Goal: Information Seeking & Learning: Learn about a topic

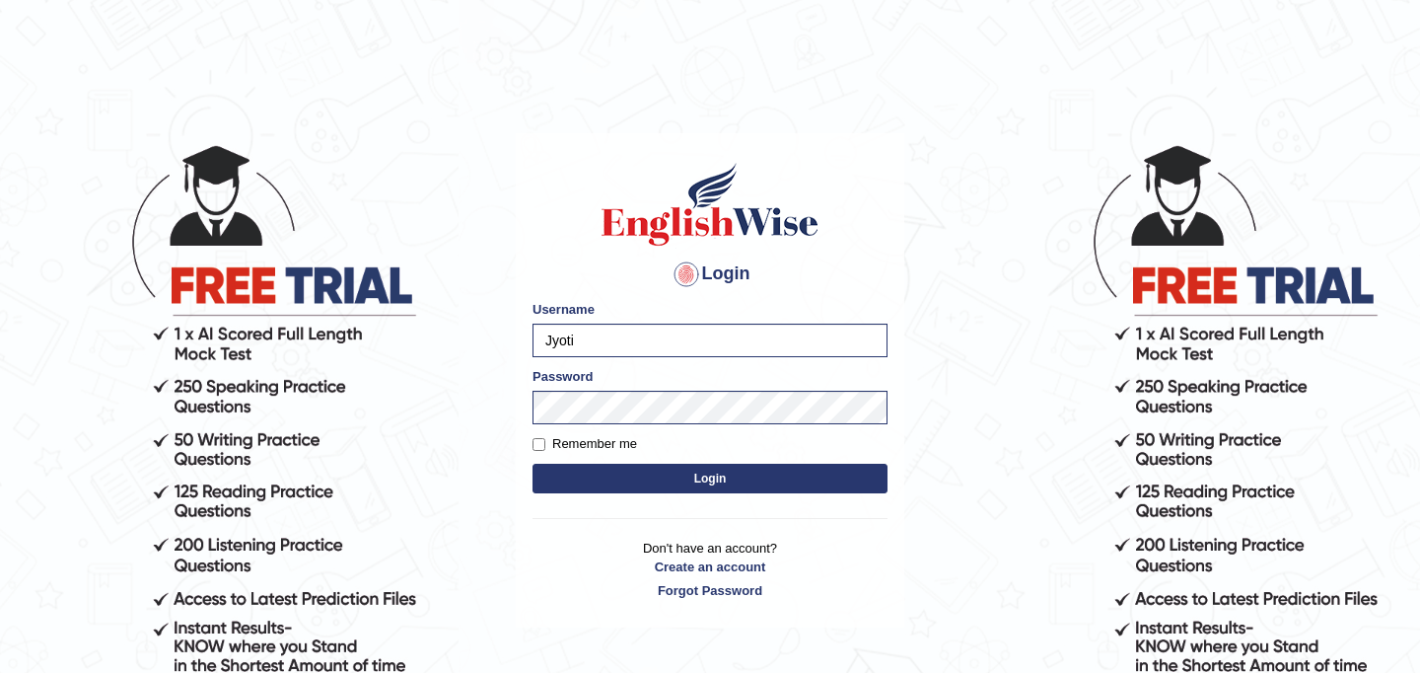
type input "Jyoti"
click at [583, 494] on form "Please fix the following errors: Username Jyoti Password Remember me Login" at bounding box center [710, 399] width 355 height 198
click at [583, 483] on button "Login" at bounding box center [710, 479] width 355 height 30
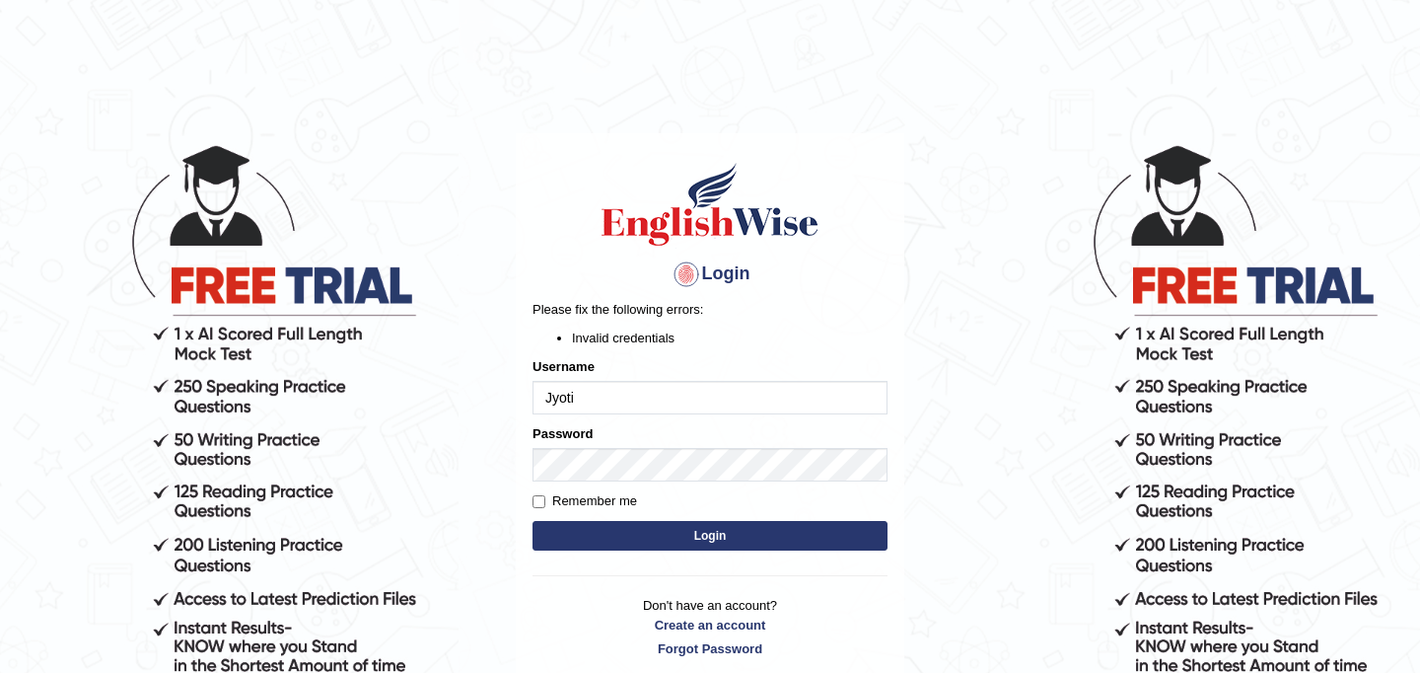
click at [595, 530] on button "Login" at bounding box center [710, 536] width 355 height 30
click at [601, 530] on button "Login" at bounding box center [710, 536] width 355 height 30
type input "JyotiJ"
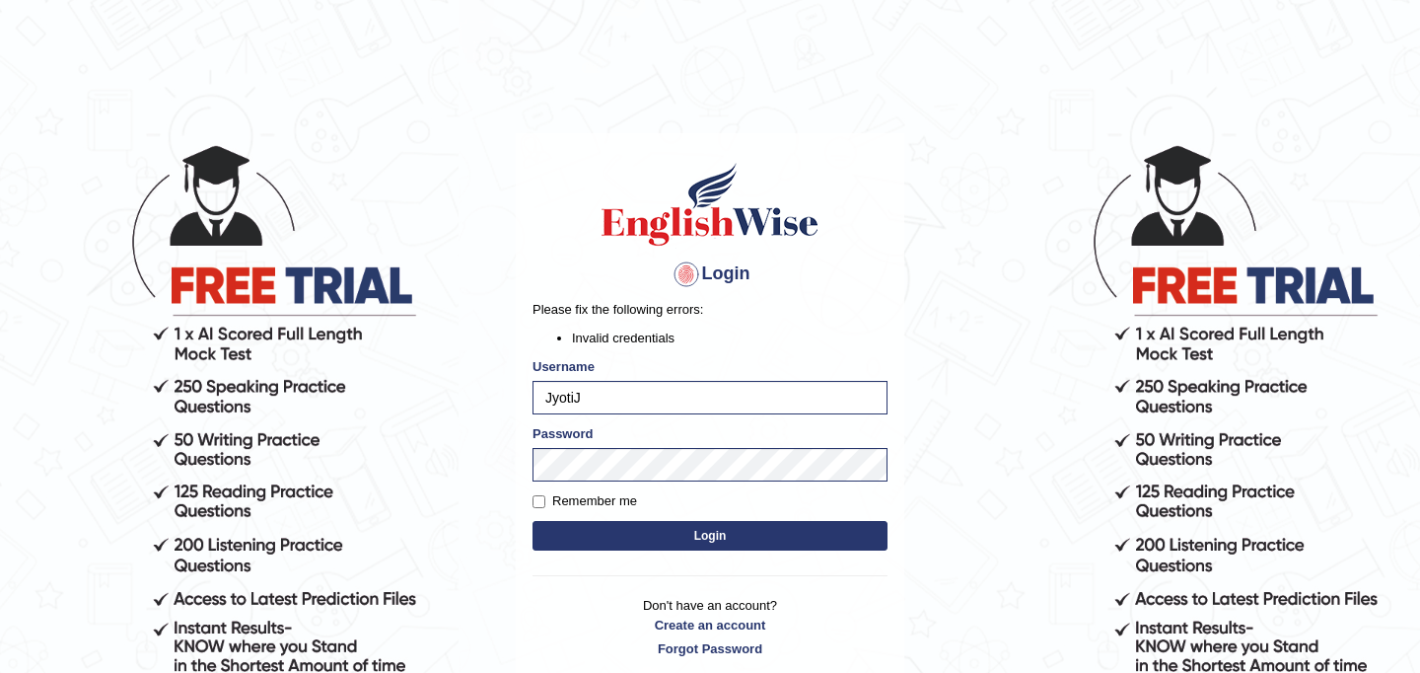
click at [801, 536] on button "Login" at bounding box center [710, 536] width 355 height 30
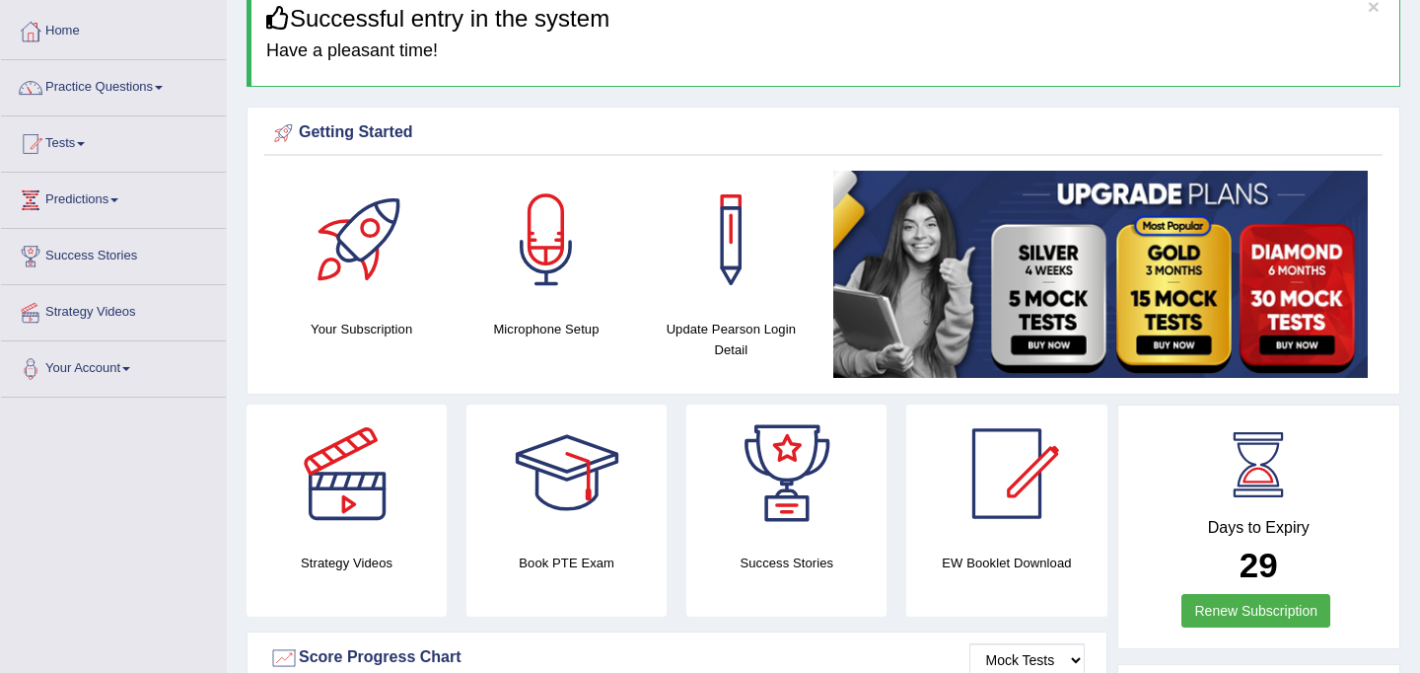
scroll to position [57, 0]
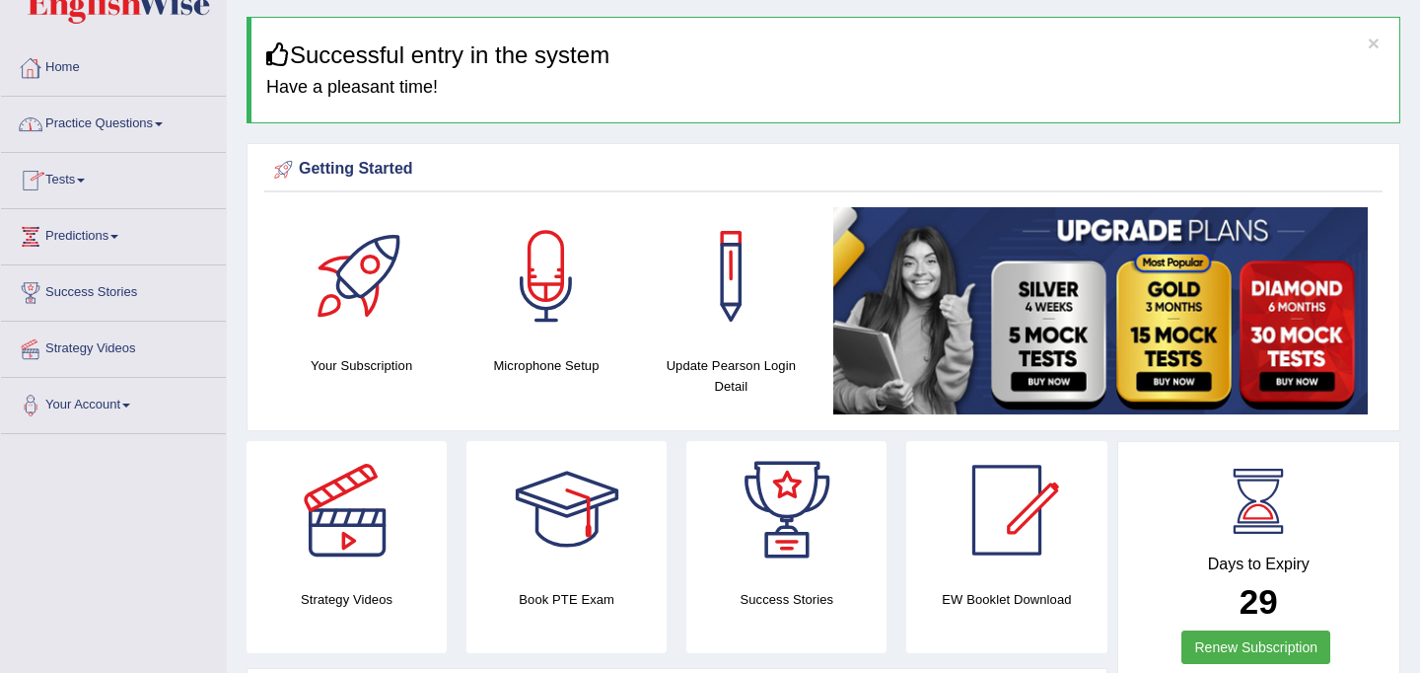
click at [73, 113] on link "Practice Questions" at bounding box center [113, 121] width 225 height 49
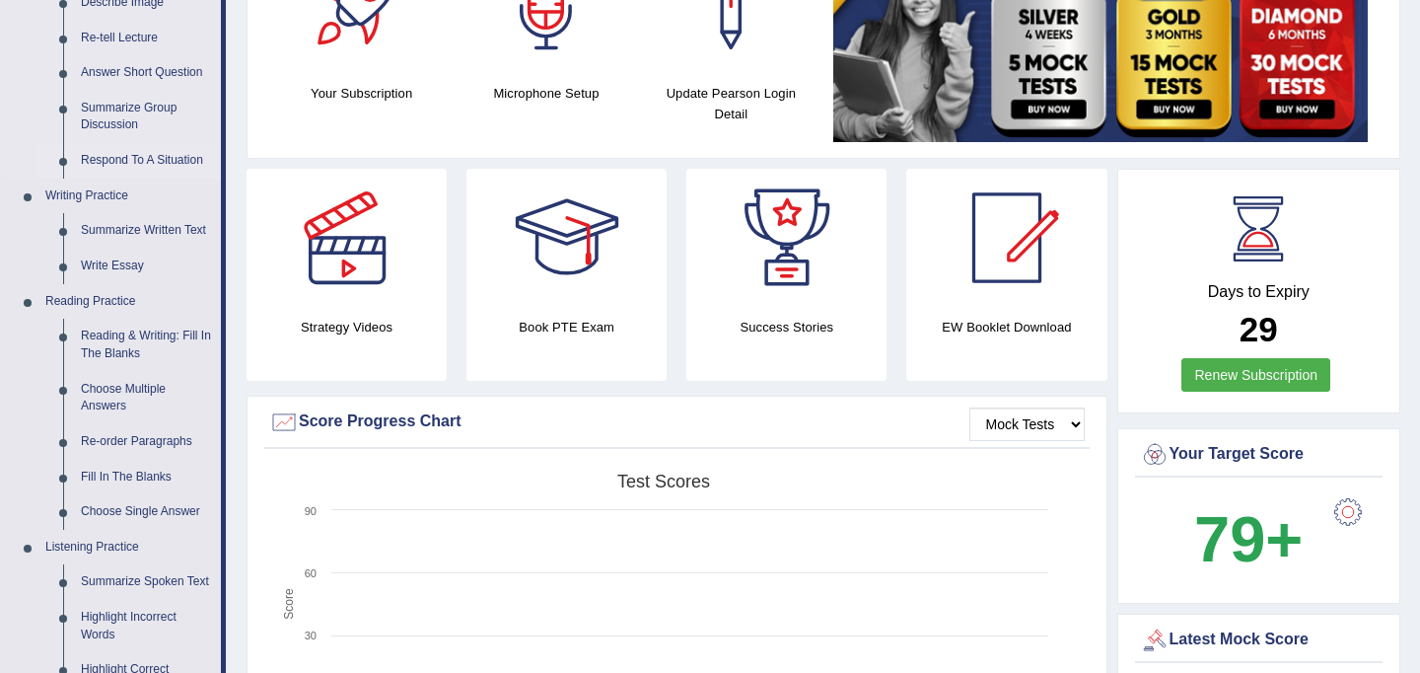
scroll to position [334, 0]
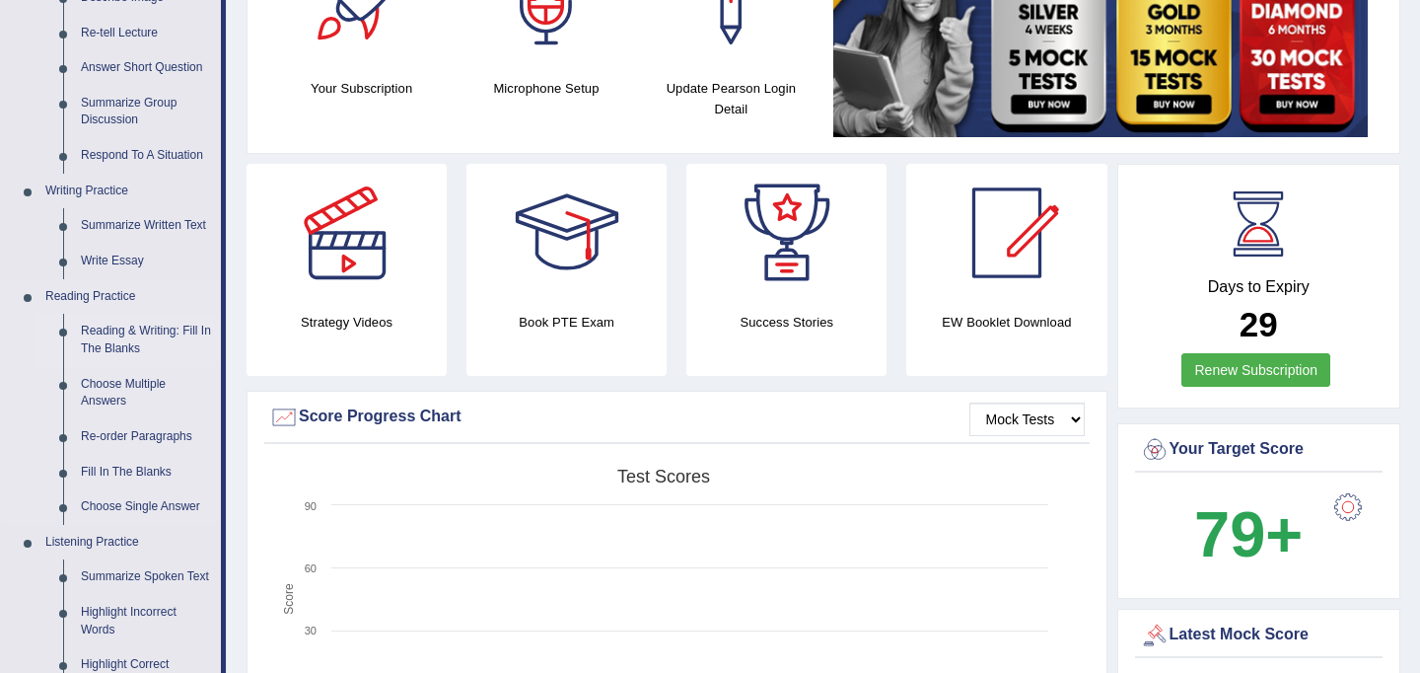
click at [146, 334] on link "Reading & Writing: Fill In The Blanks" at bounding box center [146, 340] width 149 height 52
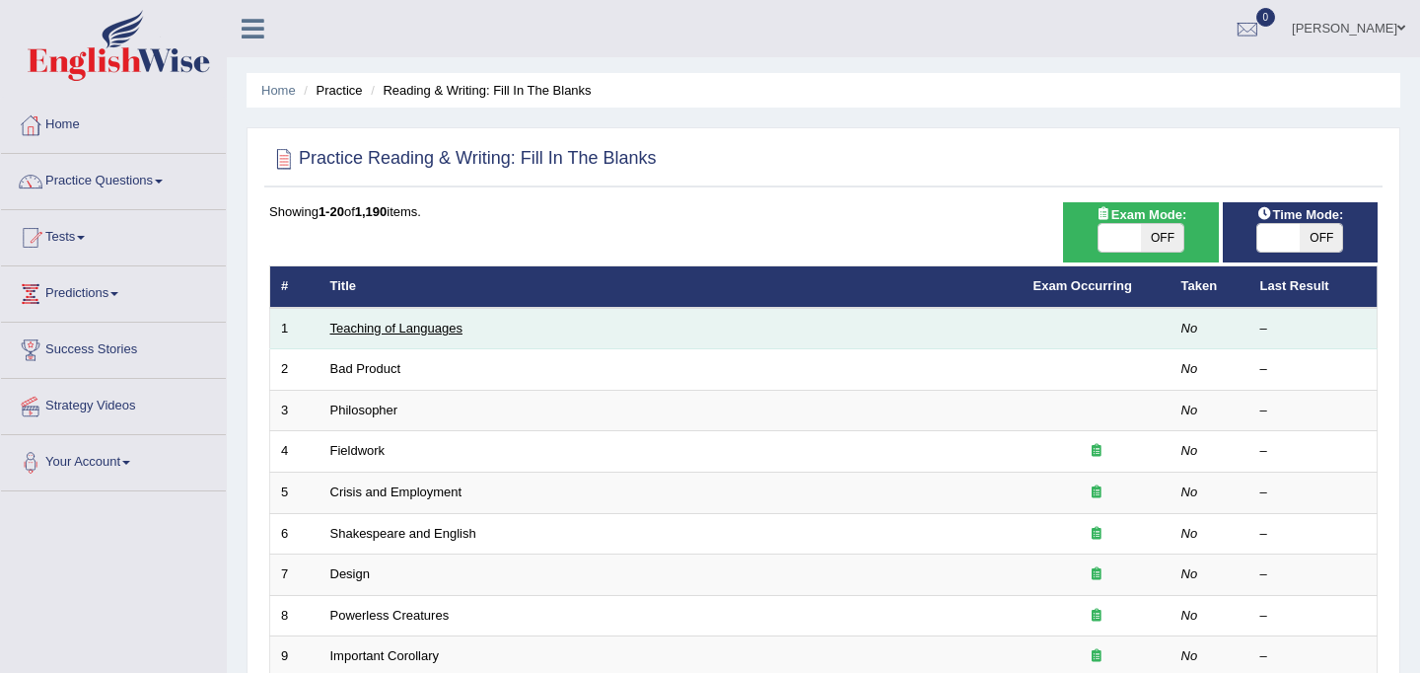
click at [391, 326] on link "Teaching of Languages" at bounding box center [396, 328] width 132 height 15
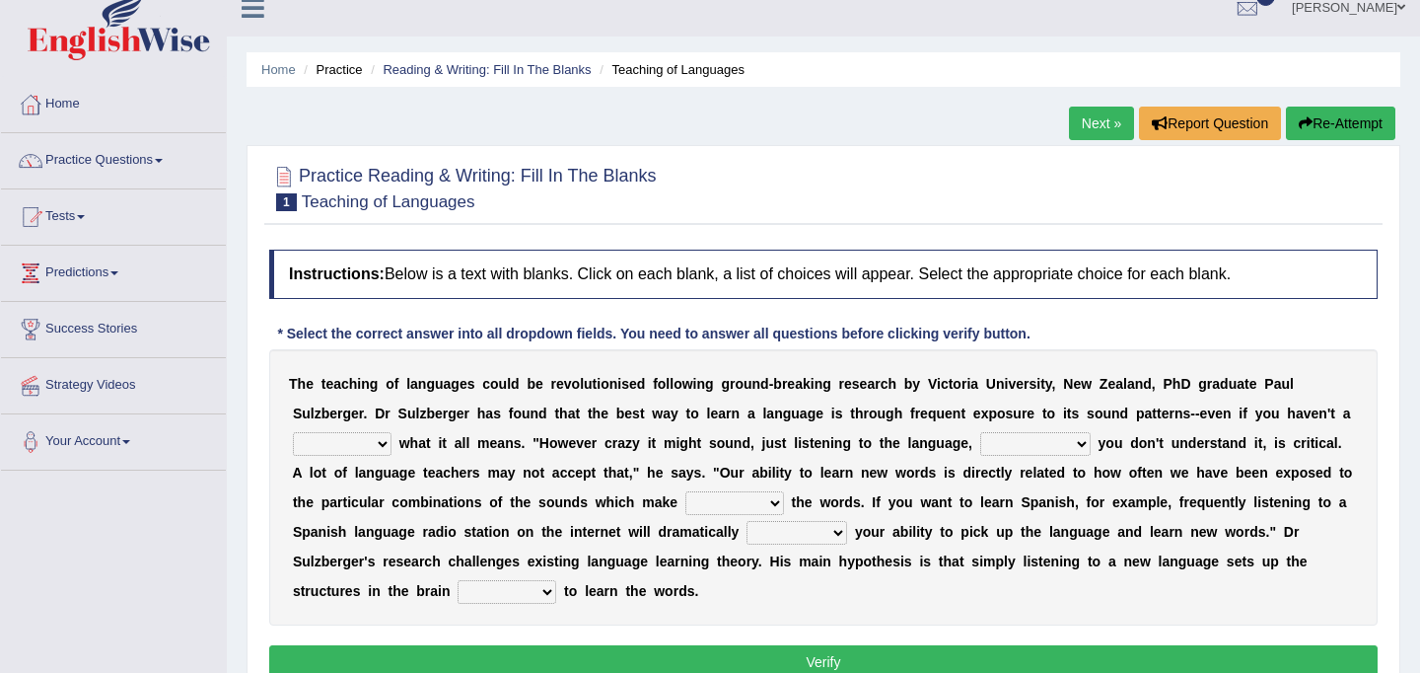
scroll to position [40, 0]
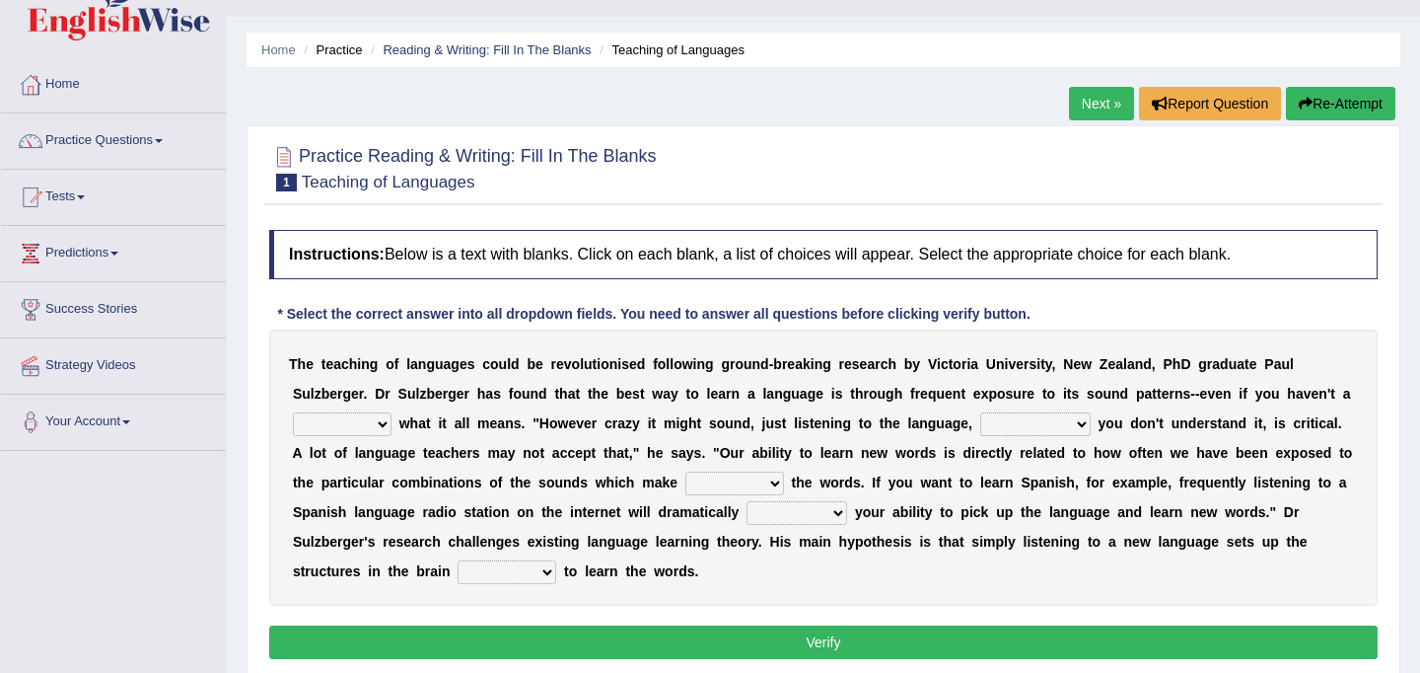
click at [373, 427] on select "dew claw clue due" at bounding box center [342, 424] width 99 height 24
select select "clue"
click at [293, 412] on select "dew claw clue due" at bounding box center [342, 424] width 99 height 24
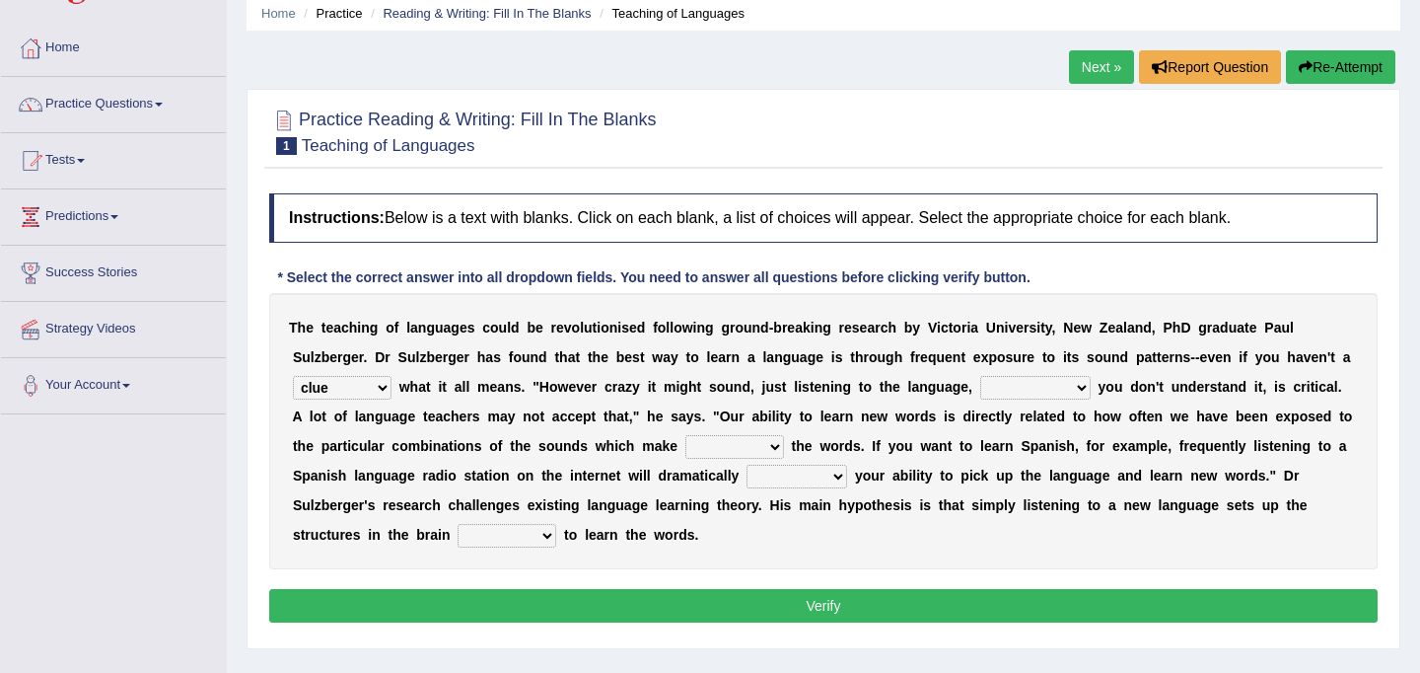
scroll to position [83, 0]
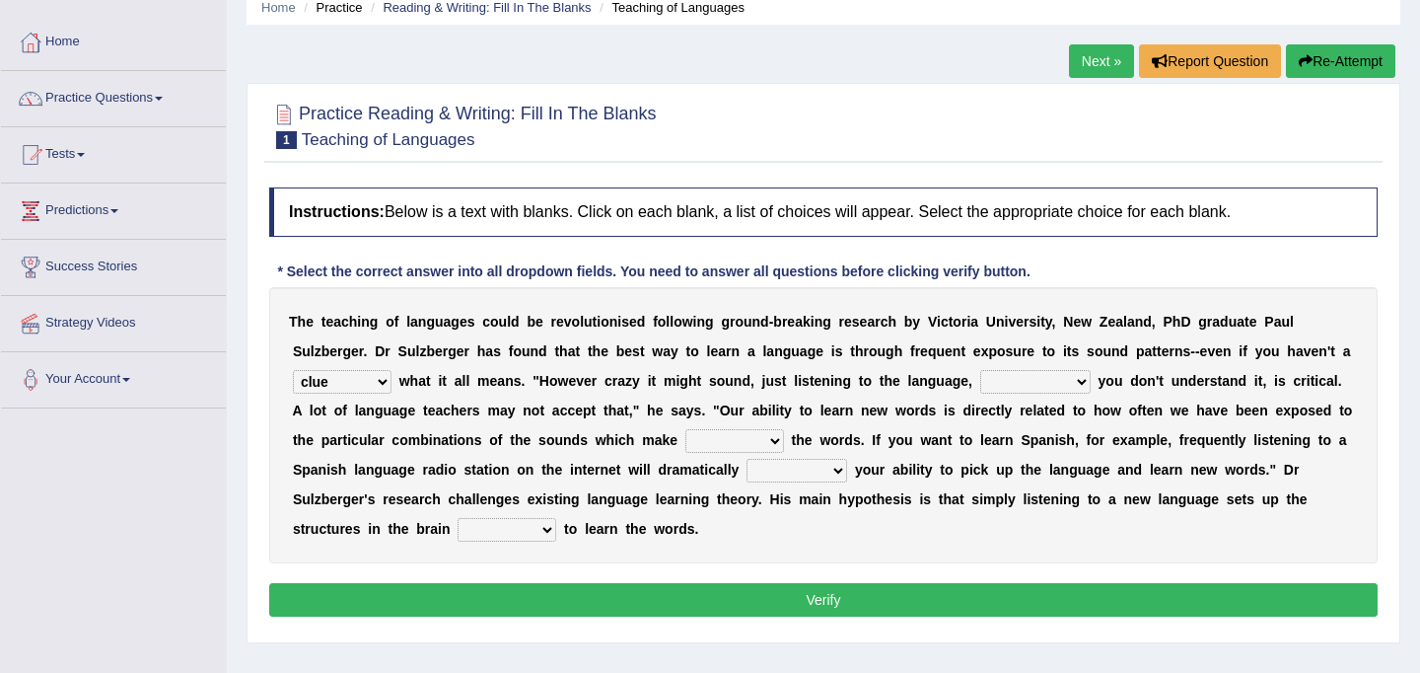
click at [1075, 382] on select "but also all together even though if so" at bounding box center [1035, 382] width 110 height 24
select select "even though"
click at [980, 370] on select "but also all together even though if so" at bounding box center [1035, 382] width 110 height 24
click at [774, 441] on select "down up of on" at bounding box center [734, 441] width 99 height 24
select select "up"
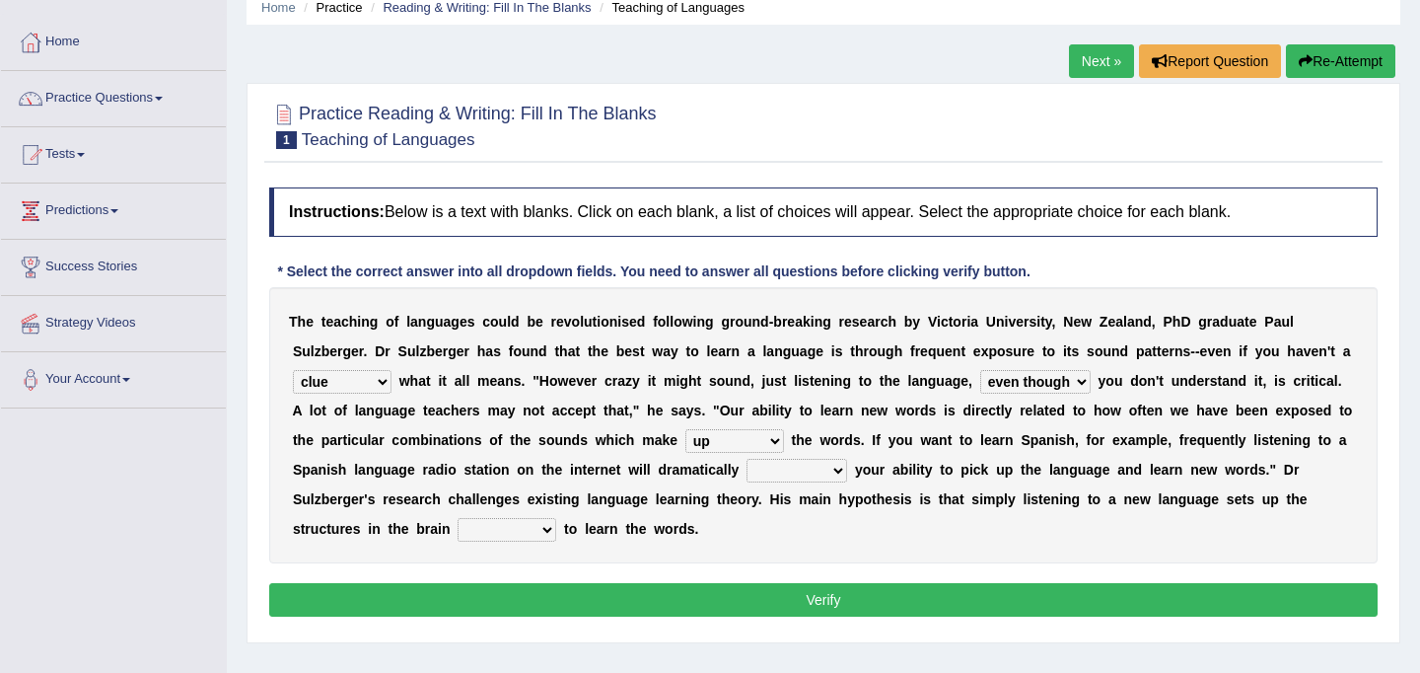
click at [685, 429] on select "down up of on" at bounding box center [734, 441] width 99 height 24
click at [839, 467] on select "evaluate exaggerate describe boost" at bounding box center [797, 471] width 101 height 24
select select "boost"
click at [747, 459] on select "evaluate exaggerate describe boost" at bounding box center [797, 471] width 101 height 24
click at [545, 529] on select "requiring required directed to require" at bounding box center [507, 530] width 99 height 24
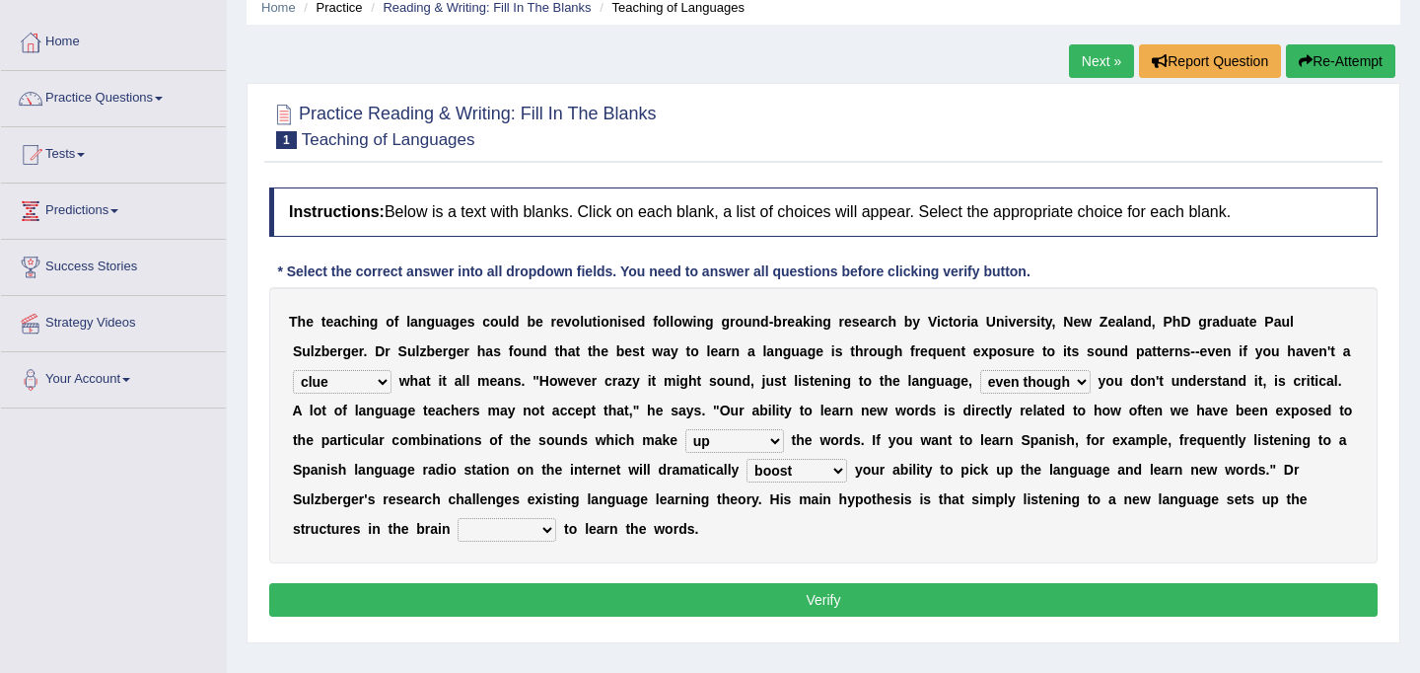
select select "required"
click at [458, 518] on select "requiring required directed to require" at bounding box center [507, 530] width 99 height 24
click at [543, 603] on button "Verify" at bounding box center [823, 600] width 1108 height 34
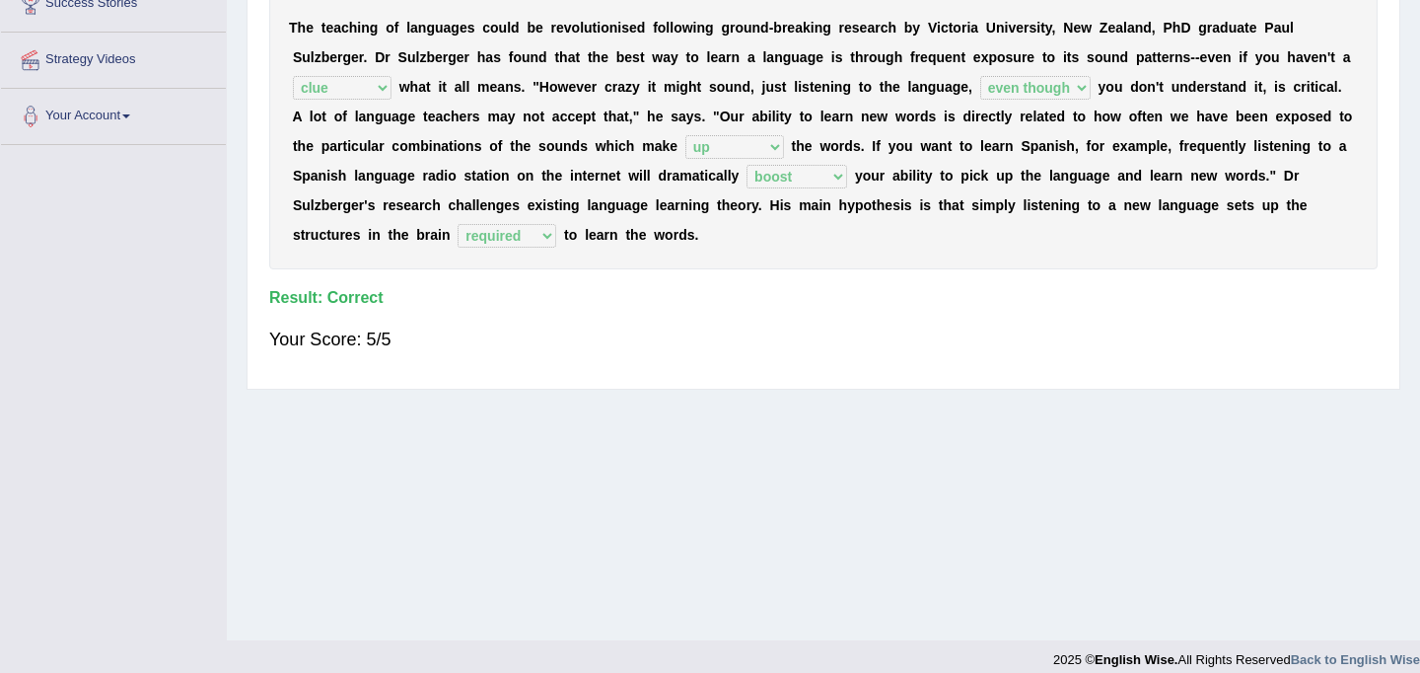
scroll to position [339, 0]
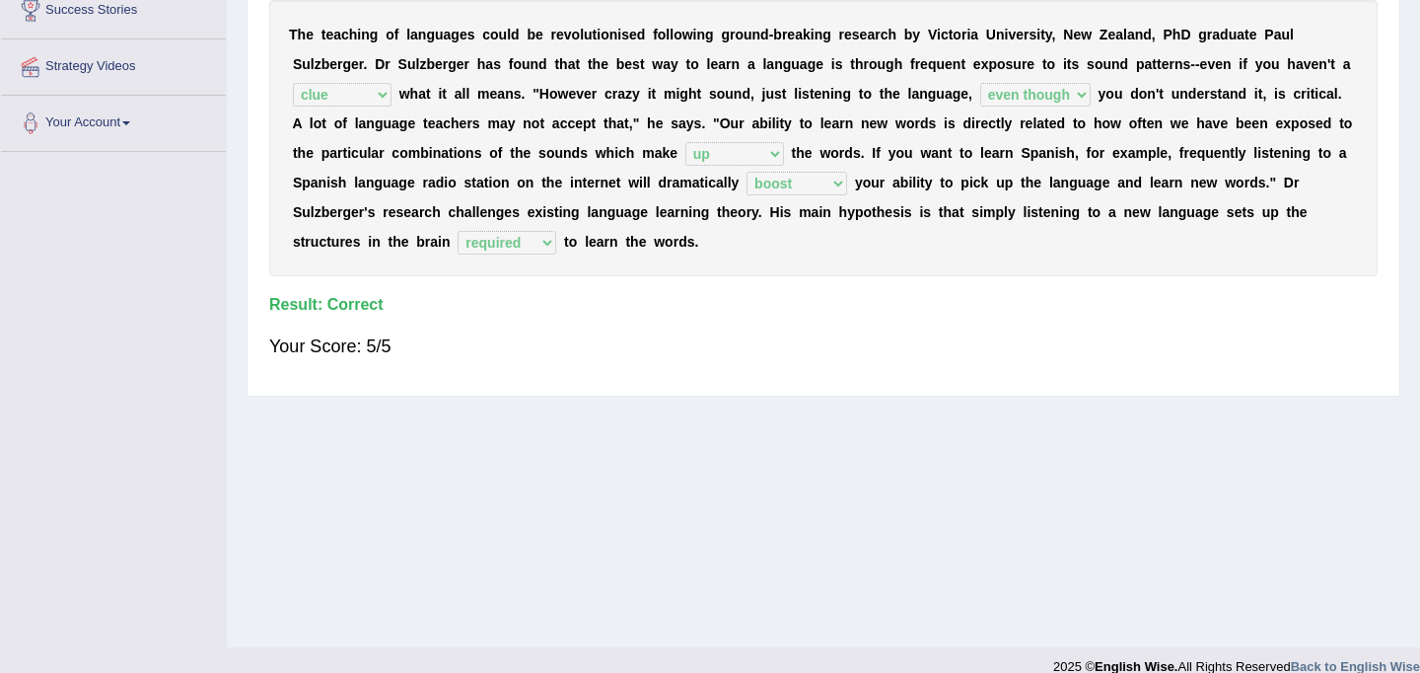
click at [543, 603] on div "Home Practice Reading & Writing: Fill In The Blanks Teaching of Languages Next …" at bounding box center [823, 154] width 1193 height 986
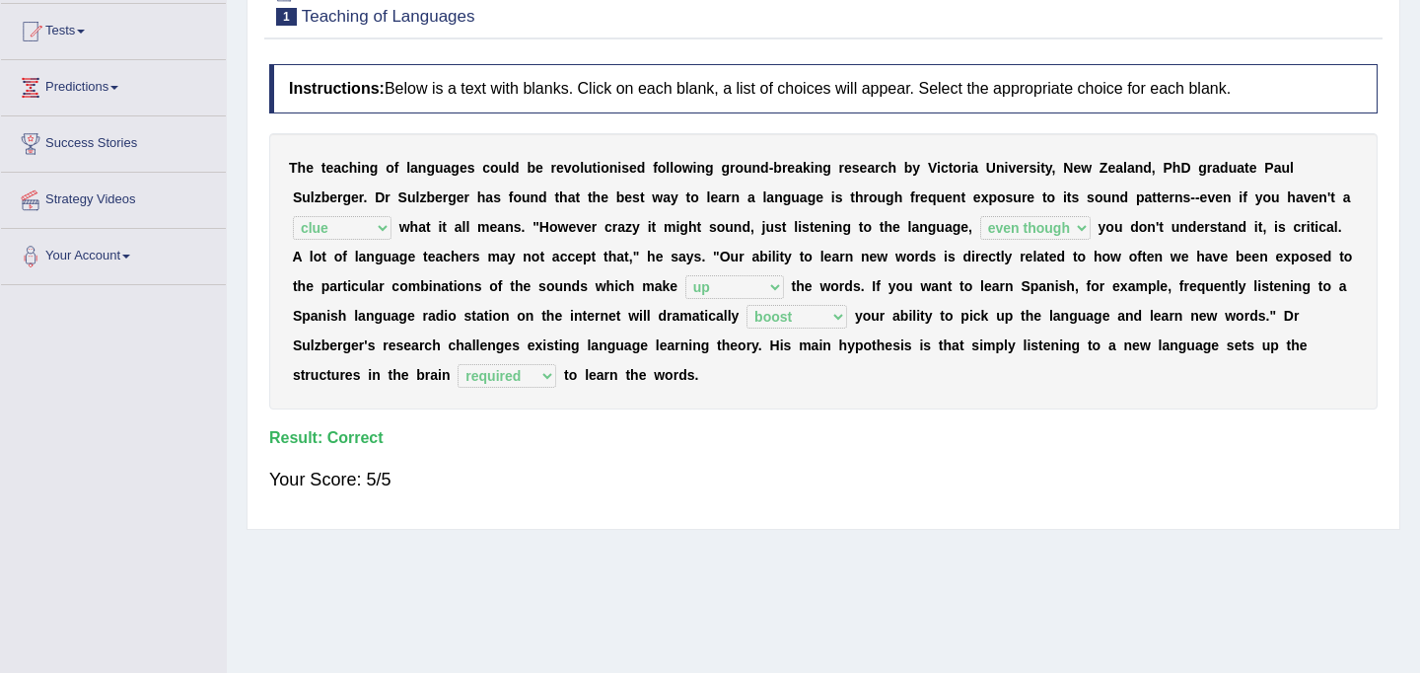
scroll to position [0, 0]
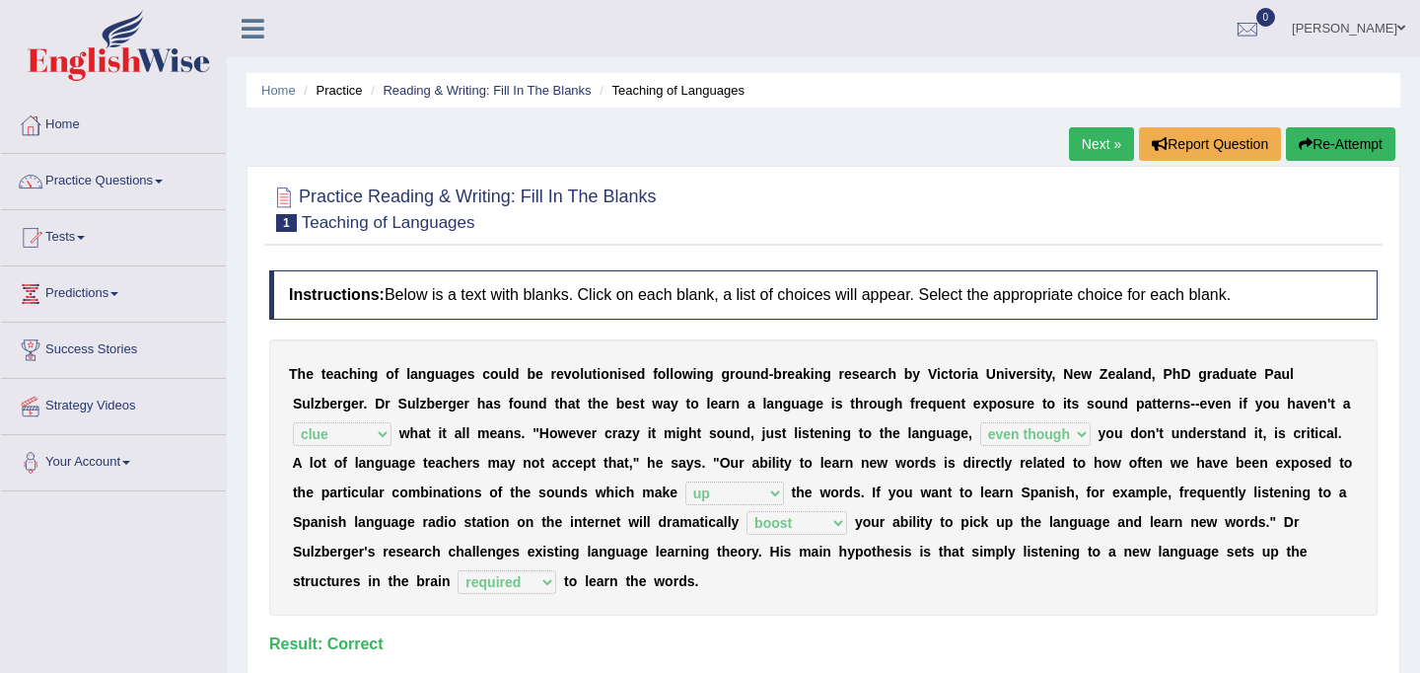
click at [1089, 135] on link "Next »" at bounding box center [1101, 144] width 65 height 34
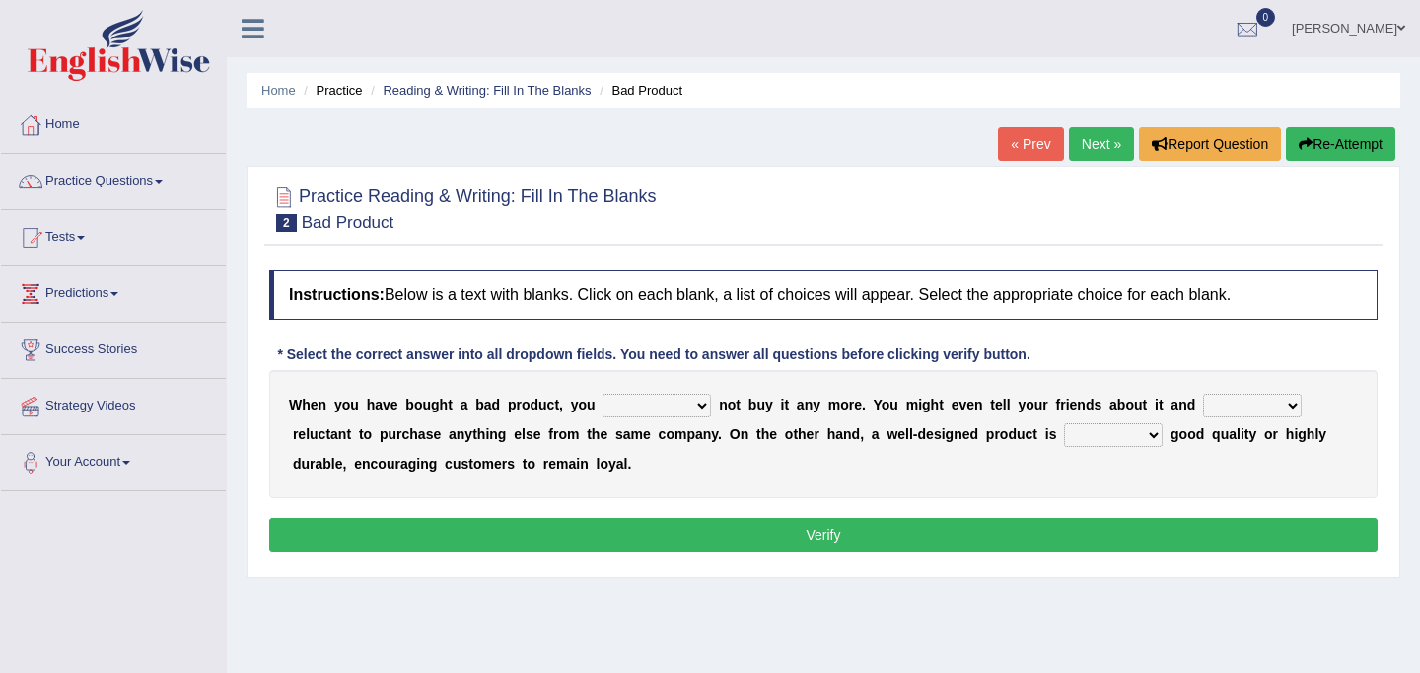
click at [697, 402] on select "would have should have should" at bounding box center [657, 405] width 108 height 24
select select "would"
click at [603, 393] on select "would have should have should" at bounding box center [657, 405] width 108 height 24
click at [1287, 400] on select "is are be being" at bounding box center [1252, 405] width 99 height 24
select select "be"
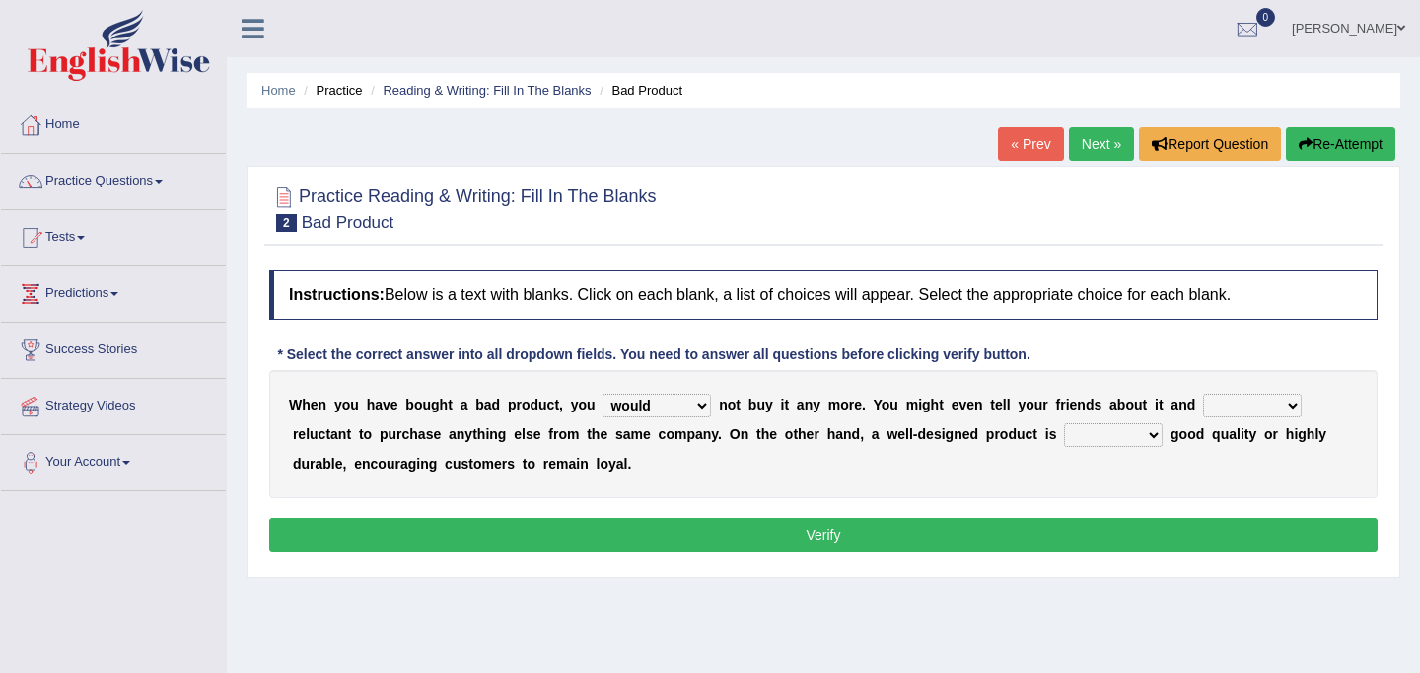
click at [1203, 393] on select "is are be being" at bounding box center [1252, 405] width 99 height 24
click at [1153, 433] on select "both also neither either" at bounding box center [1113, 435] width 99 height 24
click at [1064, 423] on select "both also neither either" at bounding box center [1113, 435] width 99 height 24
click at [1154, 432] on select "both also neither either" at bounding box center [1113, 435] width 99 height 24
click at [1064, 423] on select "both also neither either" at bounding box center [1113, 435] width 99 height 24
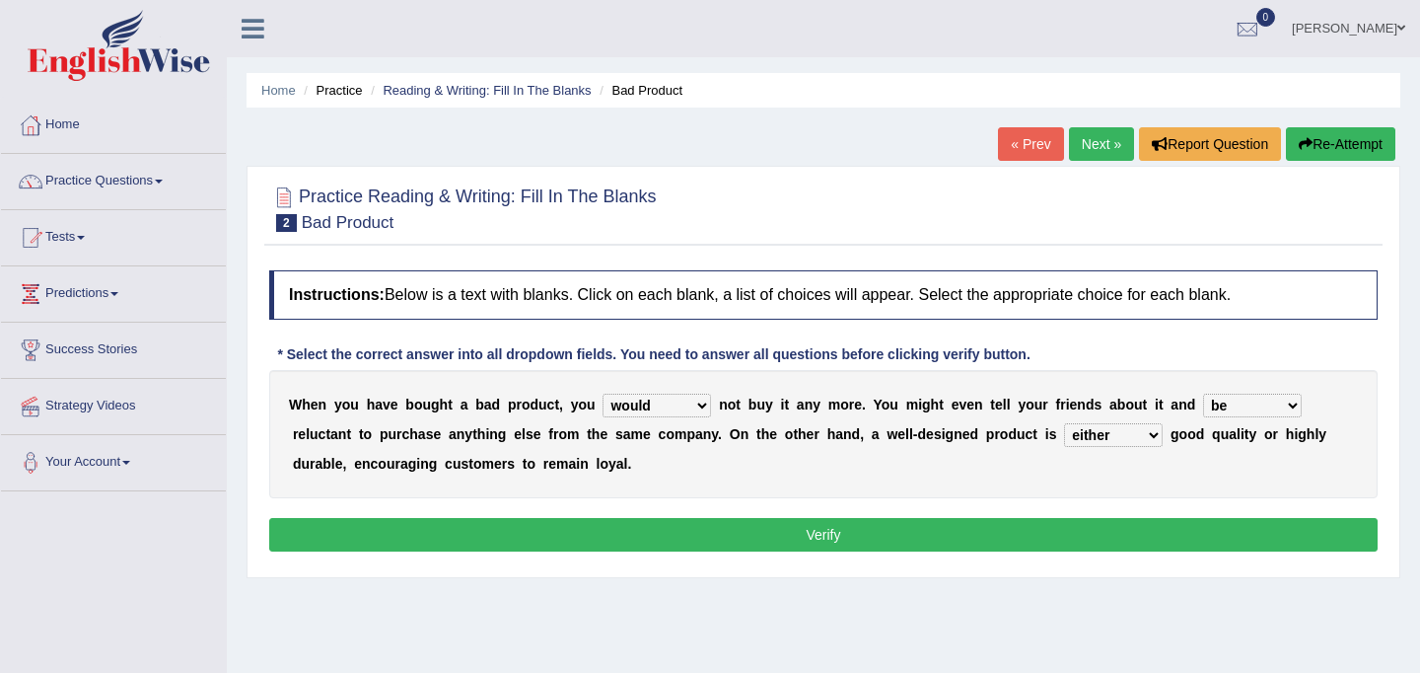
click at [1152, 433] on select "both also neither either" at bounding box center [1113, 435] width 99 height 24
click at [1064, 423] on select "both also neither either" at bounding box center [1113, 435] width 99 height 24
click at [1129, 430] on select "both also neither either" at bounding box center [1113, 435] width 99 height 24
select select "both"
click at [1064, 423] on select "both also neither either" at bounding box center [1113, 435] width 99 height 24
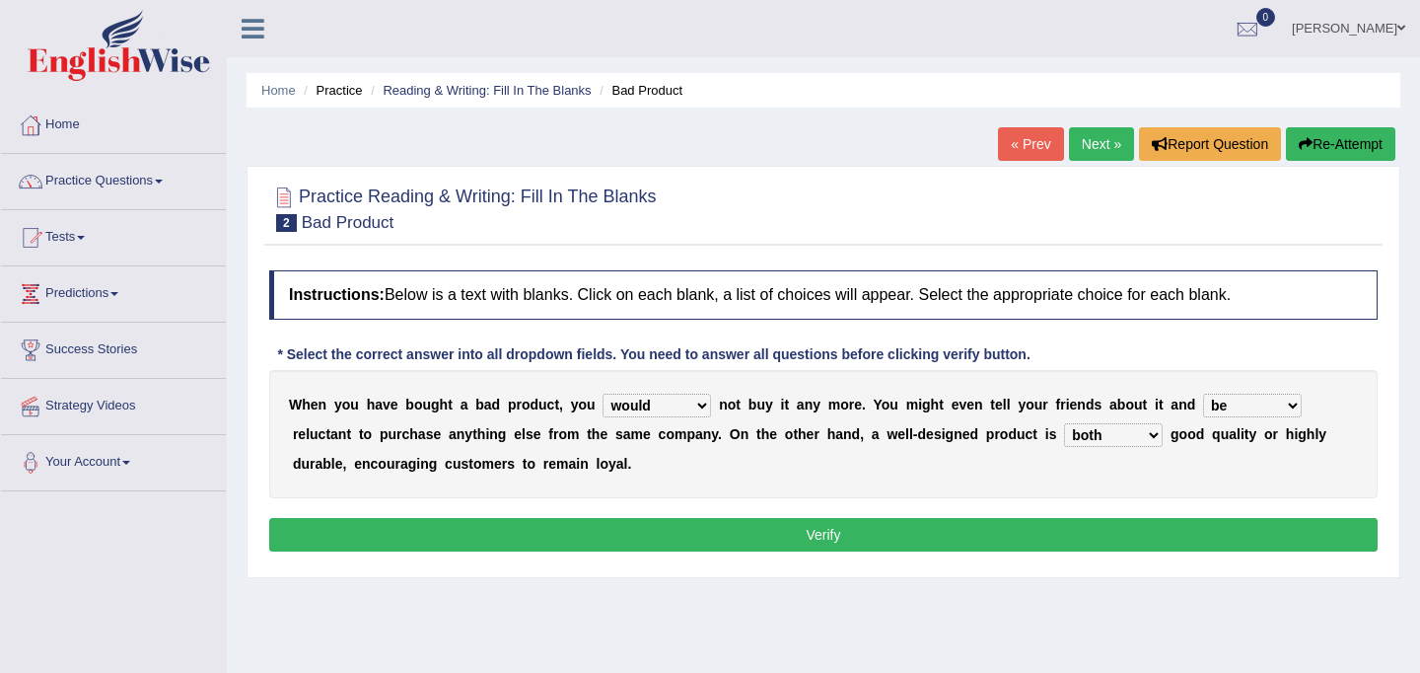
click at [967, 540] on button "Verify" at bounding box center [823, 535] width 1108 height 34
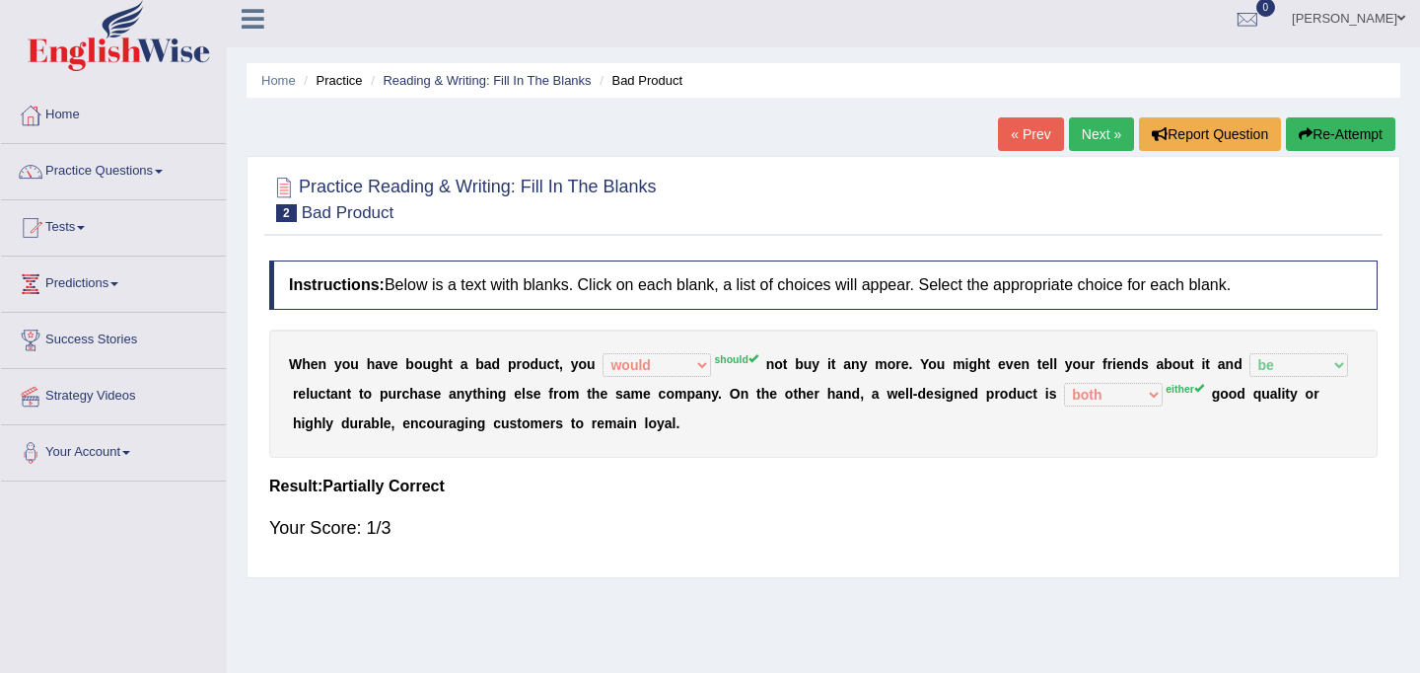
scroll to position [12, 0]
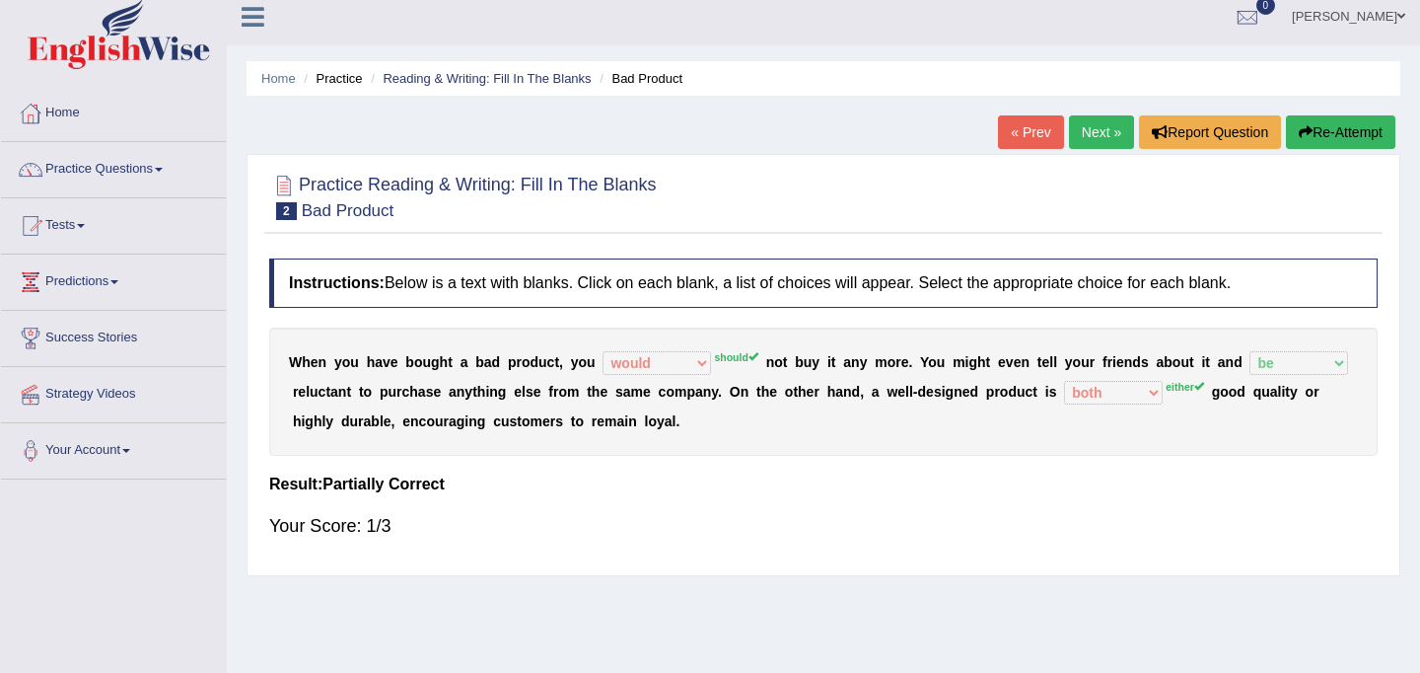
click at [721, 357] on sup "should" at bounding box center [735, 357] width 43 height 12
click at [1315, 121] on button "Re-Attempt" at bounding box center [1340, 132] width 109 height 34
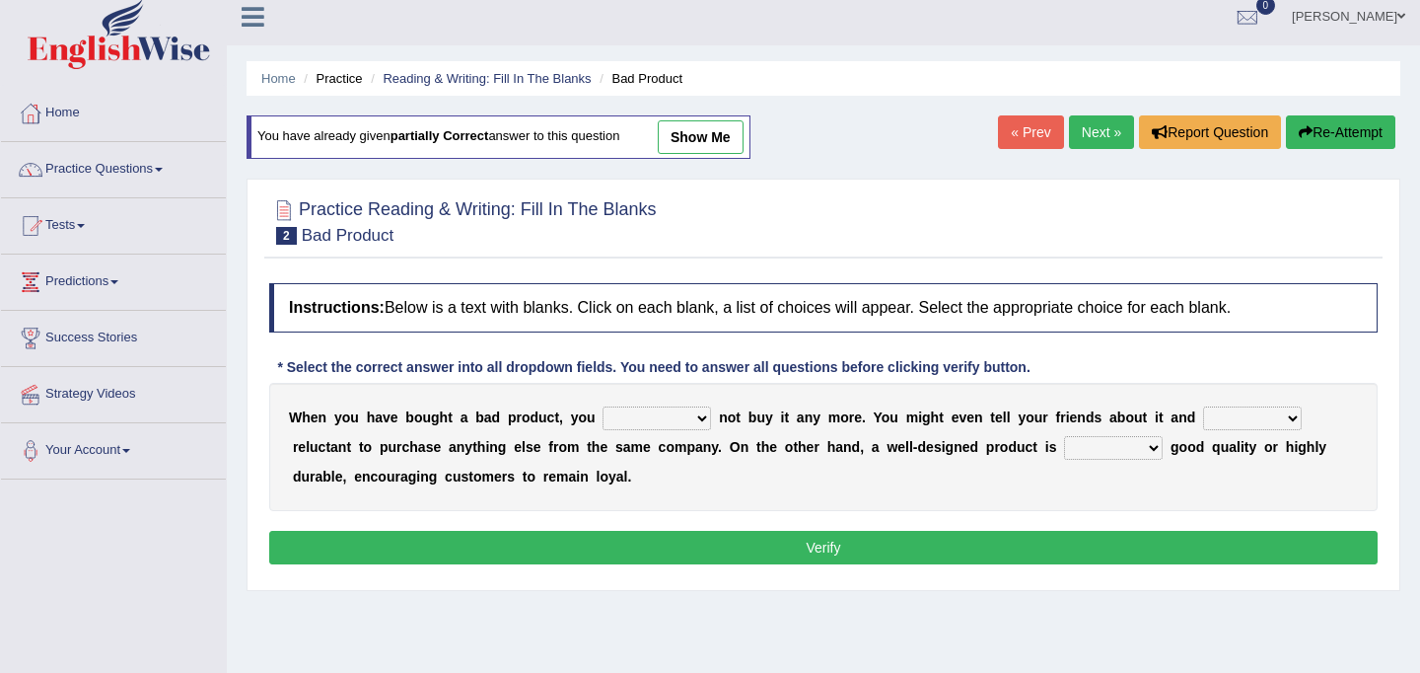
click at [697, 416] on select "would have should have should" at bounding box center [657, 418] width 108 height 24
select select "should"
click at [603, 406] on select "would have should have should" at bounding box center [657, 418] width 108 height 24
click at [1290, 417] on select "is are be being" at bounding box center [1252, 418] width 99 height 24
select select "be"
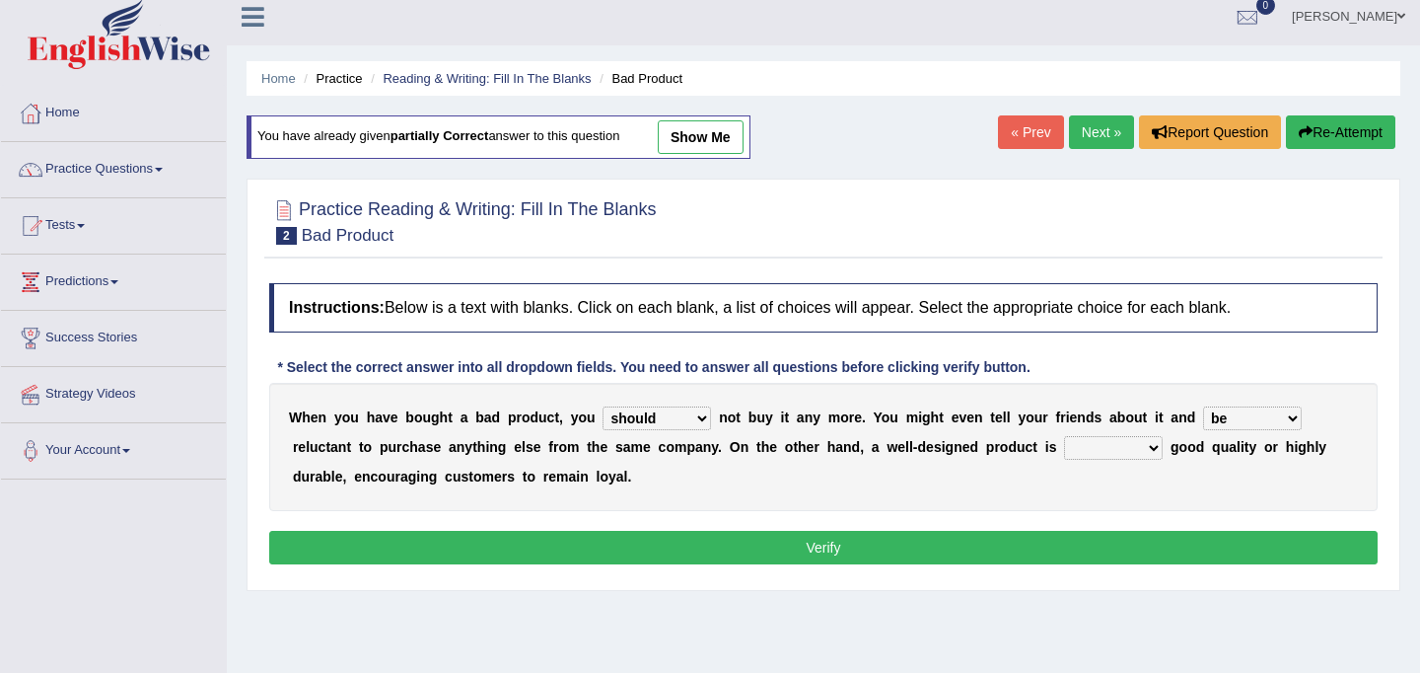
click at [1203, 406] on select "is are be being" at bounding box center [1252, 418] width 99 height 24
click at [1155, 452] on select "both also neither either" at bounding box center [1113, 448] width 99 height 24
select select "either"
click at [1064, 436] on select "both also neither either" at bounding box center [1113, 448] width 99 height 24
click at [872, 558] on button "Verify" at bounding box center [823, 548] width 1108 height 34
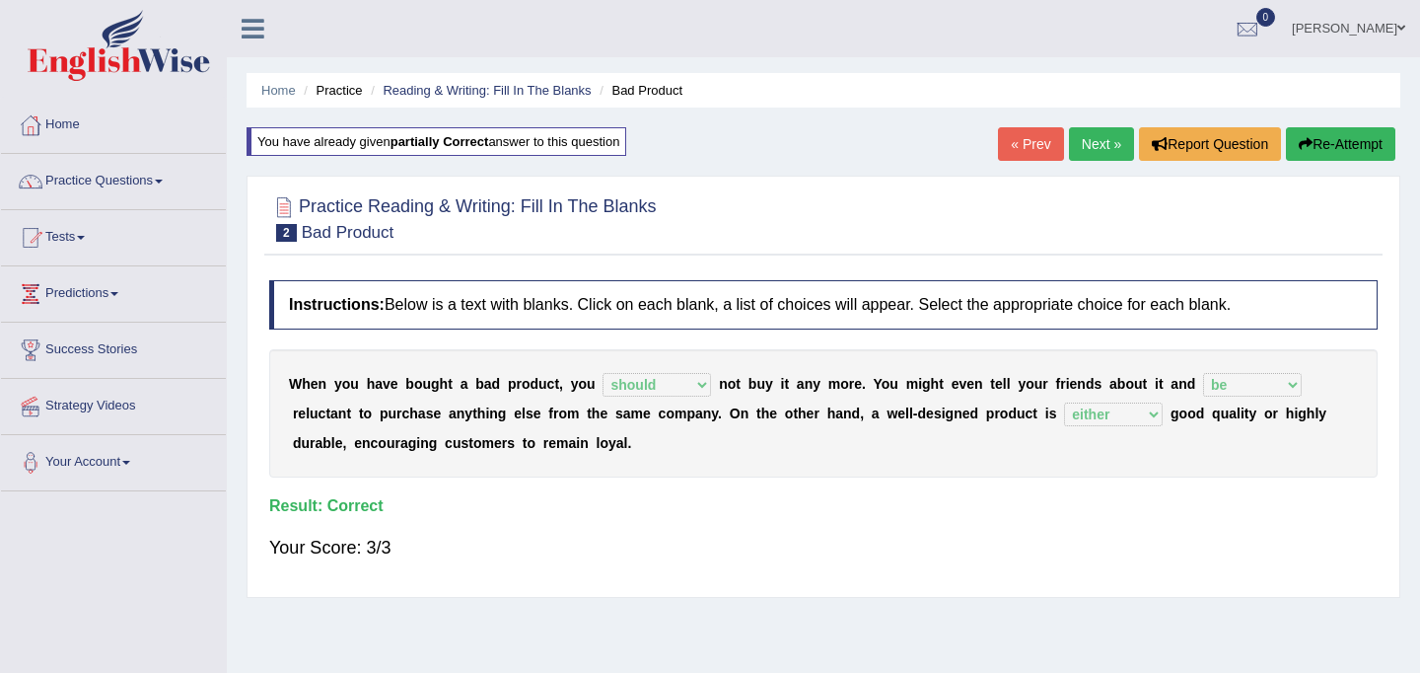
click at [1093, 141] on link "Next »" at bounding box center [1101, 144] width 65 height 34
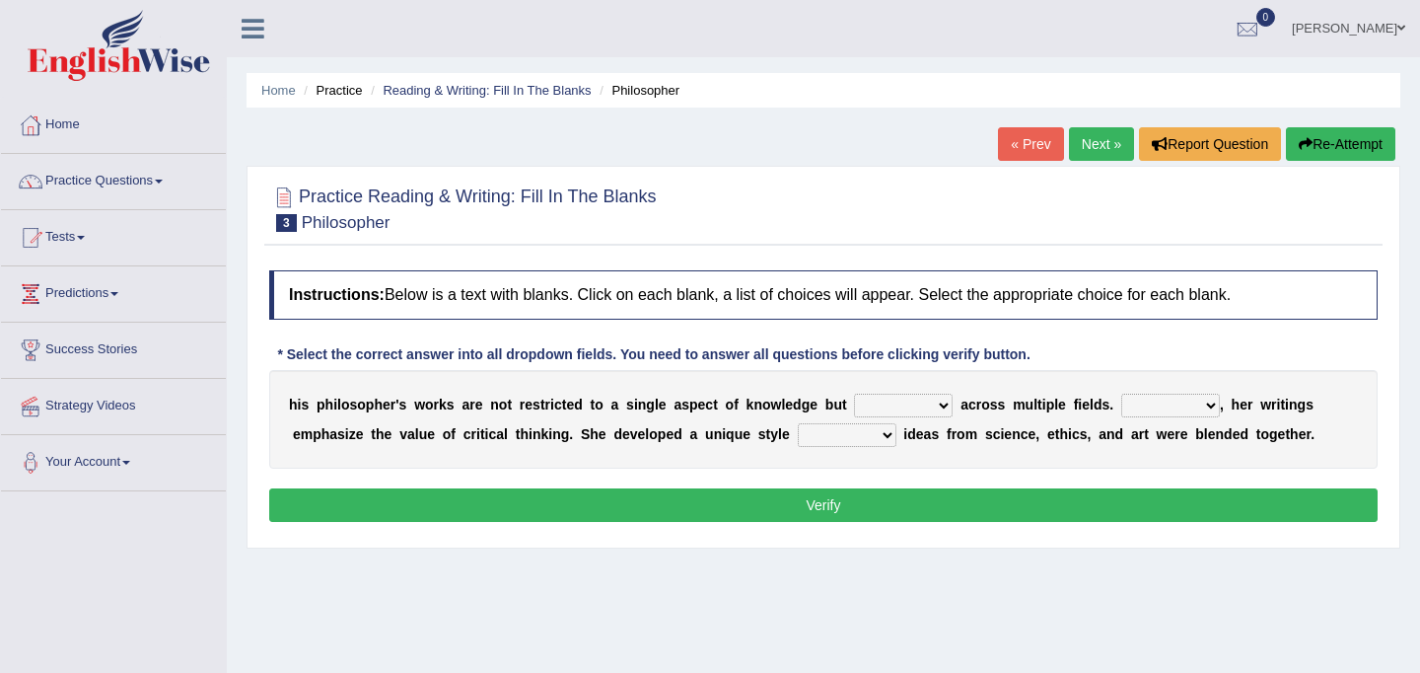
click at [944, 406] on select "constrain contain assemble extend" at bounding box center [903, 405] width 99 height 24
select select "extend"
click at [854, 393] on select "constrain contain assemble extend" at bounding box center [903, 405] width 99 height 24
click at [1206, 404] on select "Rather So Moreover Likely" at bounding box center [1170, 405] width 99 height 24
select select "Moreover"
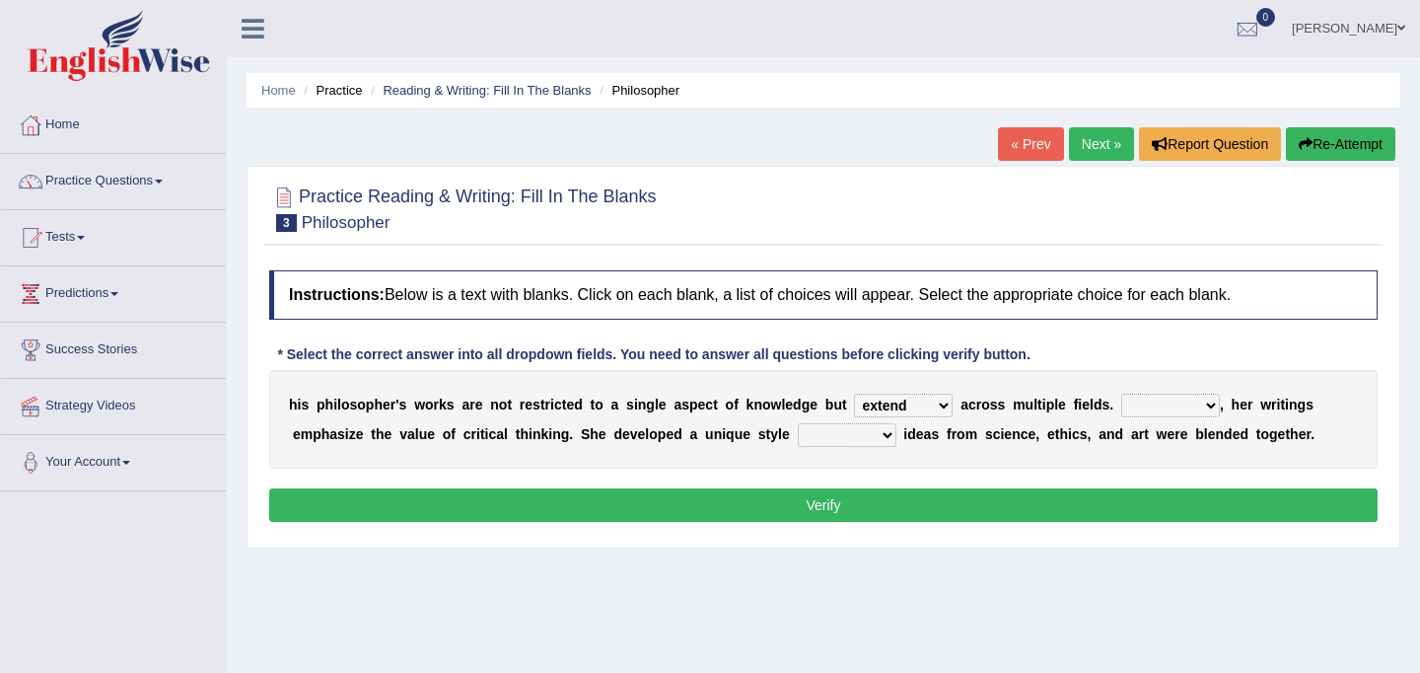
click at [1121, 393] on select "Rather So Moreover Likely" at bounding box center [1170, 405] width 99 height 24
click at [877, 435] on select "in that that which in which" at bounding box center [847, 435] width 99 height 24
select select "in which"
click at [798, 423] on select "in that that which in which" at bounding box center [847, 435] width 99 height 24
click at [853, 502] on button "Verify" at bounding box center [823, 505] width 1108 height 34
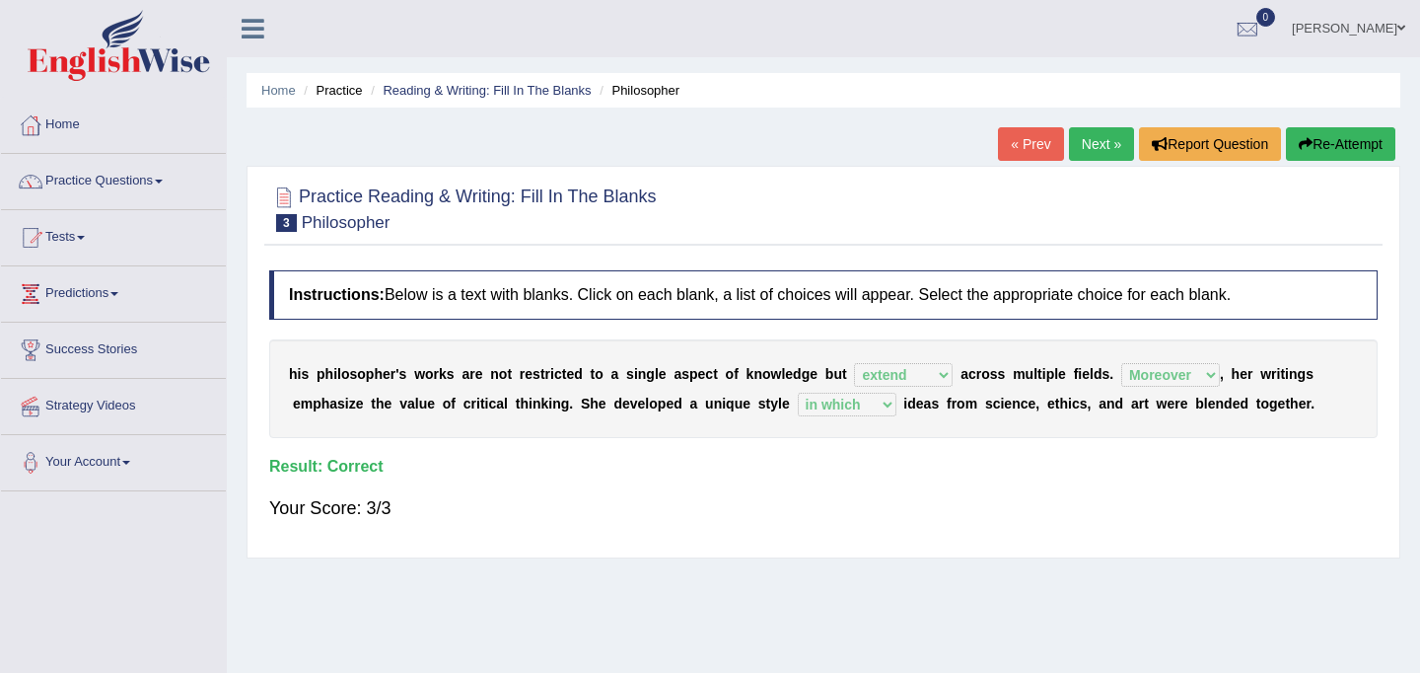
click at [1093, 142] on link "Next »" at bounding box center [1101, 144] width 65 height 34
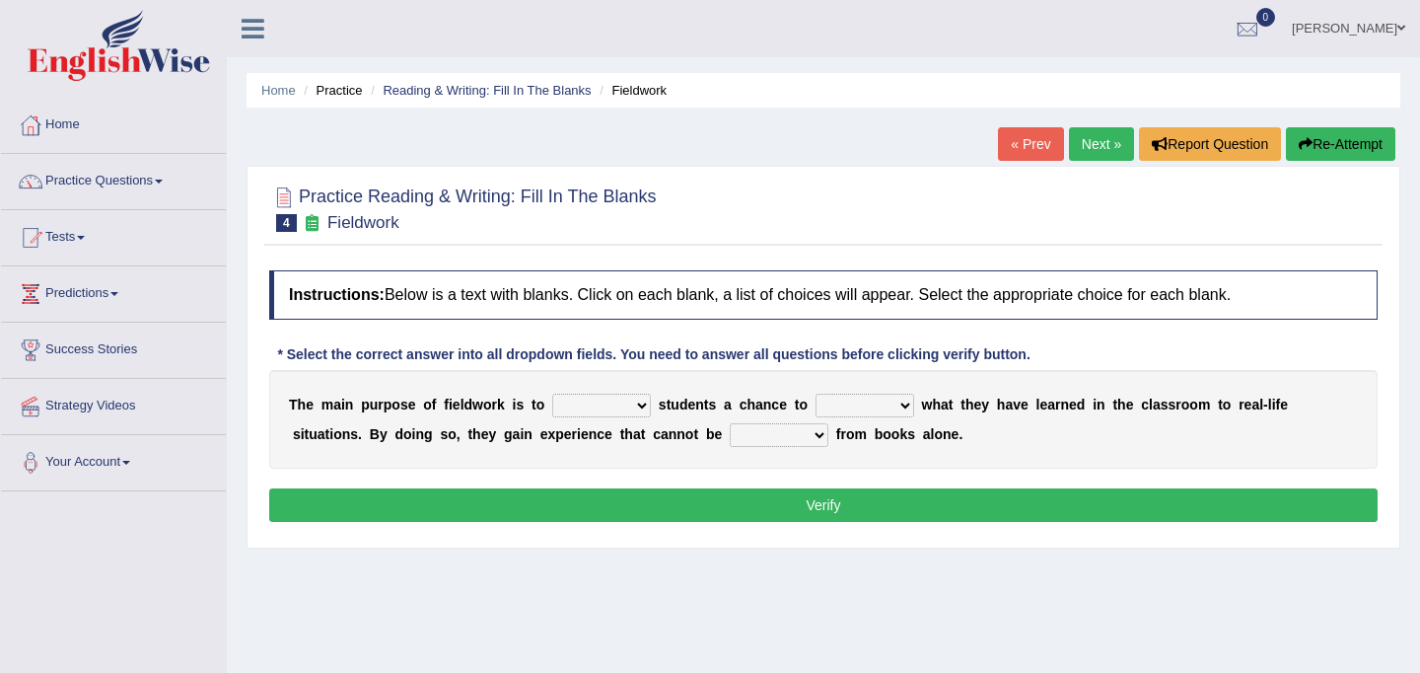
click at [638, 405] on select "resemble stow rave offer" at bounding box center [601, 405] width 99 height 24
select select "offer"
click at [552, 393] on select "resemble stow rave offer" at bounding box center [601, 405] width 99 height 24
click at [910, 403] on select "compare align apply dismount" at bounding box center [865, 405] width 99 height 24
select select "apply"
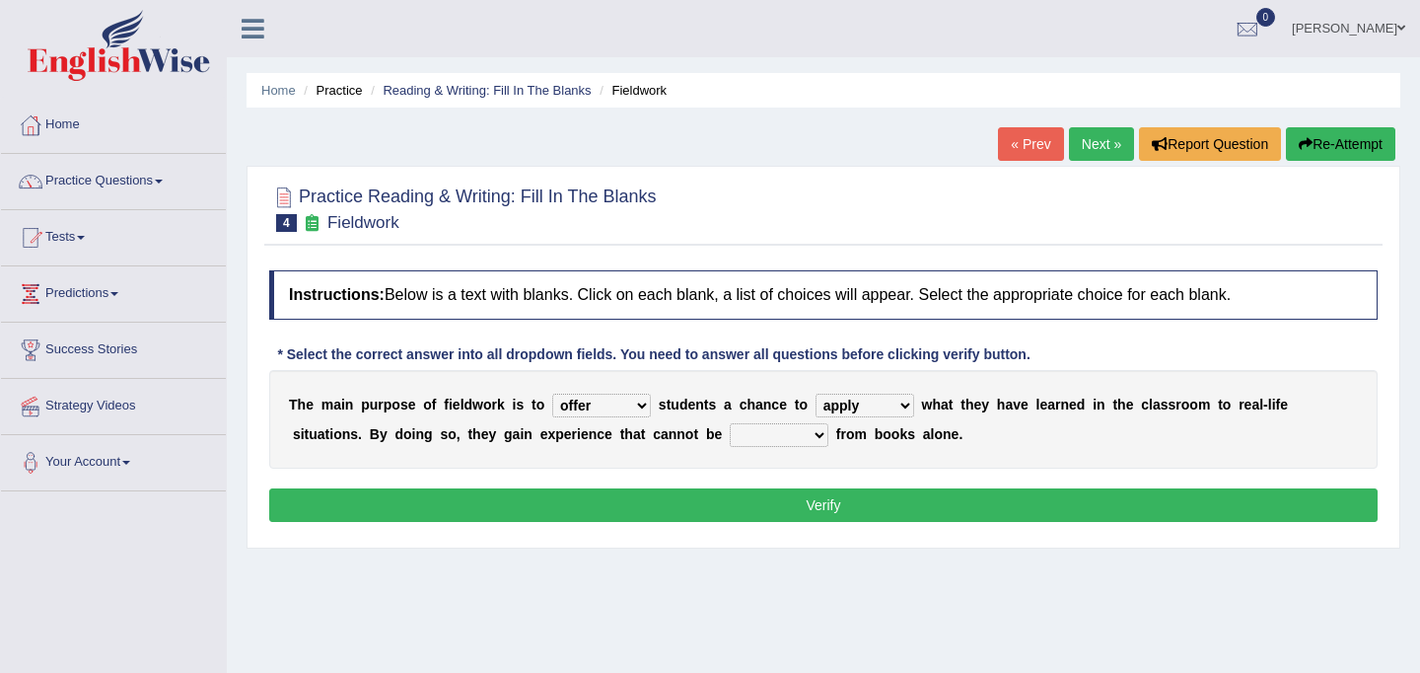
click at [816, 393] on select "compare align apply dismount" at bounding box center [865, 405] width 99 height 24
click at [820, 436] on select "originated prepared obtained touted" at bounding box center [779, 435] width 99 height 24
select select "obtained"
click at [730, 423] on select "originated prepared obtained touted" at bounding box center [779, 435] width 99 height 24
click at [808, 510] on button "Verify" at bounding box center [823, 505] width 1108 height 34
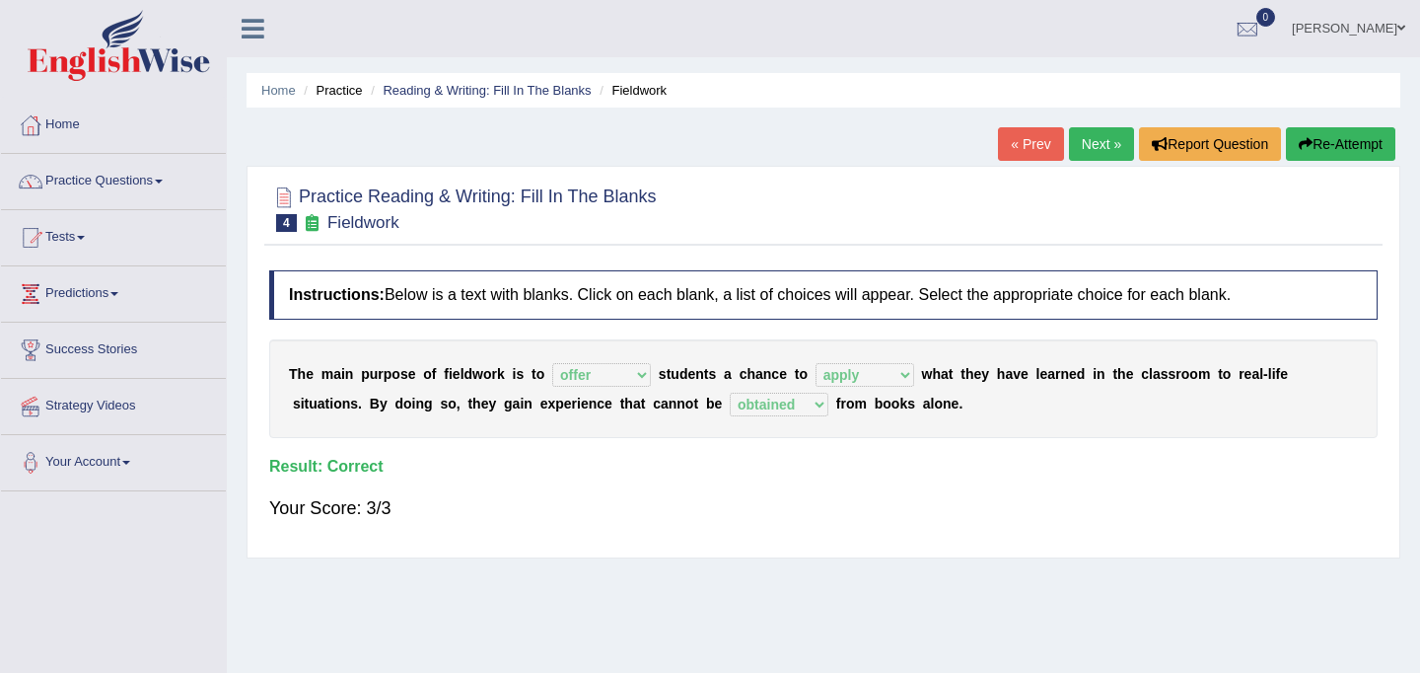
click at [1088, 150] on link "Next »" at bounding box center [1101, 144] width 65 height 34
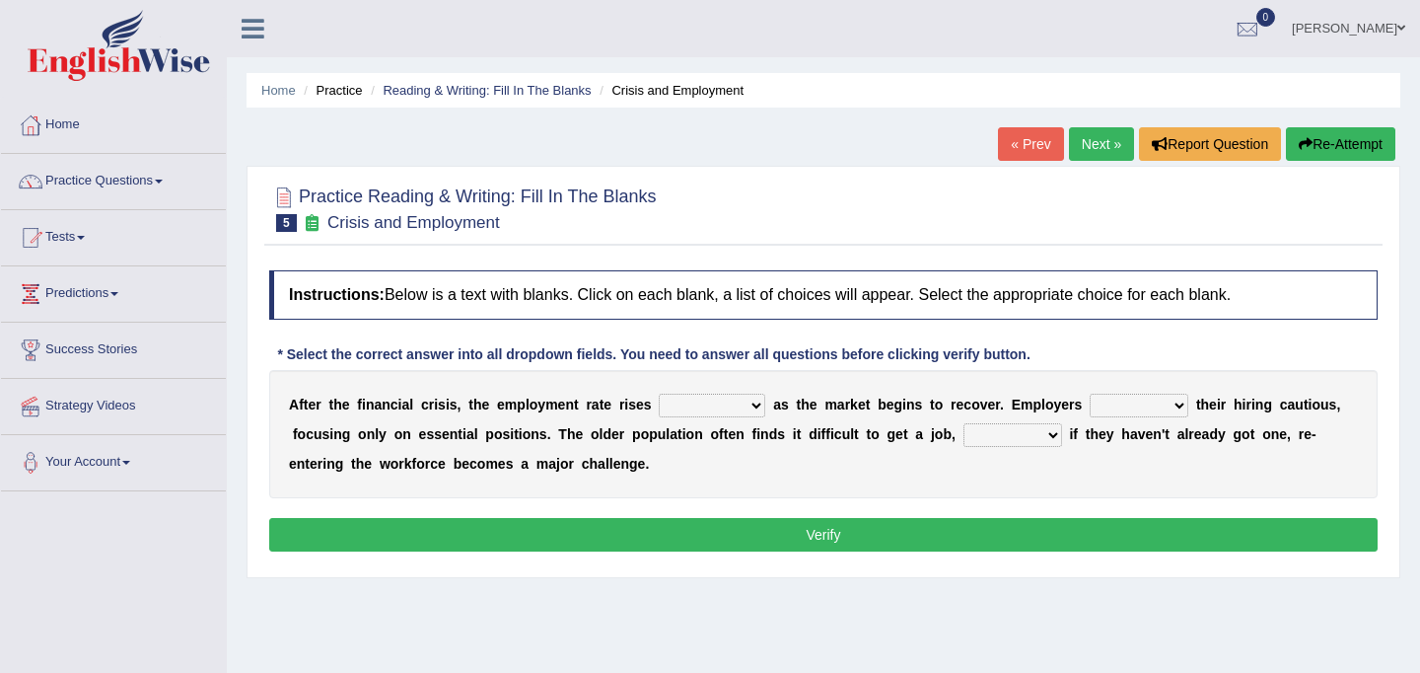
click at [753, 406] on select "normally conversely strenuously sharply" at bounding box center [712, 405] width 107 height 24
select select "sharply"
click at [659, 393] on select "normally conversely strenuously sharply" at bounding box center [712, 405] width 107 height 24
click at [1177, 407] on select "keeping kept keep are kept" at bounding box center [1139, 405] width 99 height 24
select select "keeping"
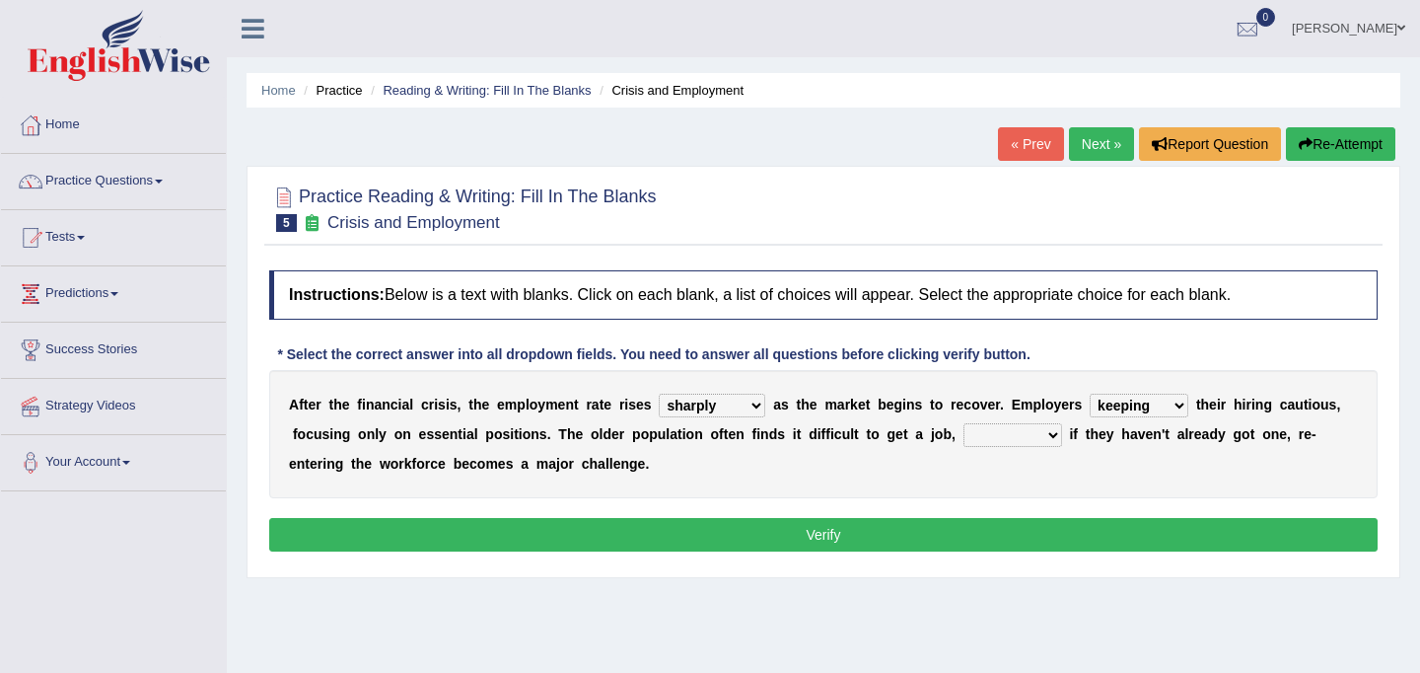
click at [1090, 393] on select "keeping kept keep are kept" at bounding box center [1139, 405] width 99 height 24
click at [1045, 433] on select "although while then because" at bounding box center [1012, 435] width 99 height 24
select select "because"
click at [963, 423] on select "although while then because" at bounding box center [1012, 435] width 99 height 24
click at [1000, 535] on button "Verify" at bounding box center [823, 535] width 1108 height 34
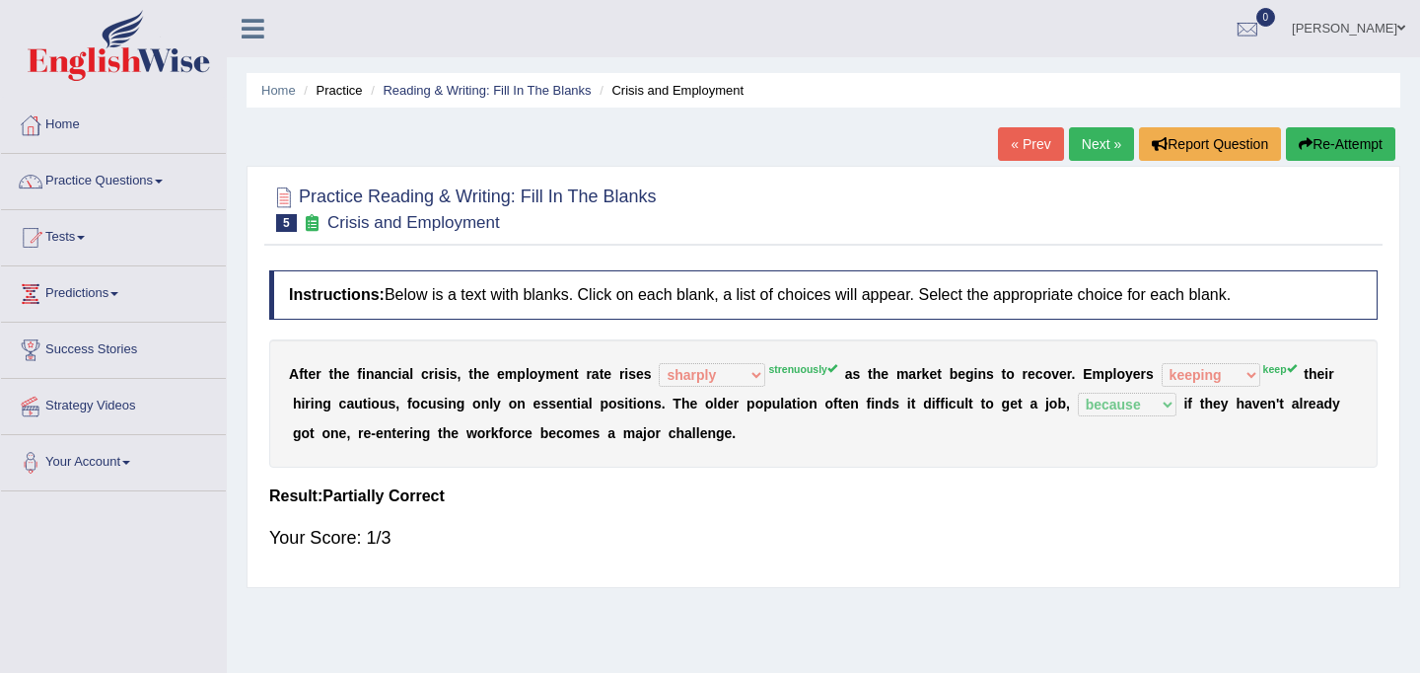
click at [803, 359] on div "A f t e r t h e f i n a n c i a l c r i s i s , t h e e m p l o y m e n t r a t…" at bounding box center [823, 403] width 1108 height 128
click at [803, 363] on div "A f t e r t h e f i n a n c i a l c r i s i s , t h e e m p l o y m e n t r a t…" at bounding box center [823, 403] width 1108 height 128
click at [1092, 135] on link "Next »" at bounding box center [1101, 144] width 65 height 34
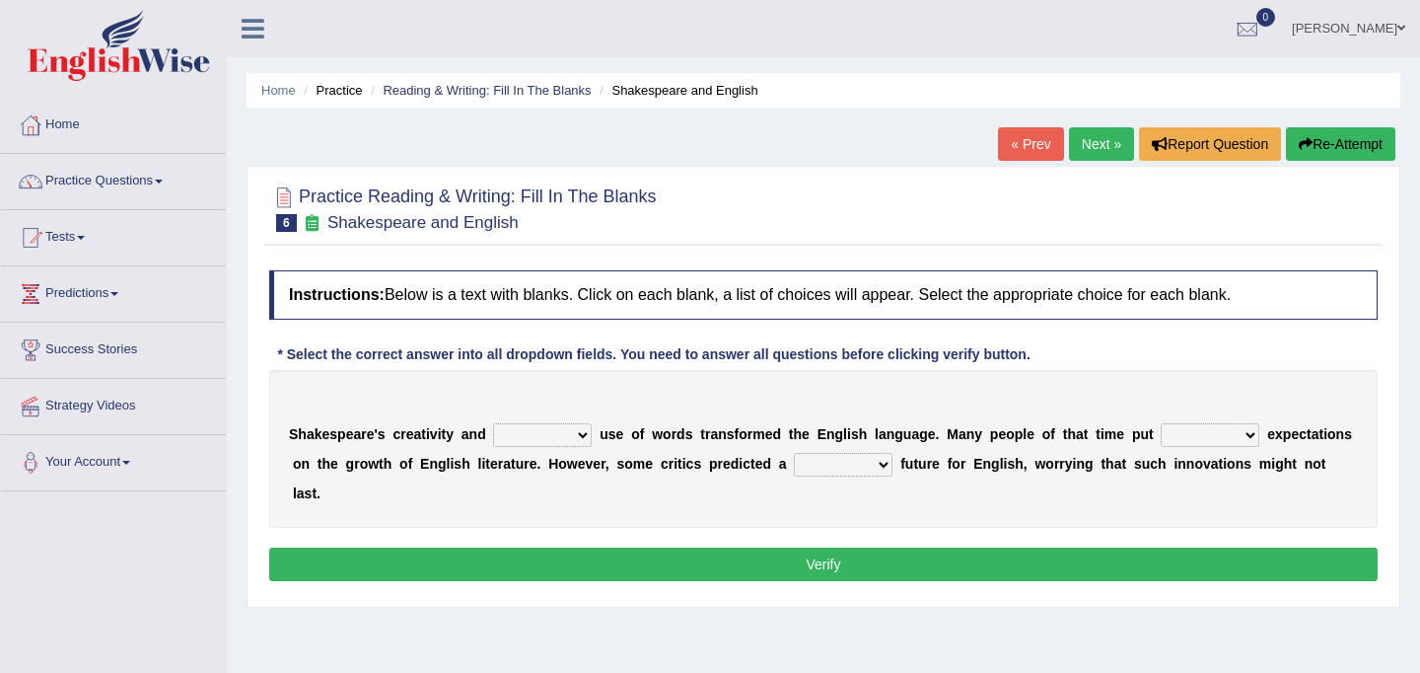
click at [581, 434] on select "idealized intensive fancied inventive" at bounding box center [542, 435] width 99 height 24
select select "intensive"
click at [493, 423] on select "idealized intensive fancied inventive" at bounding box center [542, 435] width 99 height 24
click at [1246, 434] on select "wide much high more" at bounding box center [1210, 435] width 99 height 24
select select "high"
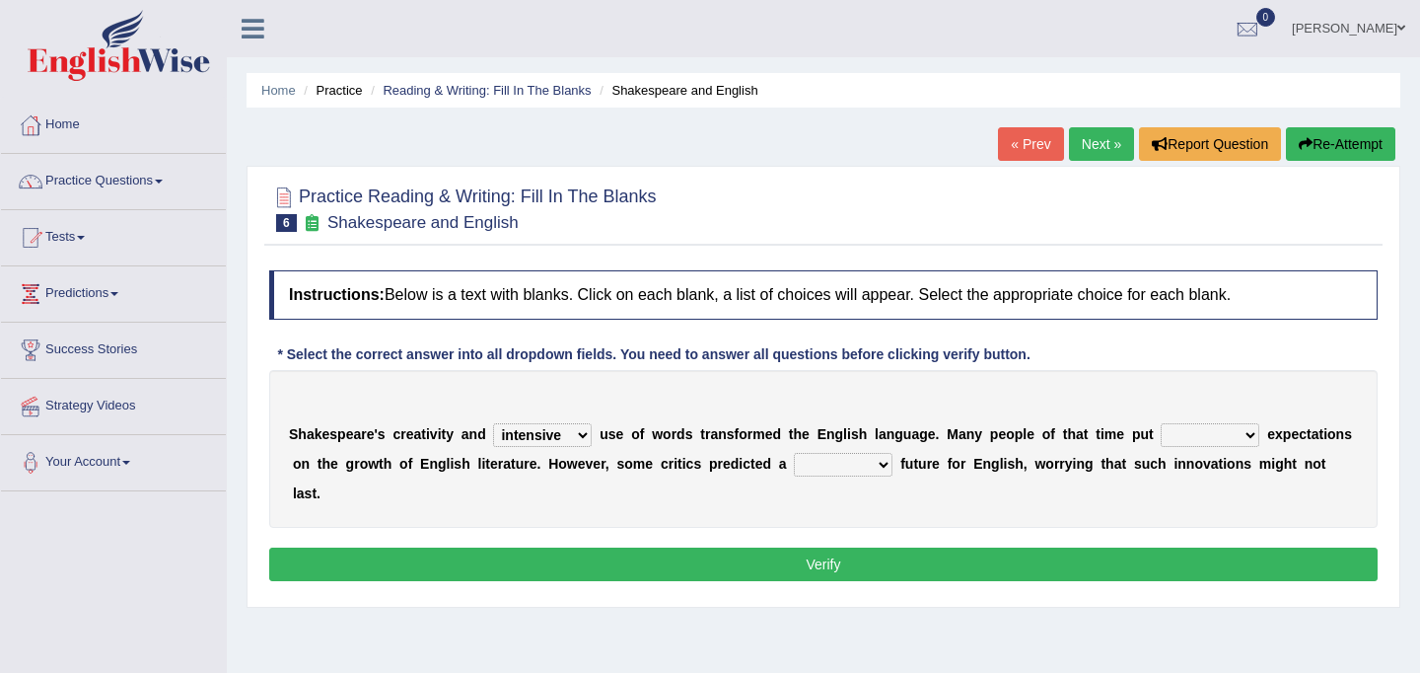
click at [1161, 423] on select "wide much high more" at bounding box center [1210, 435] width 99 height 24
click at [880, 464] on select "monetary promising irresistible daunting" at bounding box center [843, 465] width 99 height 24
select select "daunting"
click at [794, 453] on select "monetary promising irresistible daunting" at bounding box center [843, 465] width 99 height 24
click at [812, 547] on button "Verify" at bounding box center [823, 564] width 1108 height 34
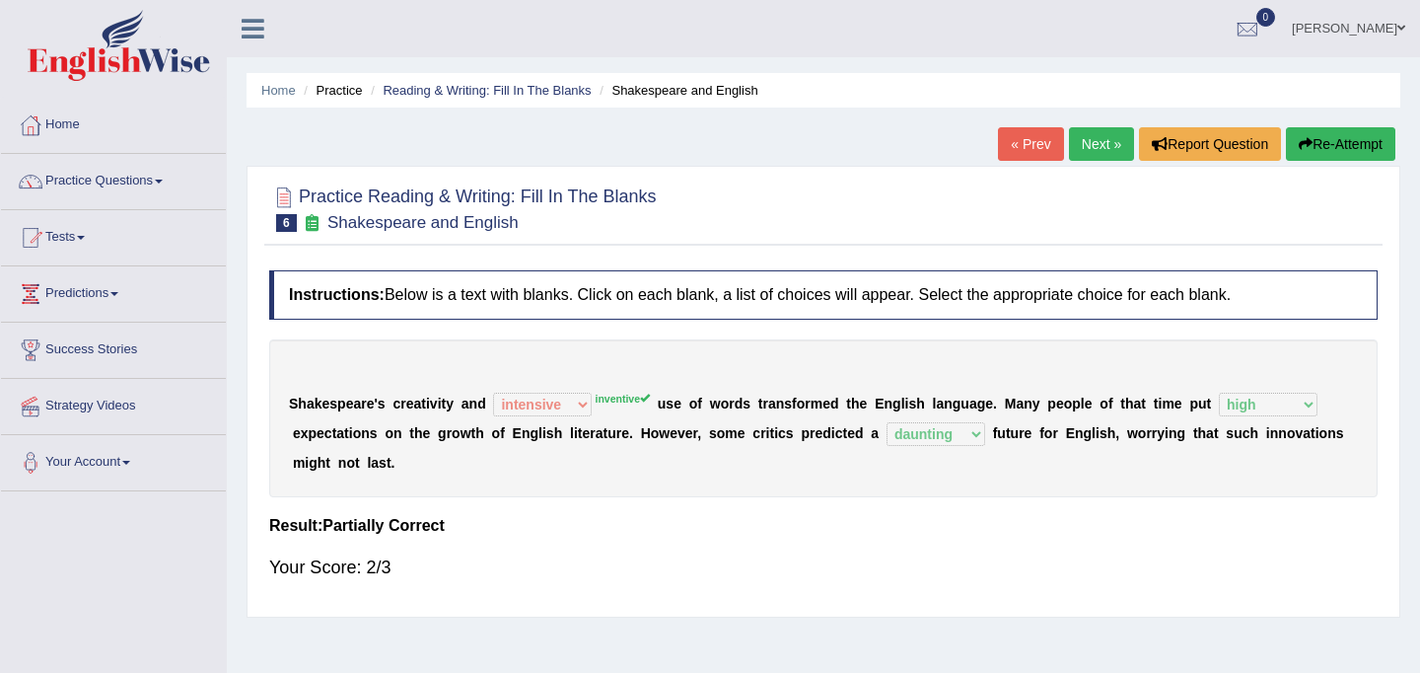
click at [1105, 145] on link "Next »" at bounding box center [1101, 144] width 65 height 34
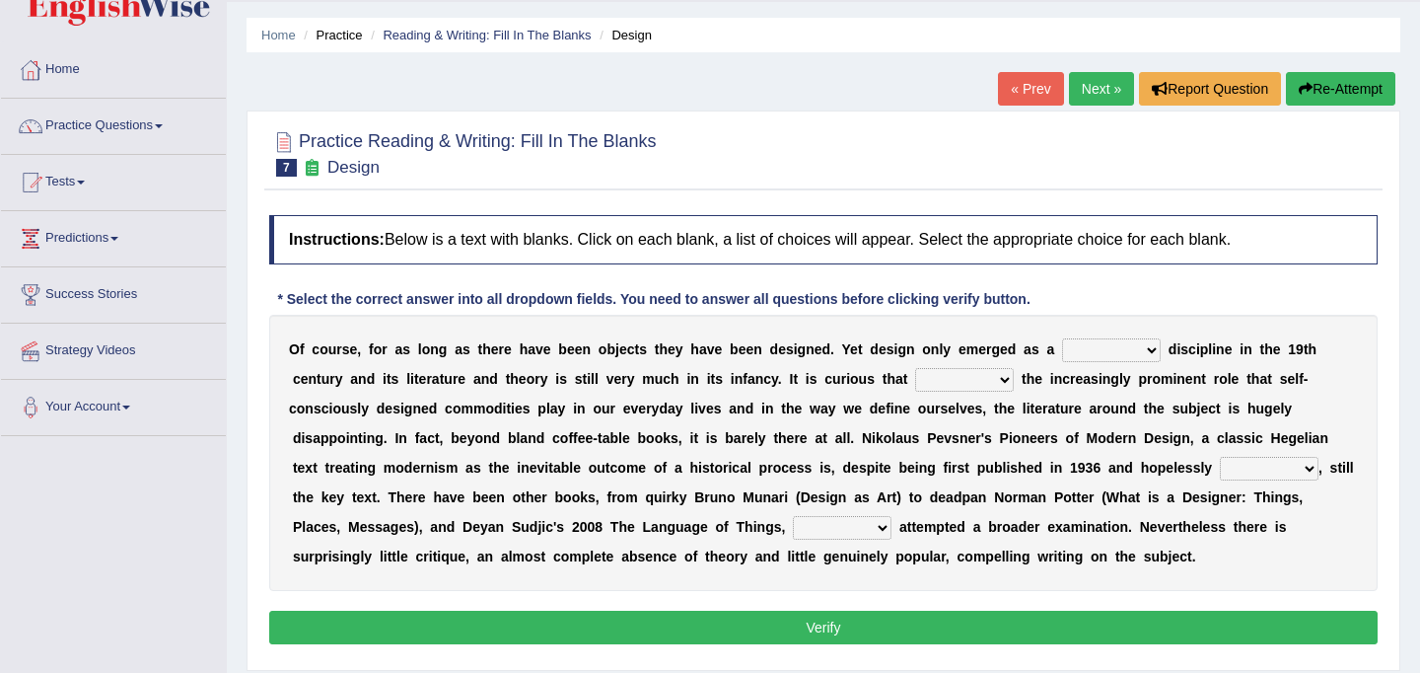
scroll to position [58, 0]
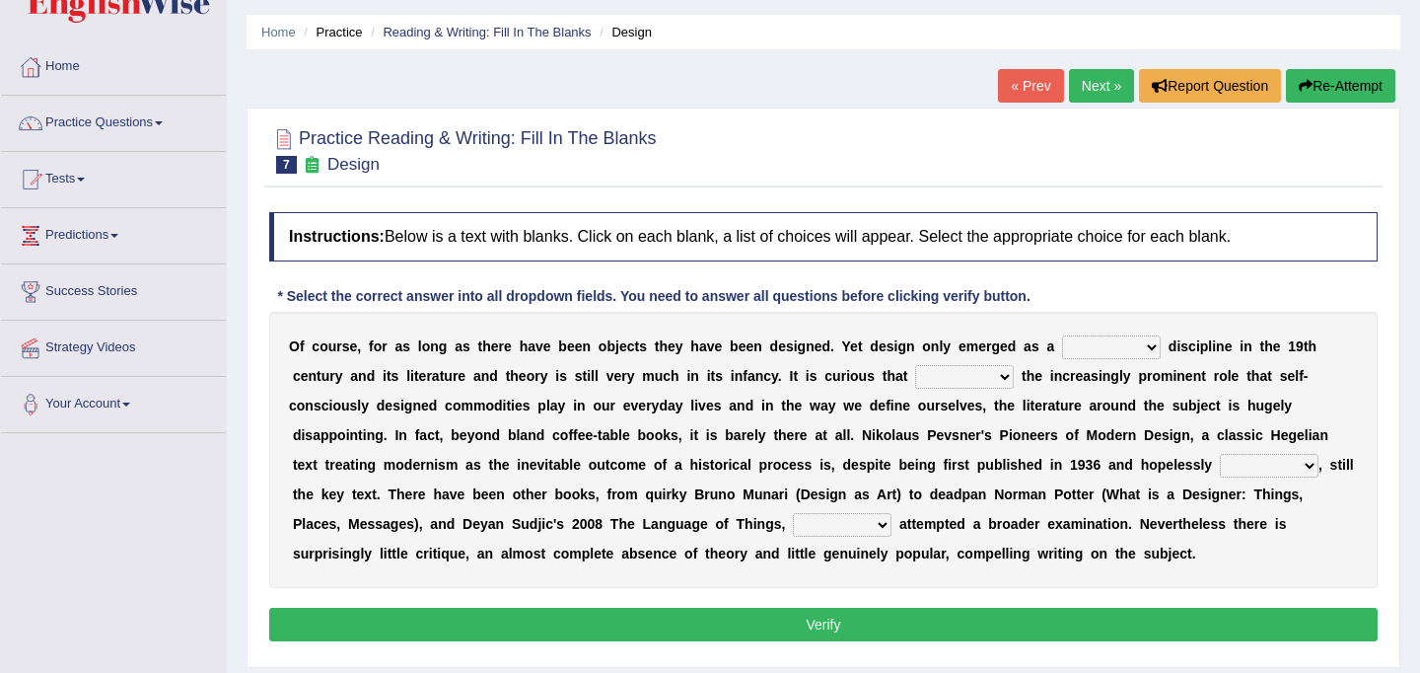
click at [1154, 348] on select "bilateral ubiquitous foremost dedicated" at bounding box center [1111, 347] width 99 height 24
click at [1062, 335] on select "bilateral ubiquitous foremost dedicated" at bounding box center [1111, 347] width 99 height 24
click at [1151, 347] on select "bilateral ubiquitous foremost dedicated" at bounding box center [1111, 347] width 99 height 24
select select "dedicated"
click at [1062, 335] on select "bilateral ubiquitous foremost dedicated" at bounding box center [1111, 347] width 99 height 24
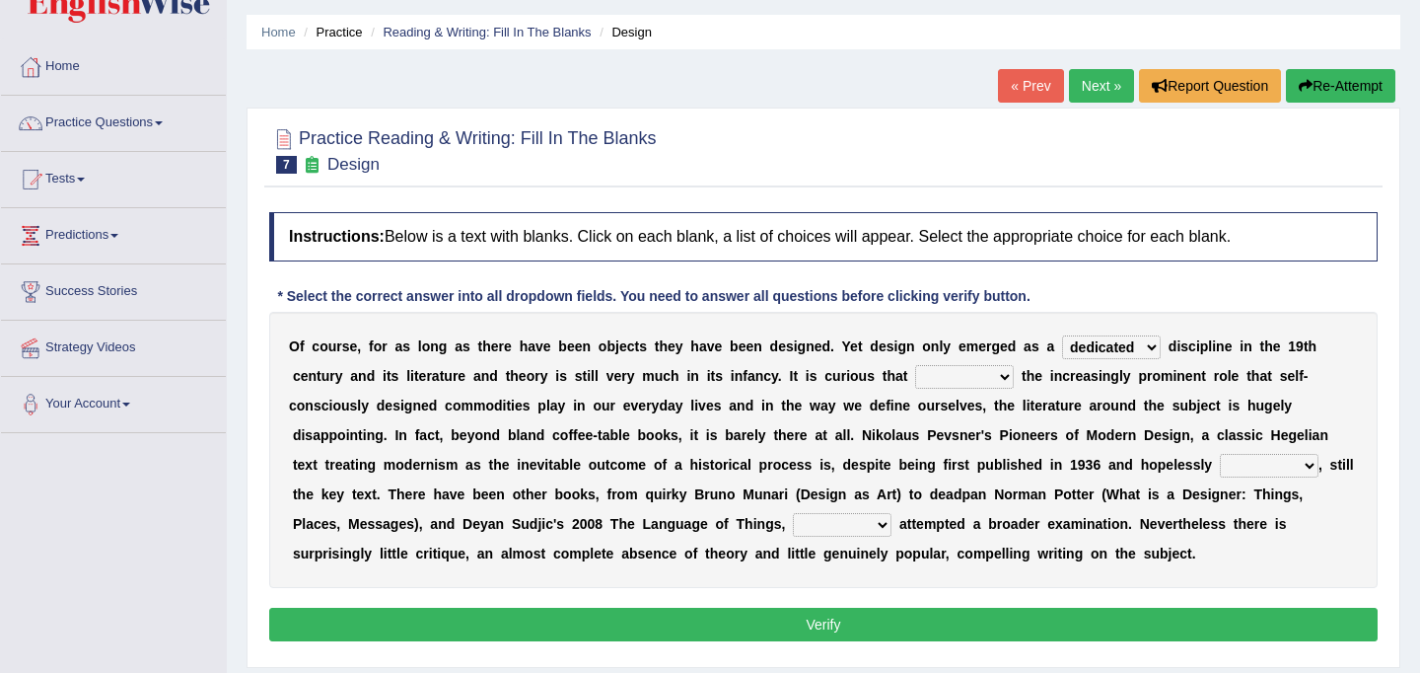
click at [1001, 378] on select "since despite within through" at bounding box center [964, 377] width 99 height 24
select select "despite"
click at [915, 365] on select "since despite within through" at bounding box center [964, 377] width 99 height 24
click at [1307, 466] on select "dates dating date dated" at bounding box center [1269, 466] width 99 height 24
select select "dated"
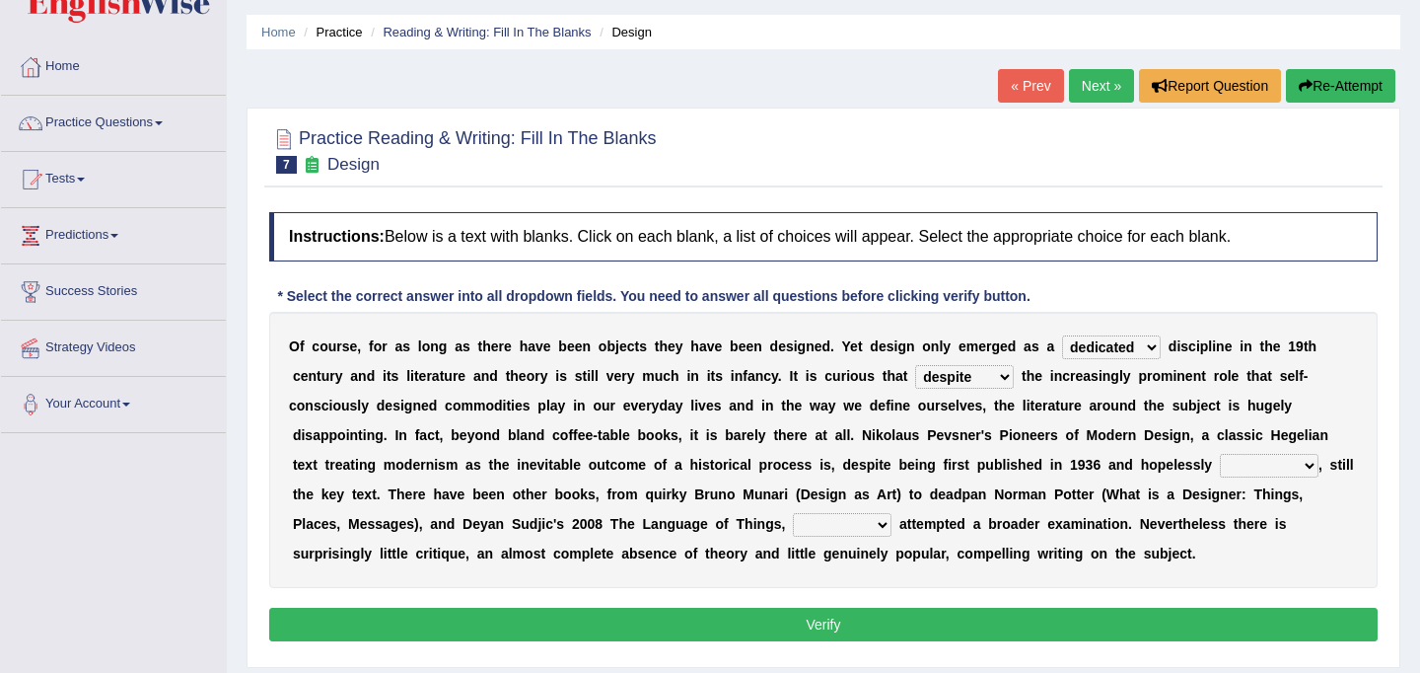
click at [1220, 454] on select "dates dating date dated" at bounding box center [1269, 466] width 99 height 24
click at [821, 528] on select "which then however as" at bounding box center [842, 525] width 99 height 24
select select "which"
click at [793, 513] on select "which then however as" at bounding box center [842, 525] width 99 height 24
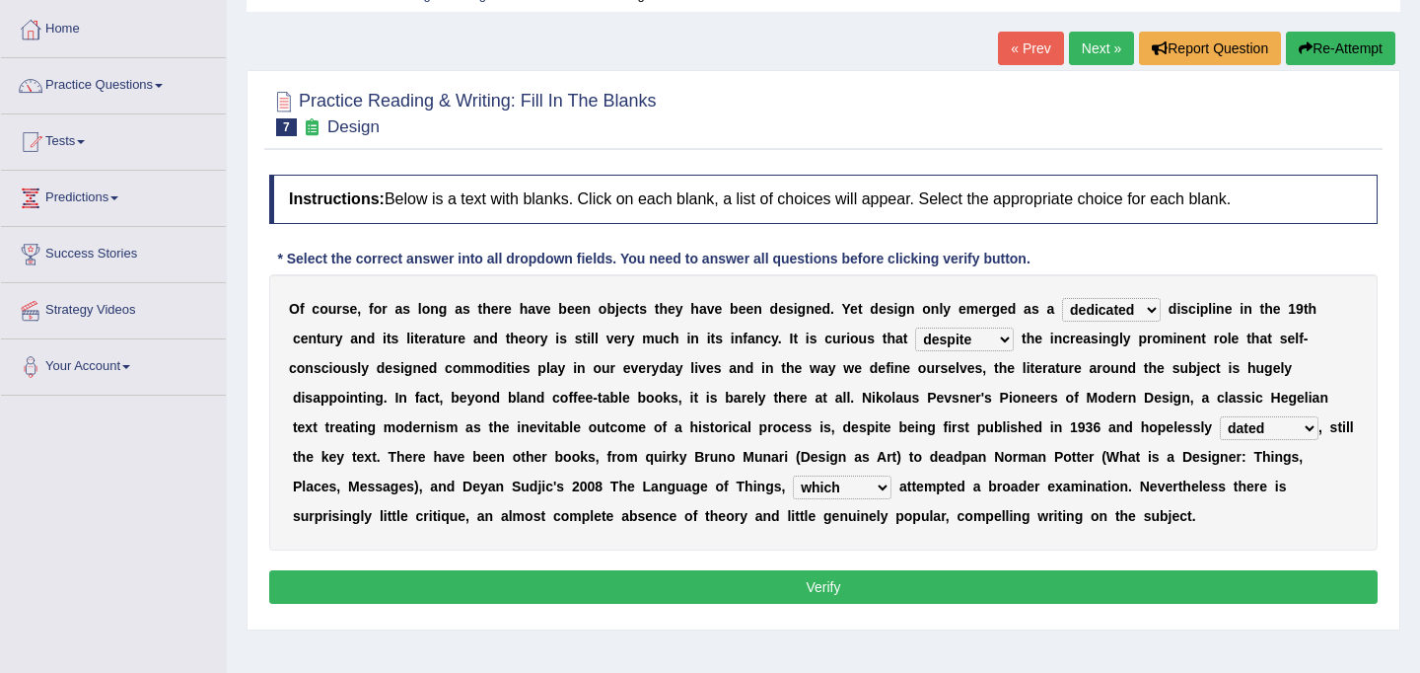
scroll to position [102, 0]
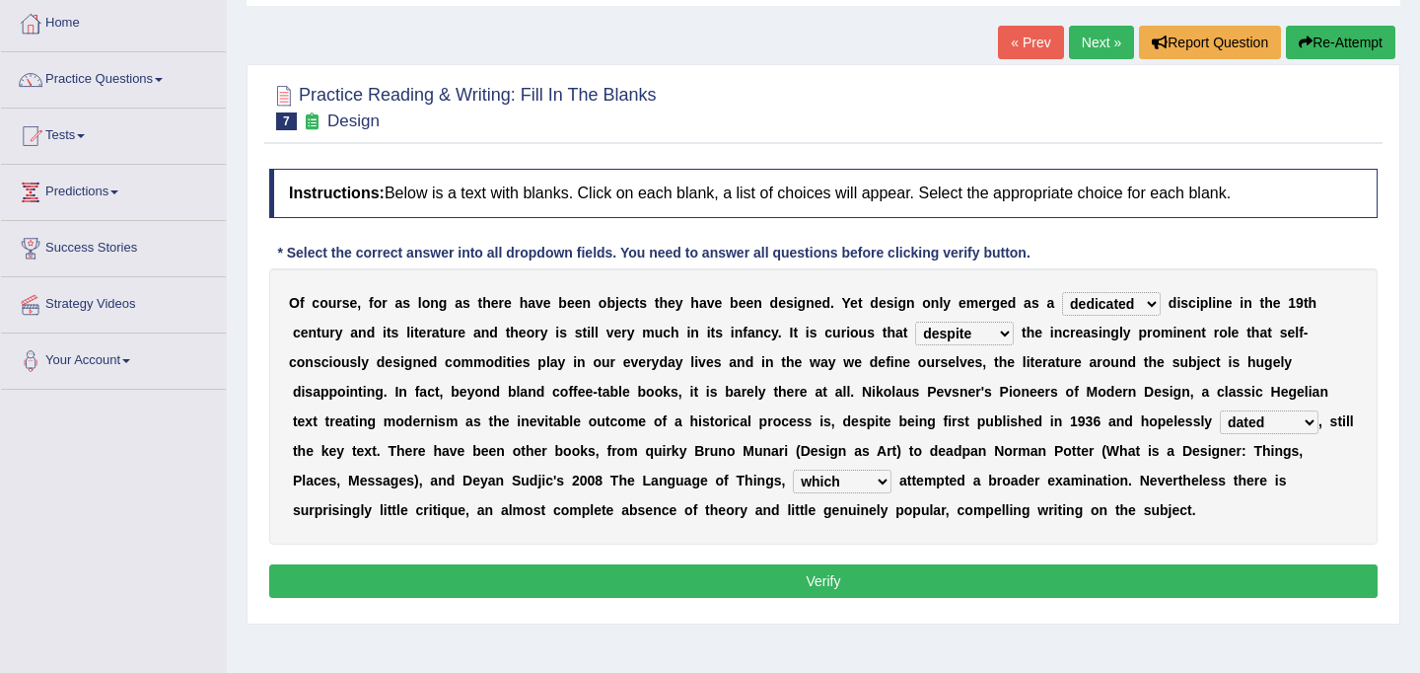
click at [812, 576] on button "Verify" at bounding box center [823, 581] width 1108 height 34
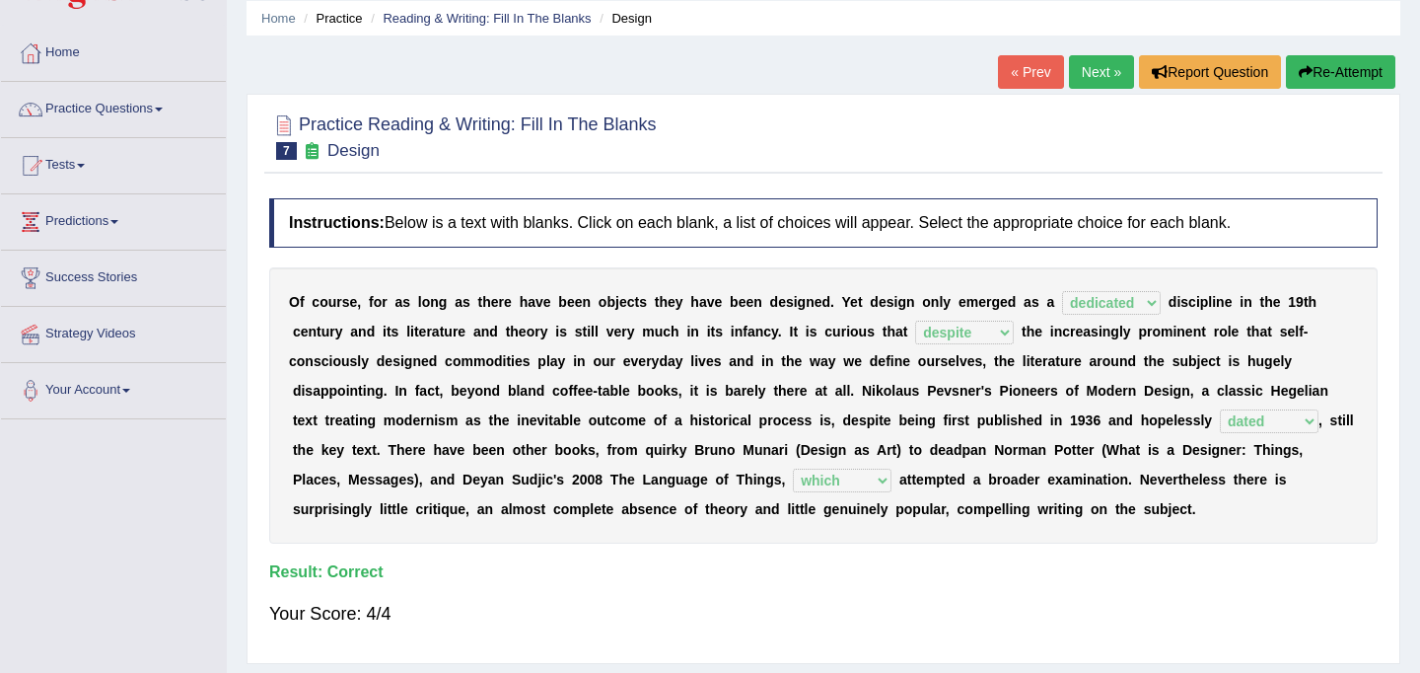
scroll to position [0, 0]
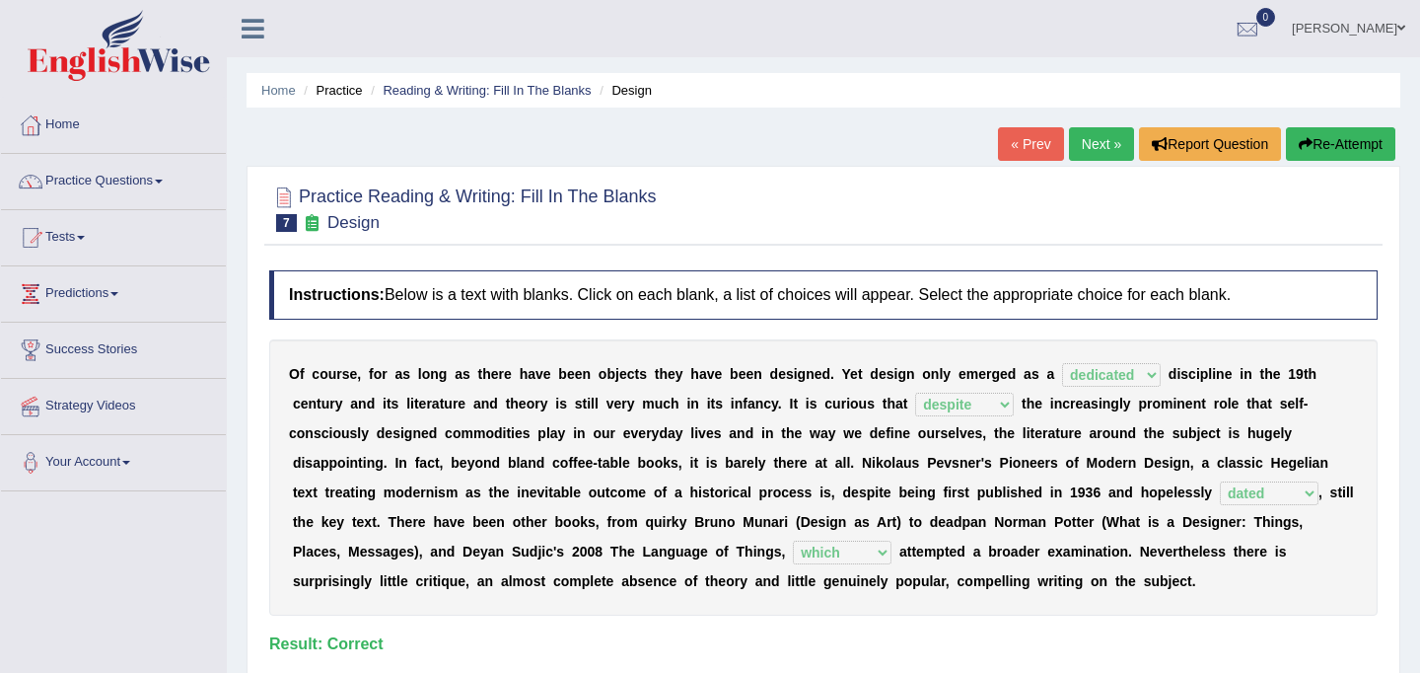
click at [1102, 137] on link "Next »" at bounding box center [1101, 144] width 65 height 34
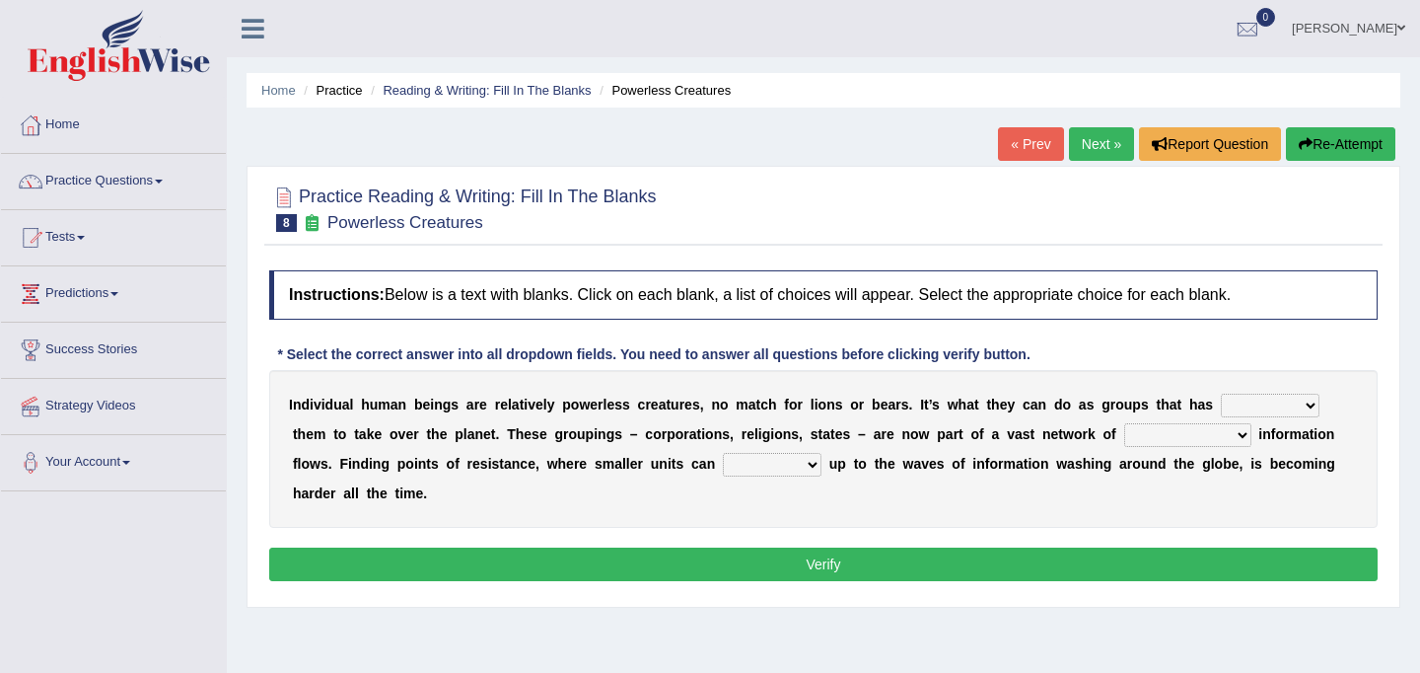
click at [1310, 405] on select "enabled contended embodied conjured" at bounding box center [1270, 405] width 99 height 24
select select "enabled"
click at [1221, 393] on select "enabled contended embodied conjured" at bounding box center [1270, 405] width 99 height 24
click at [1201, 437] on select "interconnected overlapping fastened exploited" at bounding box center [1187, 435] width 127 height 24
select select "interconnected"
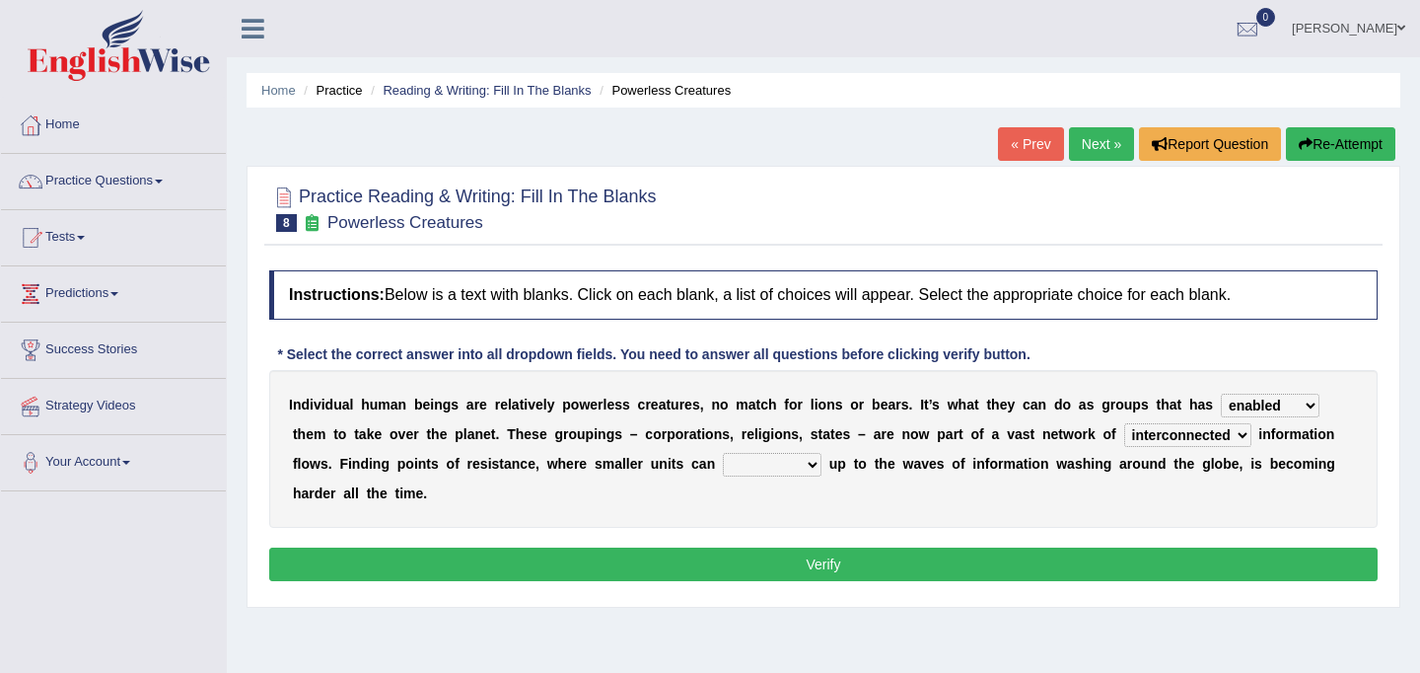
click at [1124, 423] on select "interconnected overlapping fastened exploited" at bounding box center [1187, 435] width 127 height 24
click at [756, 464] on select "stand raise hail pump" at bounding box center [772, 465] width 99 height 24
select select "stand"
click at [723, 453] on select "stand raise hail pump" at bounding box center [772, 465] width 99 height 24
click at [768, 572] on button "Verify" at bounding box center [823, 564] width 1108 height 34
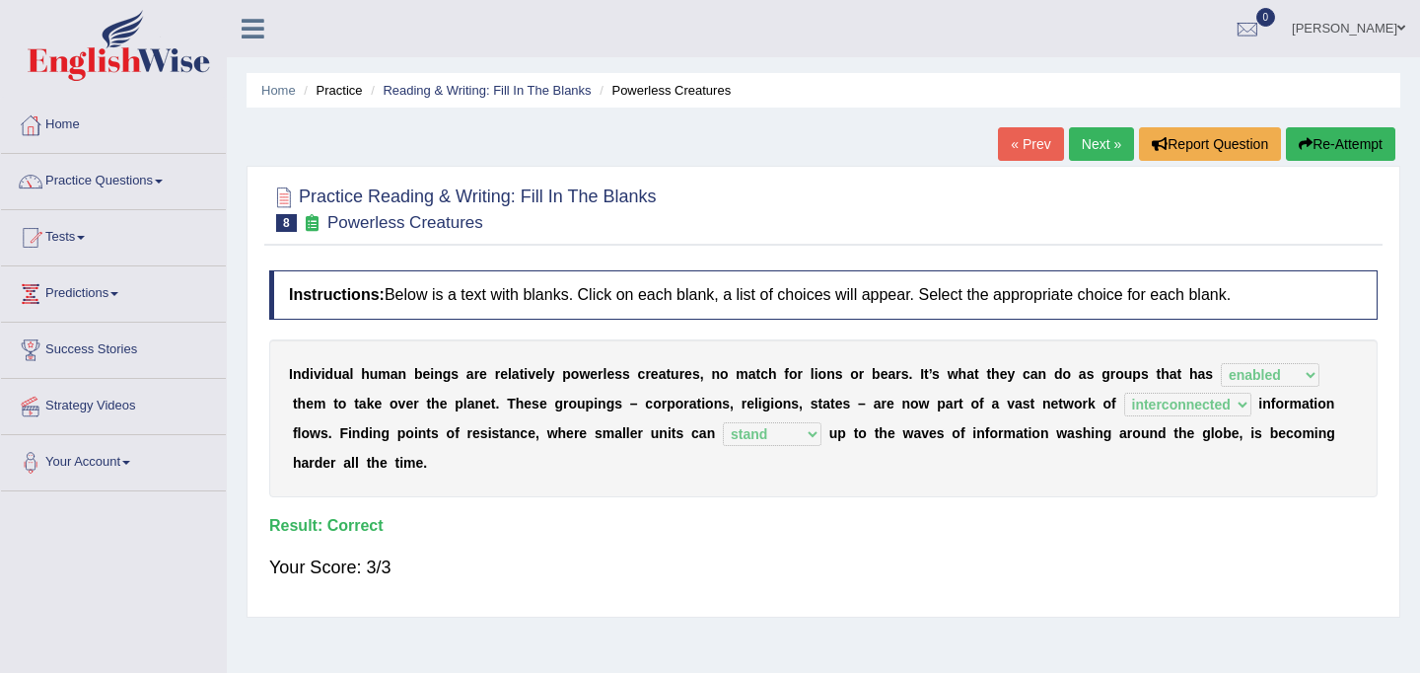
click at [1089, 146] on link "Next »" at bounding box center [1101, 144] width 65 height 34
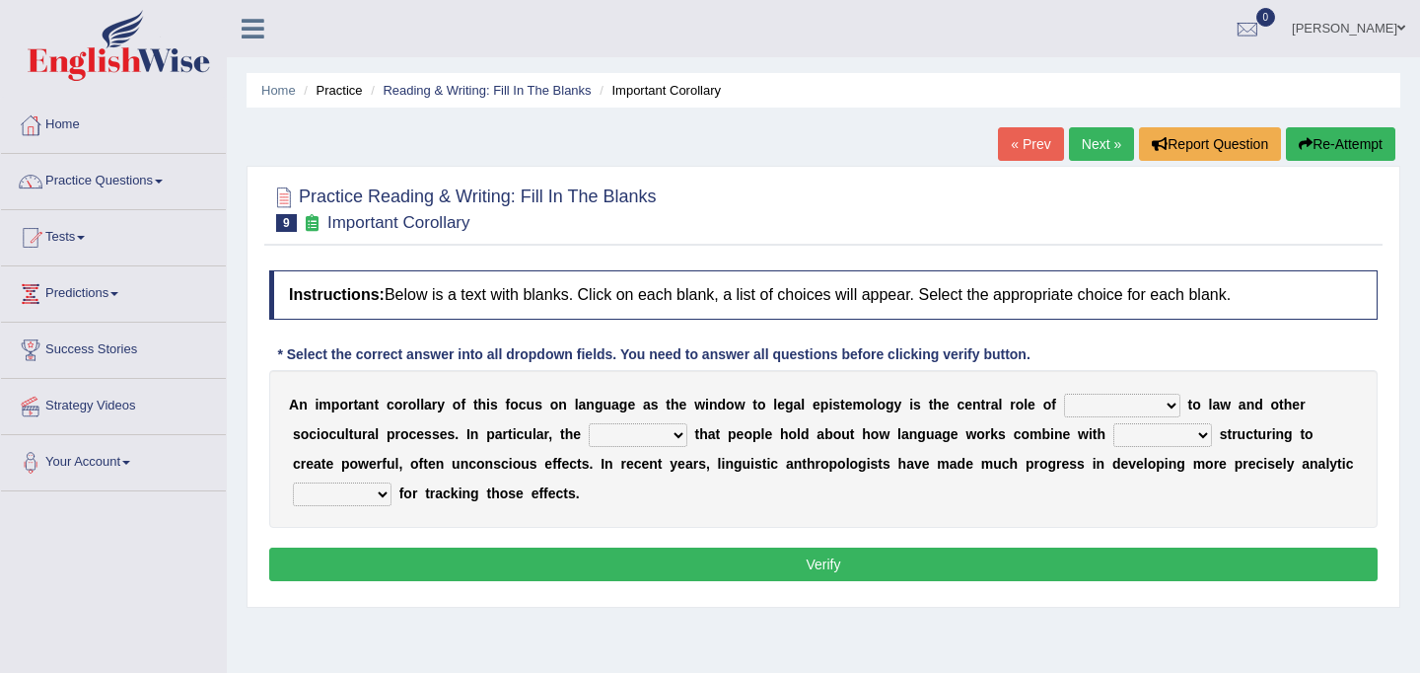
click at [1173, 406] on select "discourse epoch dialect acquaintance" at bounding box center [1122, 405] width 116 height 24
select select "acquaintance"
click at [1064, 393] on select "discourse epoch dialect acquaintance" at bounding box center [1122, 405] width 116 height 24
click at [674, 434] on select "deviation besmirch consent ideas" at bounding box center [638, 435] width 99 height 24
select select "ideas"
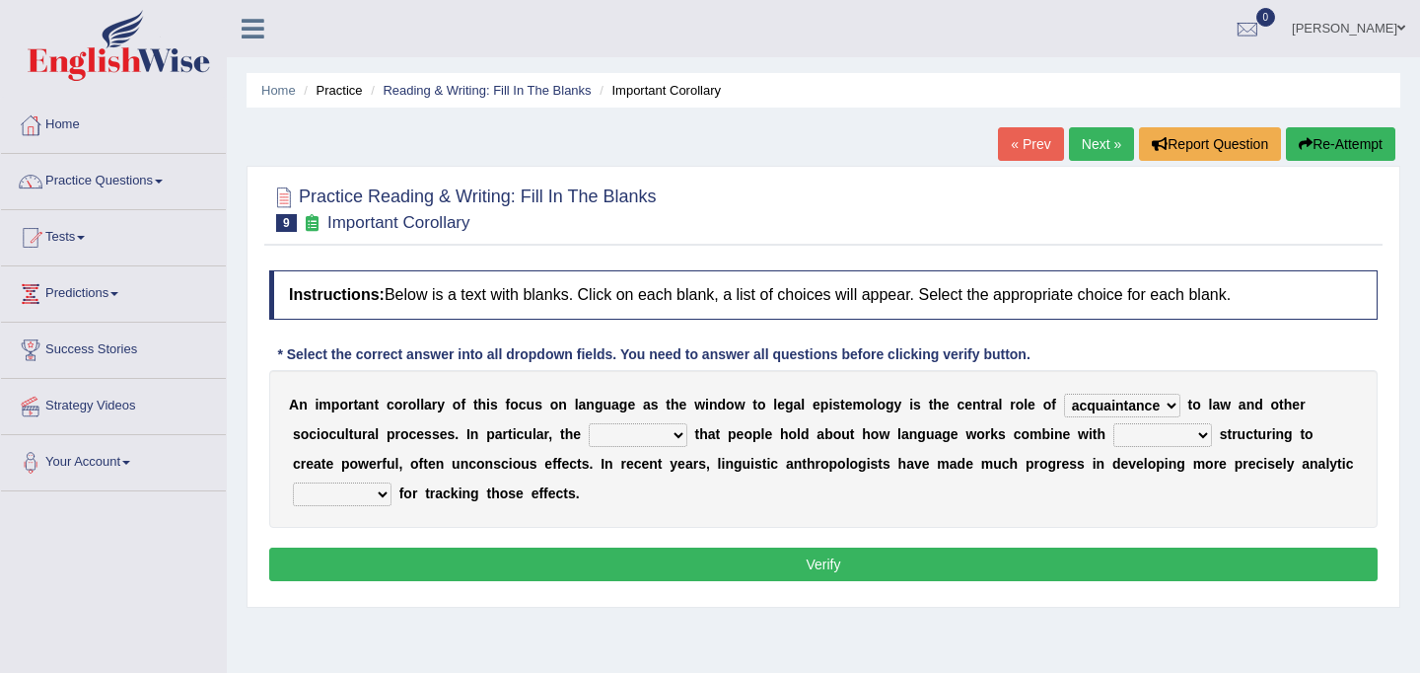
click at [589, 423] on select "deviation besmirch consent ideas" at bounding box center [638, 435] width 99 height 24
click at [1201, 434] on select "mandatory linguistic legitimate customary" at bounding box center [1162, 435] width 99 height 24
select select "linguistic"
click at [1113, 423] on select "mandatory linguistic legitimate customary" at bounding box center [1162, 435] width 99 height 24
click at [380, 491] on select "tools appetite albums stroke" at bounding box center [342, 494] width 99 height 24
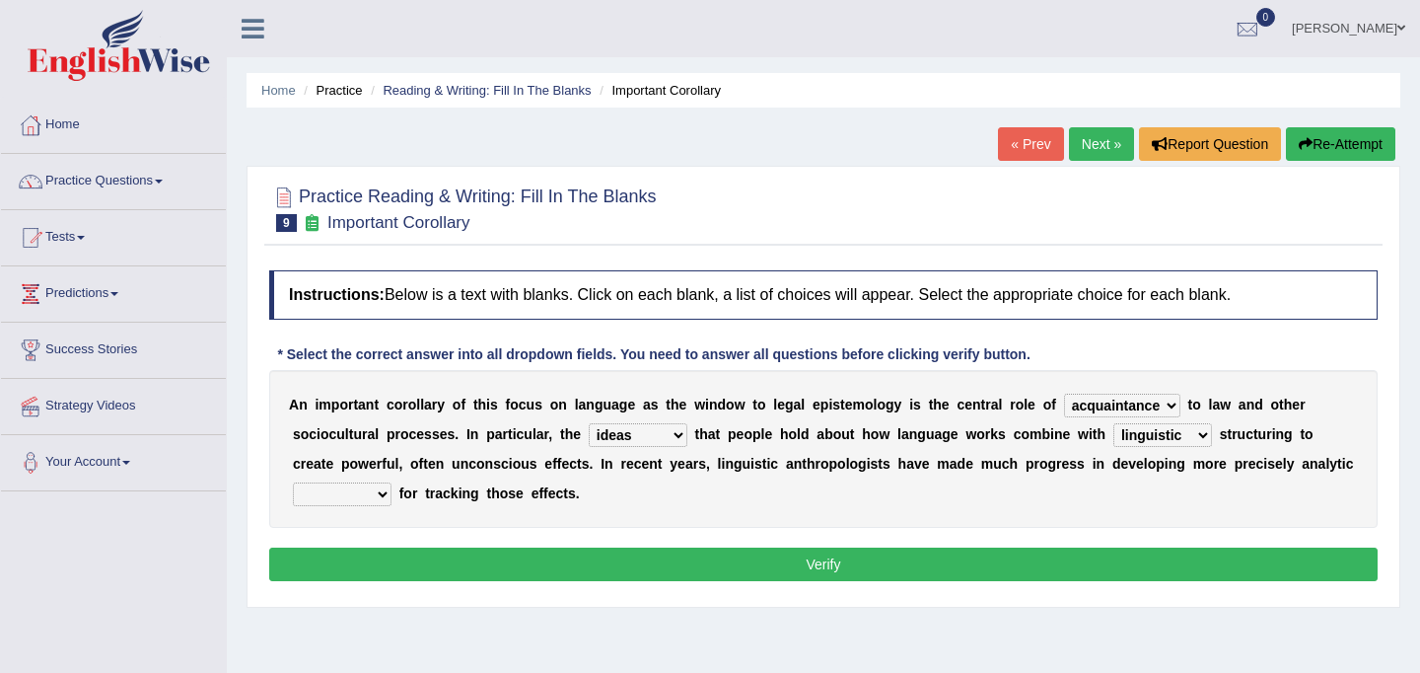
select select "tools"
click at [293, 482] on select "tools appetite albums stroke" at bounding box center [342, 494] width 99 height 24
click at [517, 563] on button "Verify" at bounding box center [823, 564] width 1108 height 34
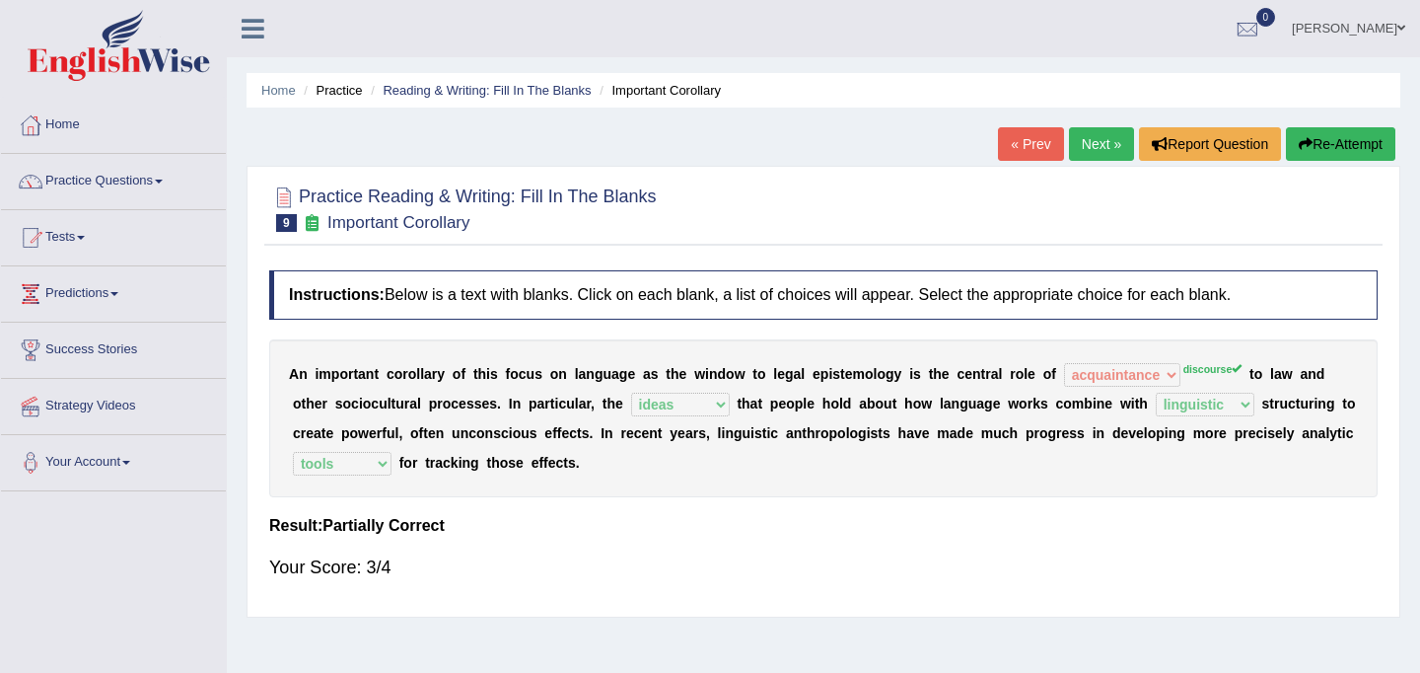
click at [1099, 138] on link "Next »" at bounding box center [1101, 144] width 65 height 34
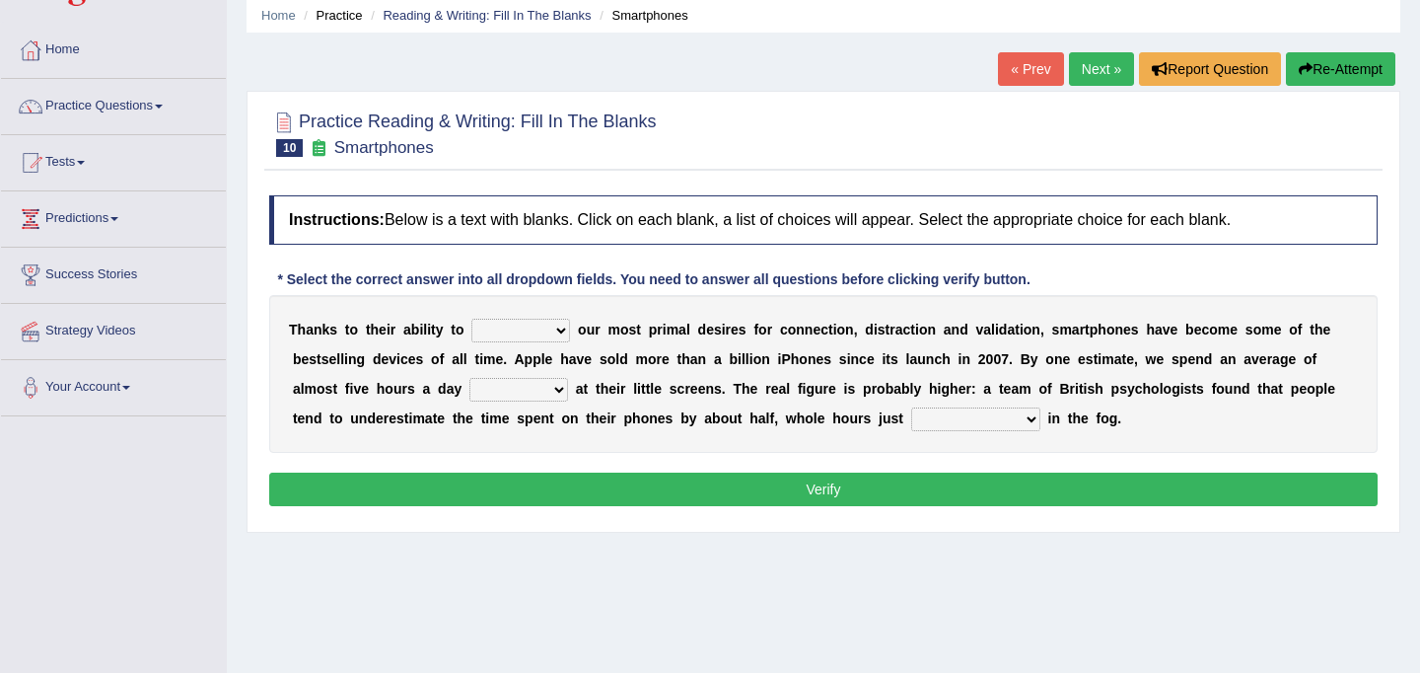
scroll to position [79, 0]
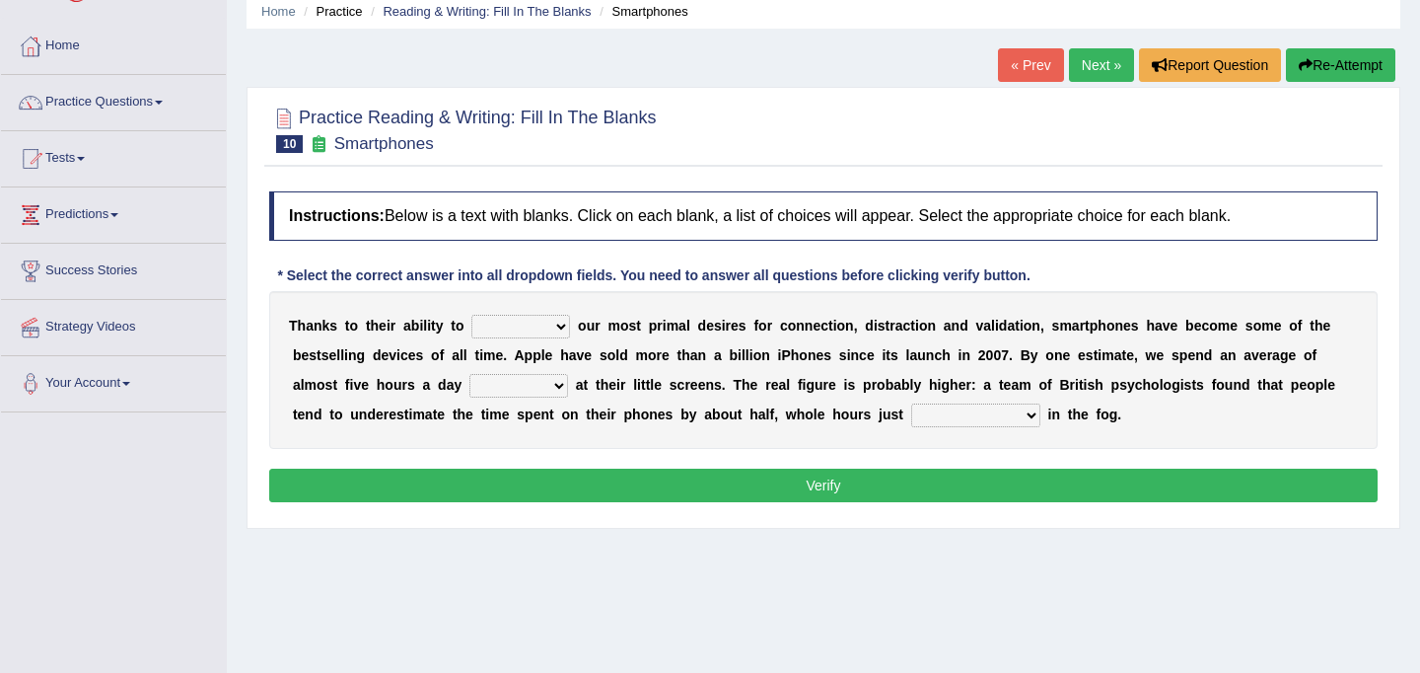
click at [560, 325] on select "hijack describe sharpen conserve" at bounding box center [520, 327] width 99 height 24
select select "describe"
click at [471, 315] on select "hijack describe sharpen conserve" at bounding box center [520, 327] width 99 height 24
click at [561, 324] on select "hijack describe sharpen conserve" at bounding box center [520, 327] width 99 height 24
click at [552, 389] on select "watching waggling snoring staring" at bounding box center [518, 386] width 99 height 24
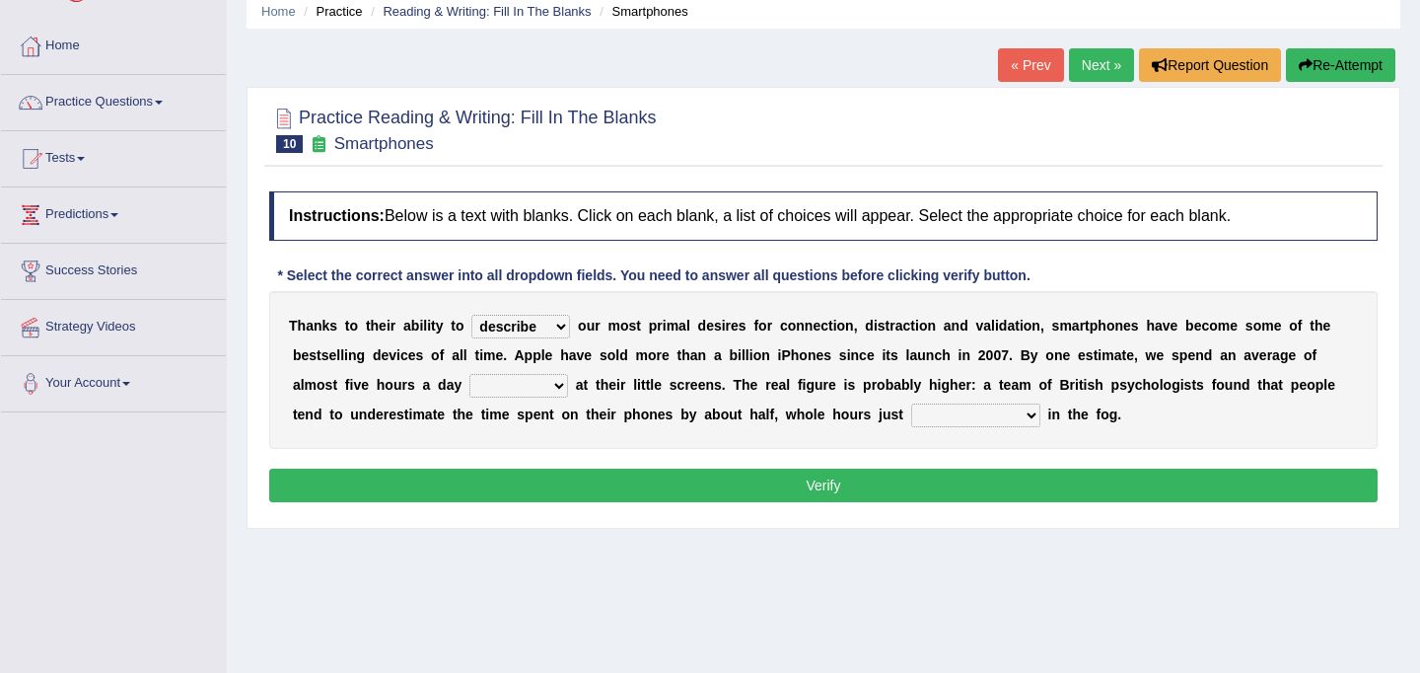
select select "staring"
click at [469, 374] on select "watching waggling snoring staring" at bounding box center [518, 386] width 99 height 24
click at [1032, 416] on select "has evaporated evaporating evaporate evaporates" at bounding box center [975, 415] width 129 height 24
click at [911, 403] on select "has evaporated evaporating evaporate evaporates" at bounding box center [975, 415] width 129 height 24
click at [1029, 417] on select "has evaporated evaporating evaporate evaporates" at bounding box center [975, 415] width 129 height 24
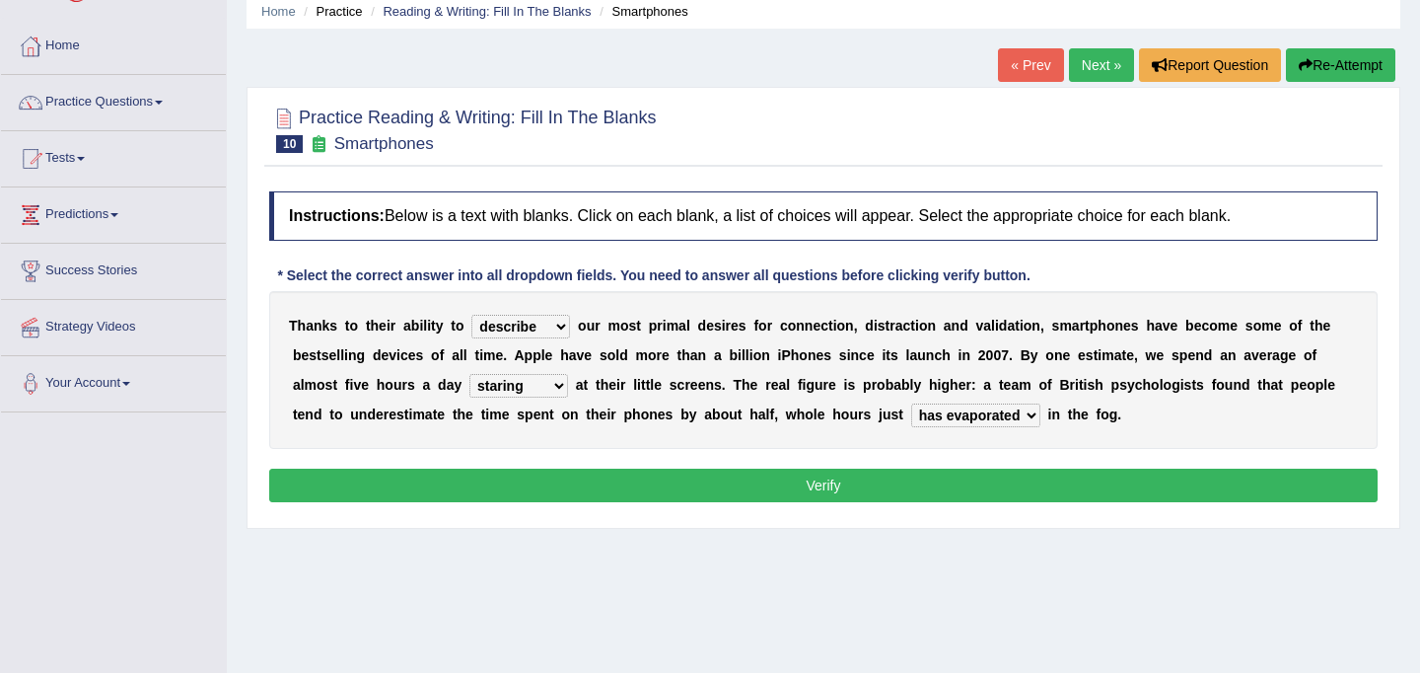
select select "evaporates"
click at [911, 403] on select "has evaporated evaporating evaporate evaporates" at bounding box center [975, 415] width 129 height 24
click at [969, 481] on button "Verify" at bounding box center [823, 485] width 1108 height 34
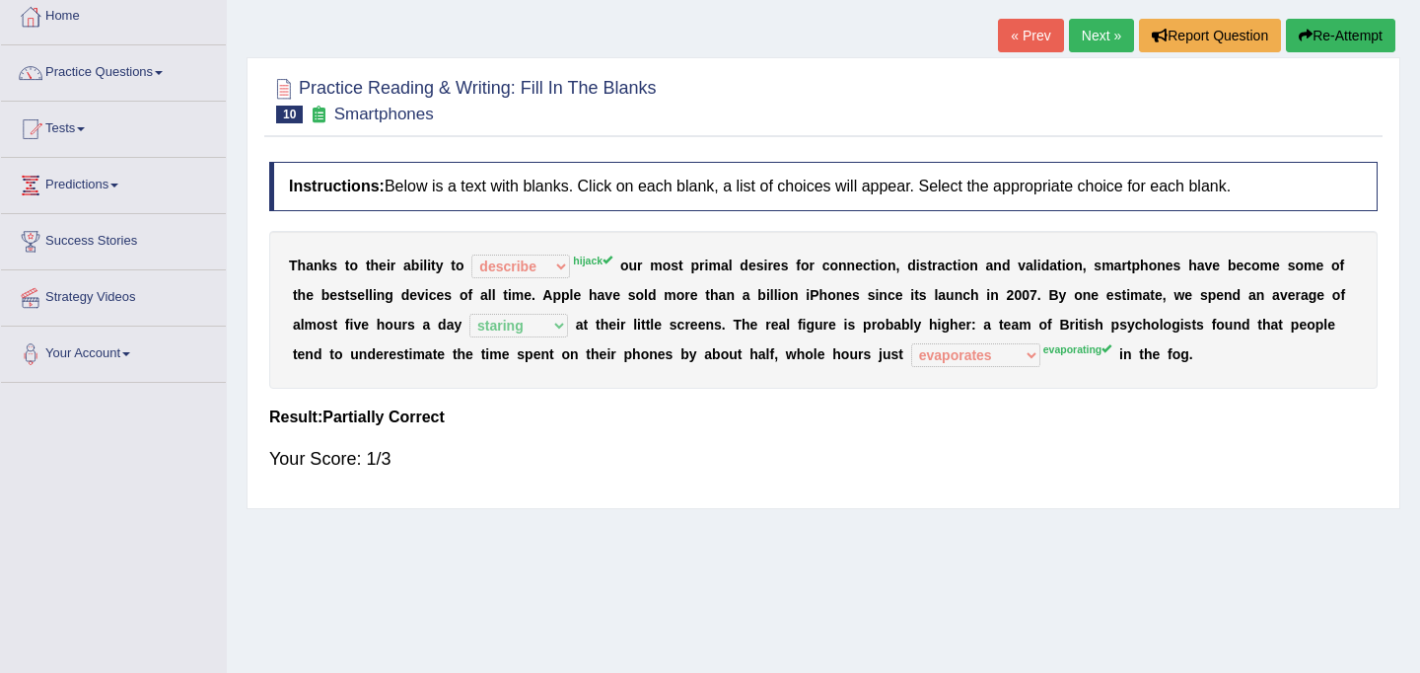
scroll to position [0, 0]
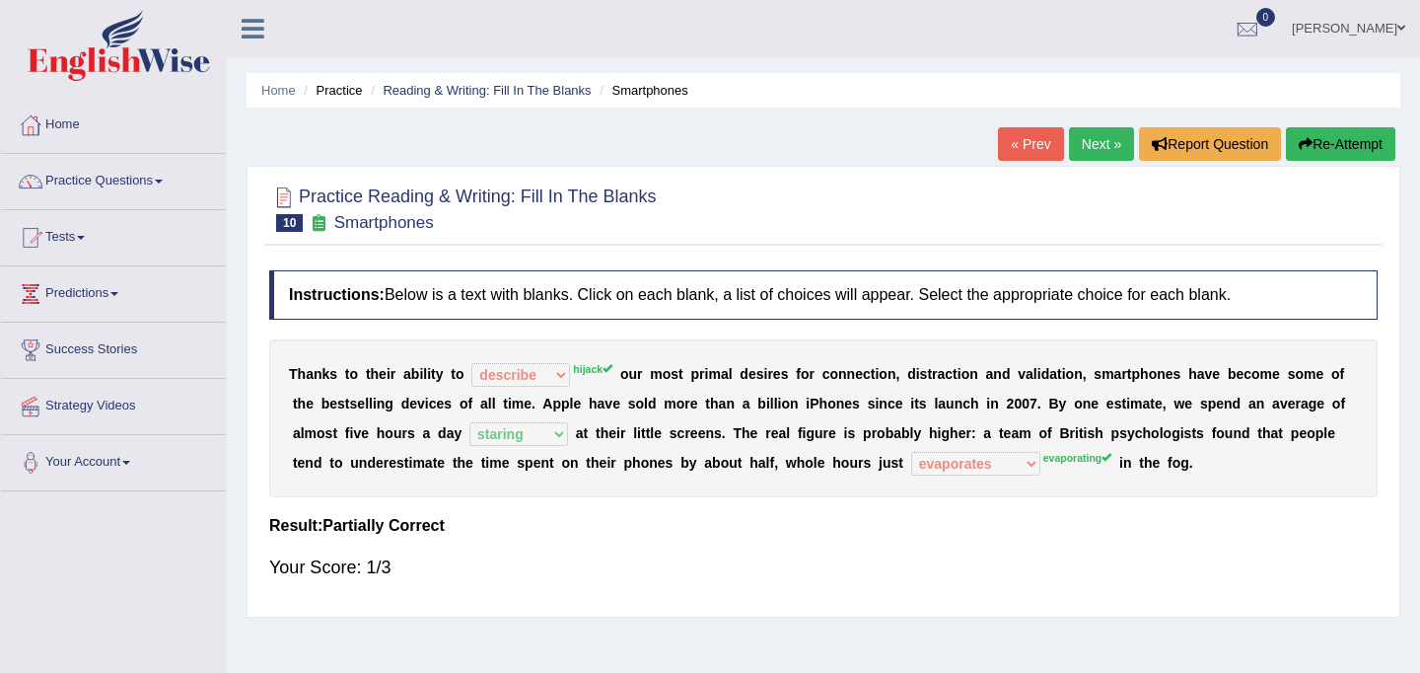
click at [317, 222] on icon at bounding box center [318, 222] width 21 height 17
click at [1172, 146] on button "Report Question" at bounding box center [1210, 144] width 142 height 34
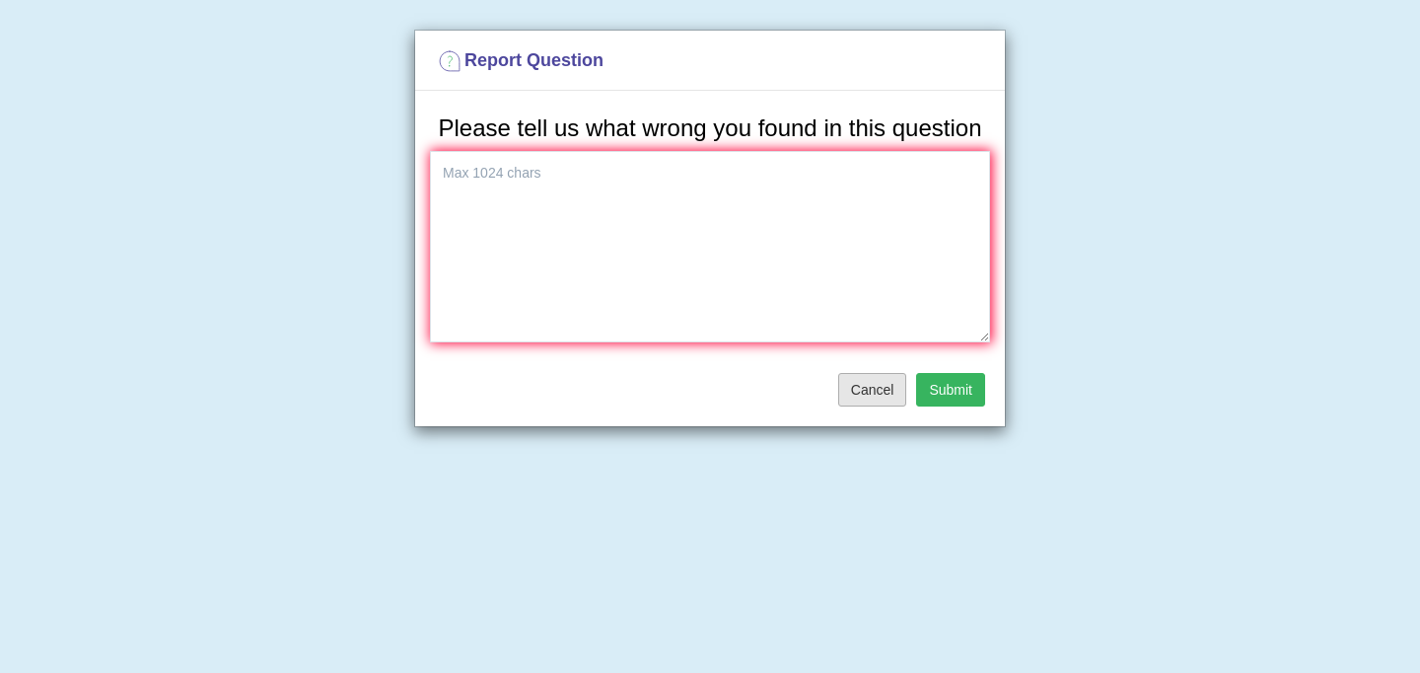
click at [892, 406] on button "Cancel" at bounding box center [872, 390] width 69 height 34
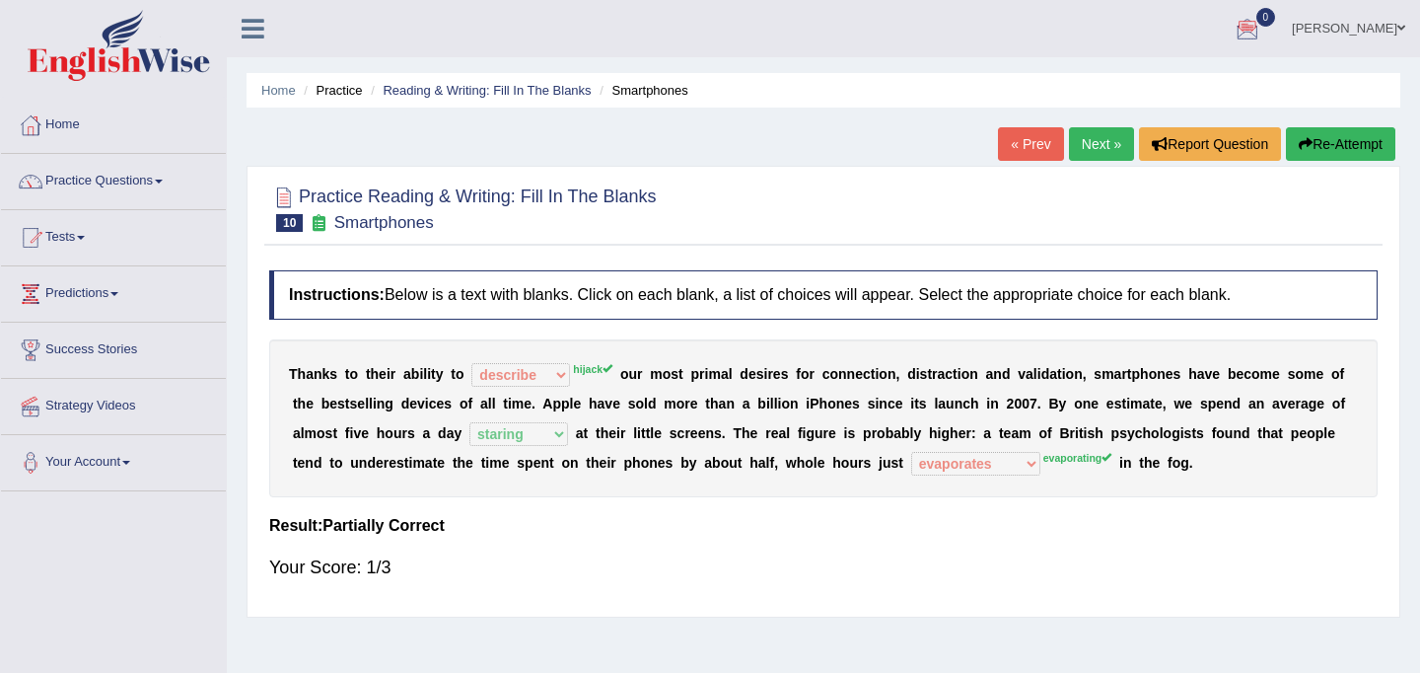
click at [1097, 146] on link "Next »" at bounding box center [1101, 144] width 65 height 34
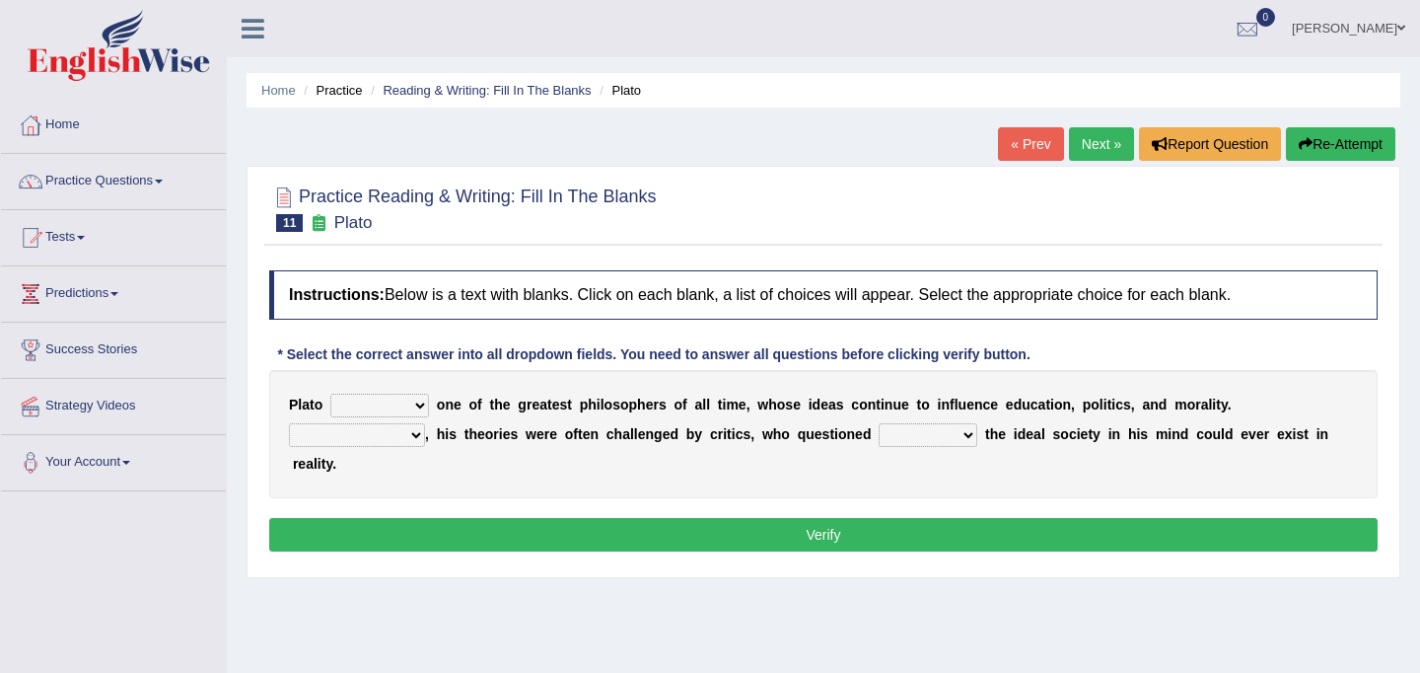
click at [423, 411] on select "keeps comes claims remains" at bounding box center [379, 405] width 99 height 24
select select "remains"
click at [330, 393] on select "keeps comes claims remains" at bounding box center [379, 405] width 99 height 24
click at [407, 435] on select "Notwithstanding So However Whatever" at bounding box center [357, 435] width 136 height 24
select select "However"
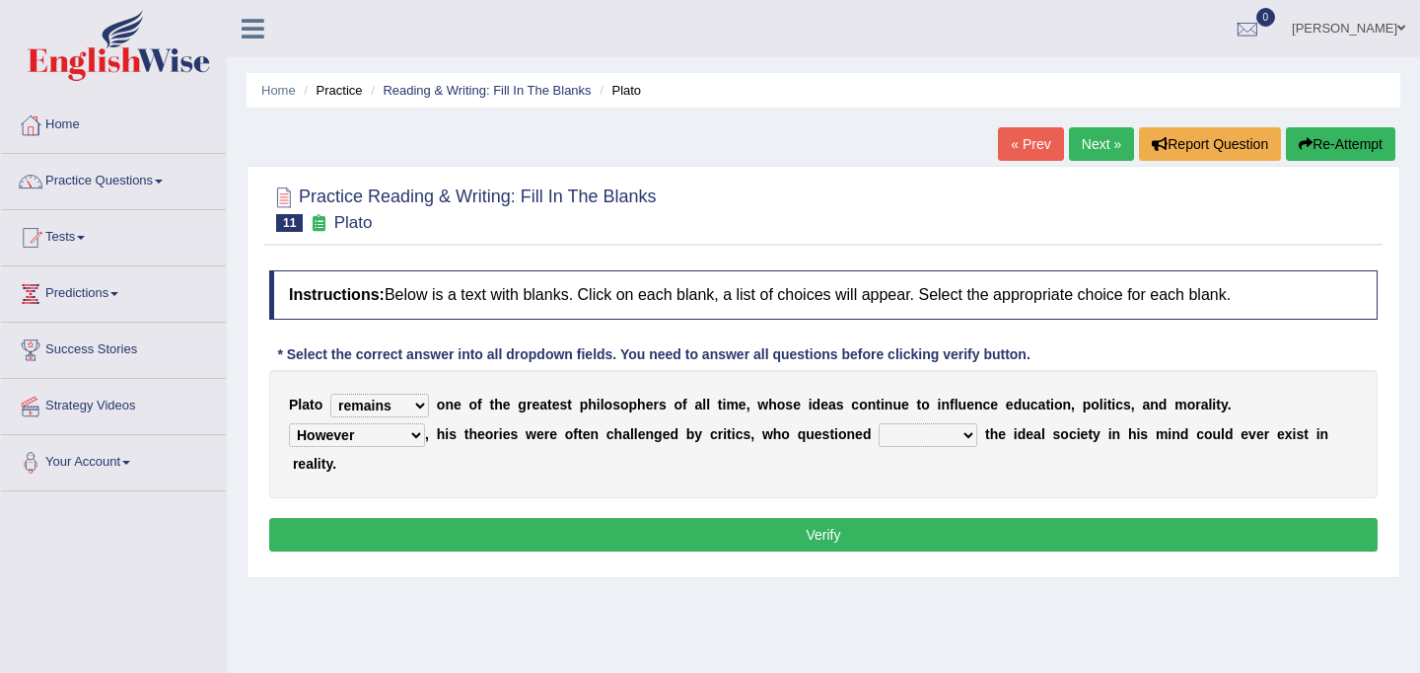
click at [289, 423] on select "Notwithstanding So However Whatever" at bounding box center [357, 435] width 136 height 24
click at [415, 434] on select "Notwithstanding So However Whatever" at bounding box center [357, 435] width 136 height 24
click at [968, 439] on select "which what that whether" at bounding box center [928, 435] width 99 height 24
select select "what"
click at [879, 423] on select "which what that whether" at bounding box center [928, 435] width 99 height 24
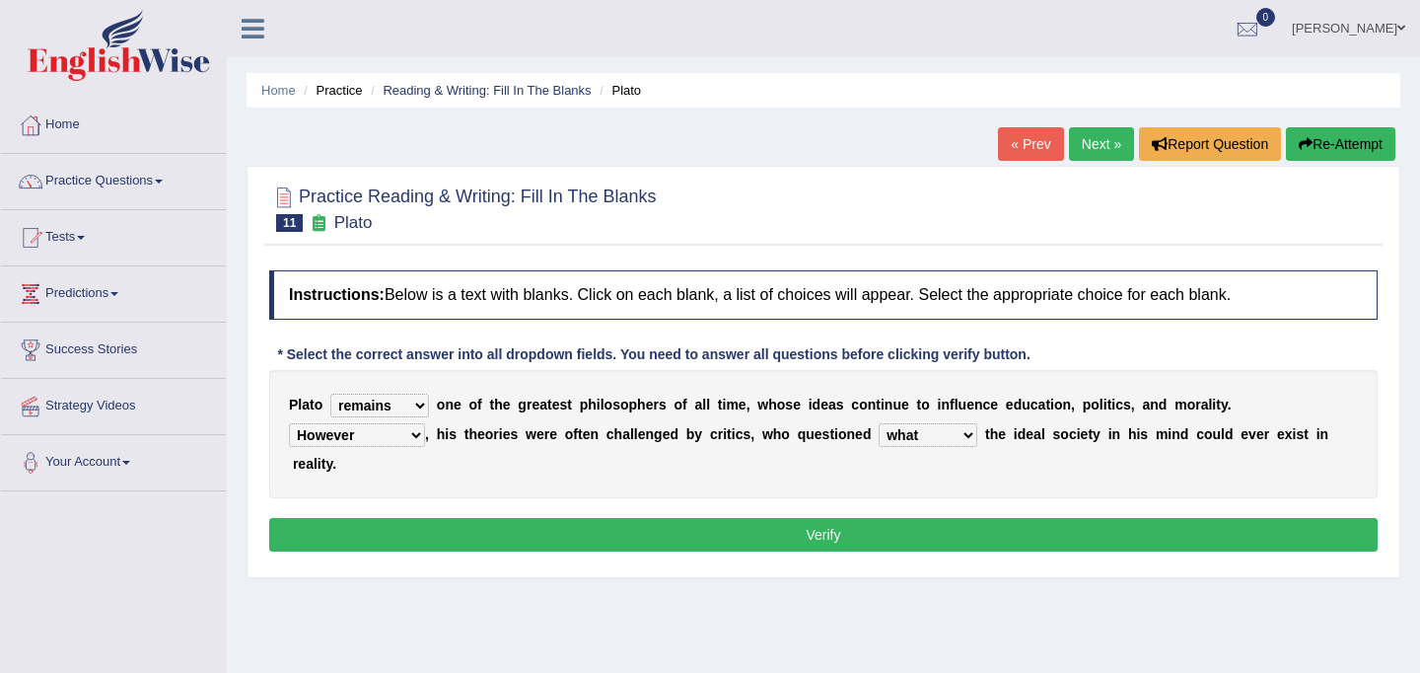
click at [855, 533] on button "Verify" at bounding box center [823, 535] width 1108 height 34
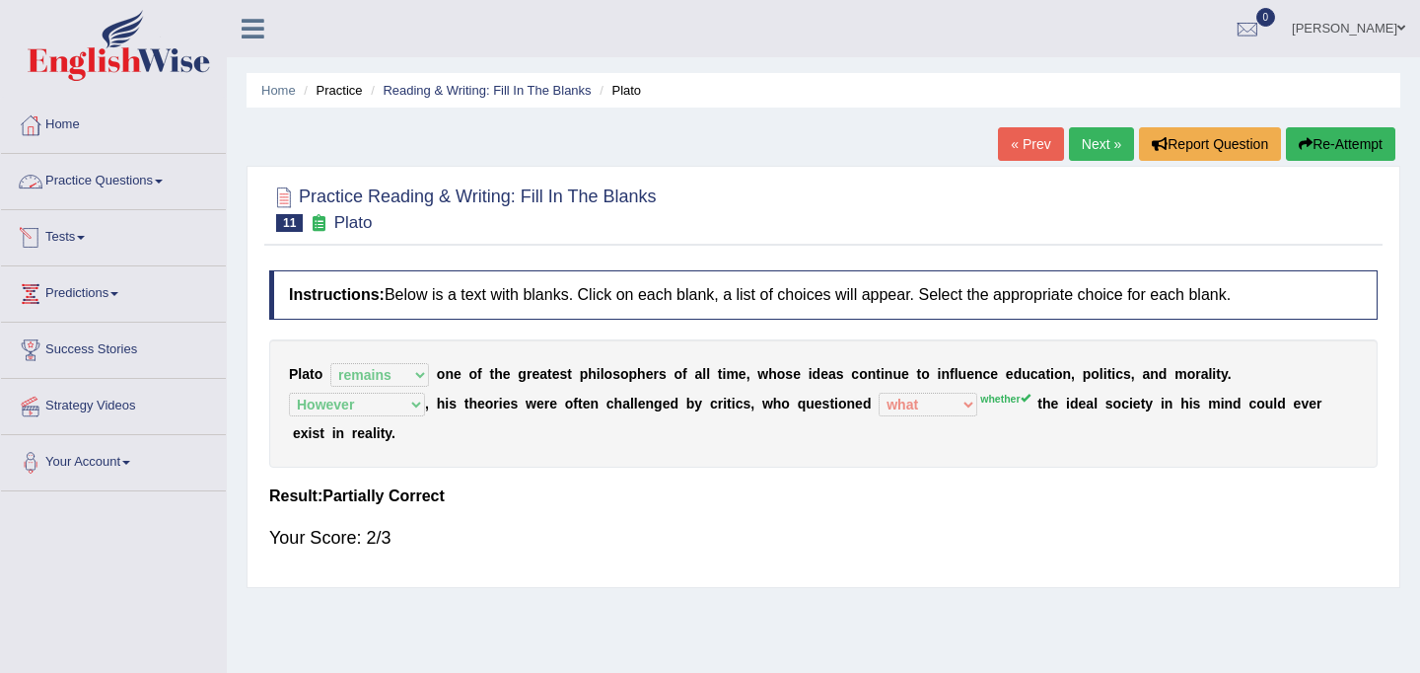
click at [148, 188] on link "Practice Questions" at bounding box center [113, 178] width 225 height 49
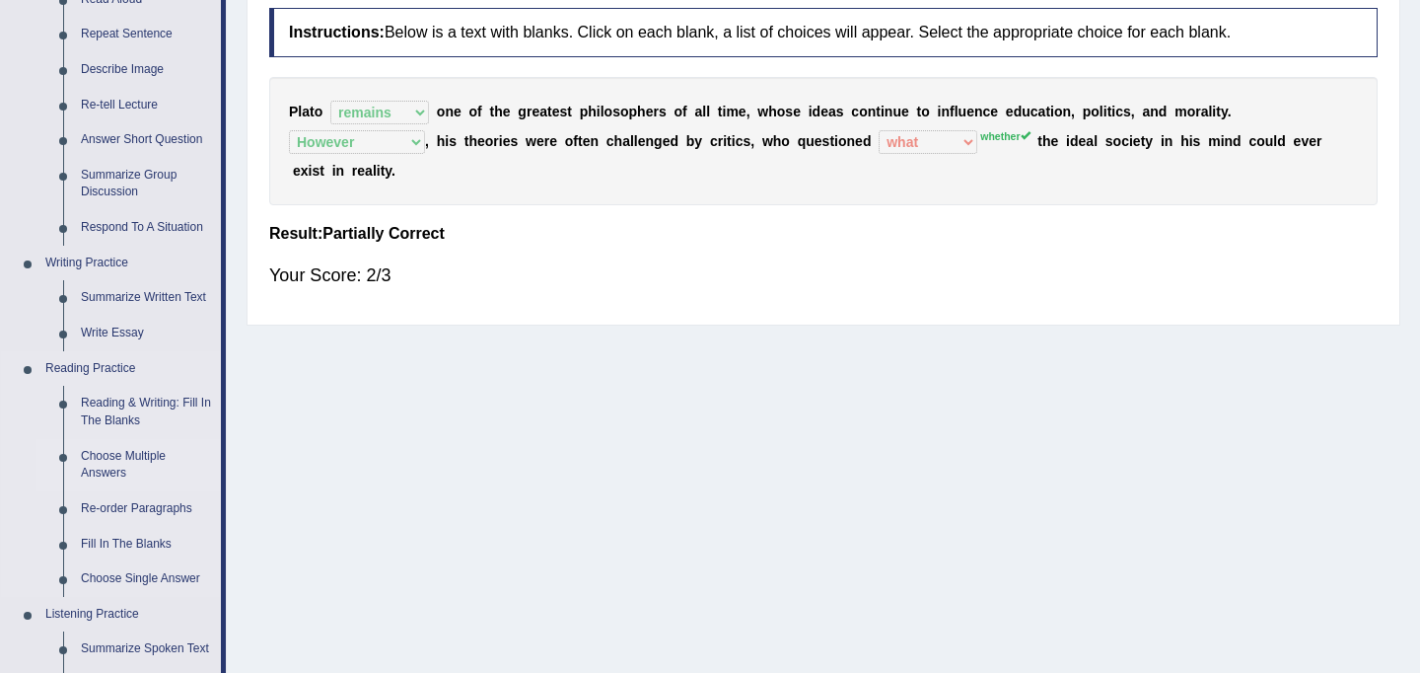
scroll to position [274, 0]
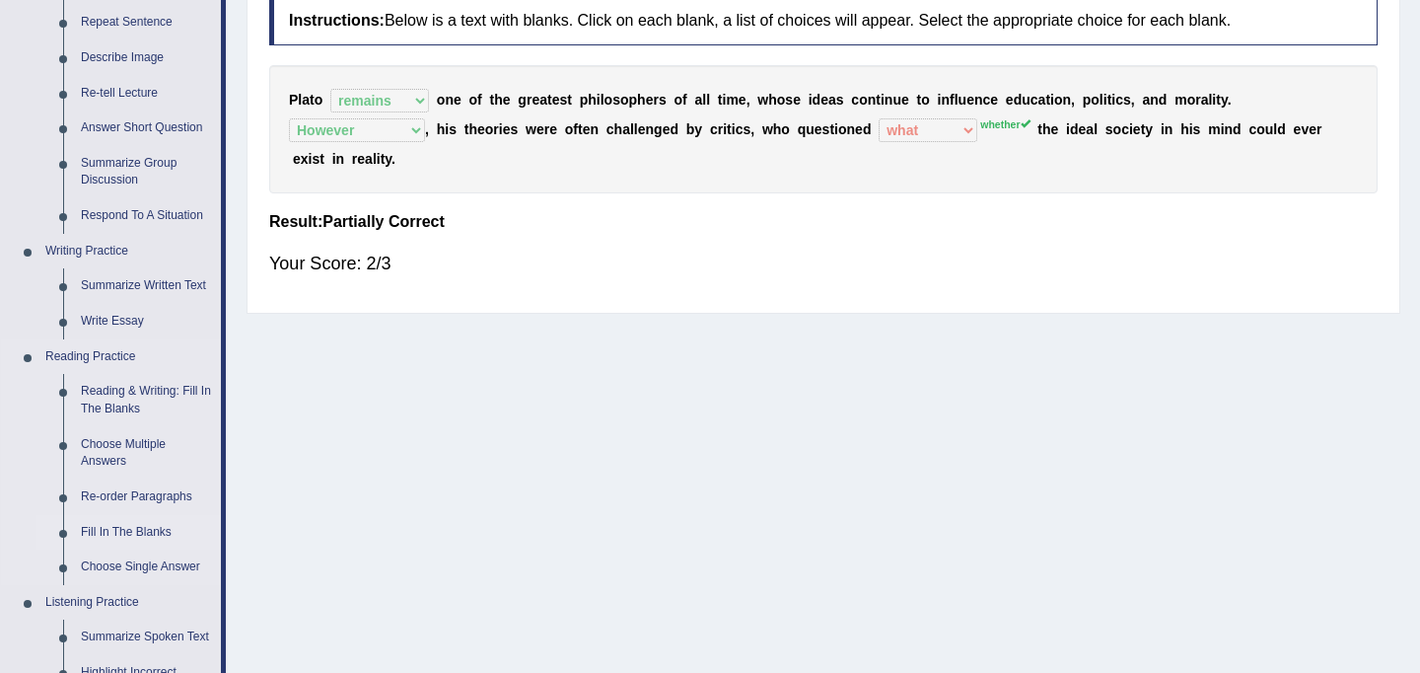
click at [140, 528] on link "Fill In The Blanks" at bounding box center [146, 533] width 149 height 36
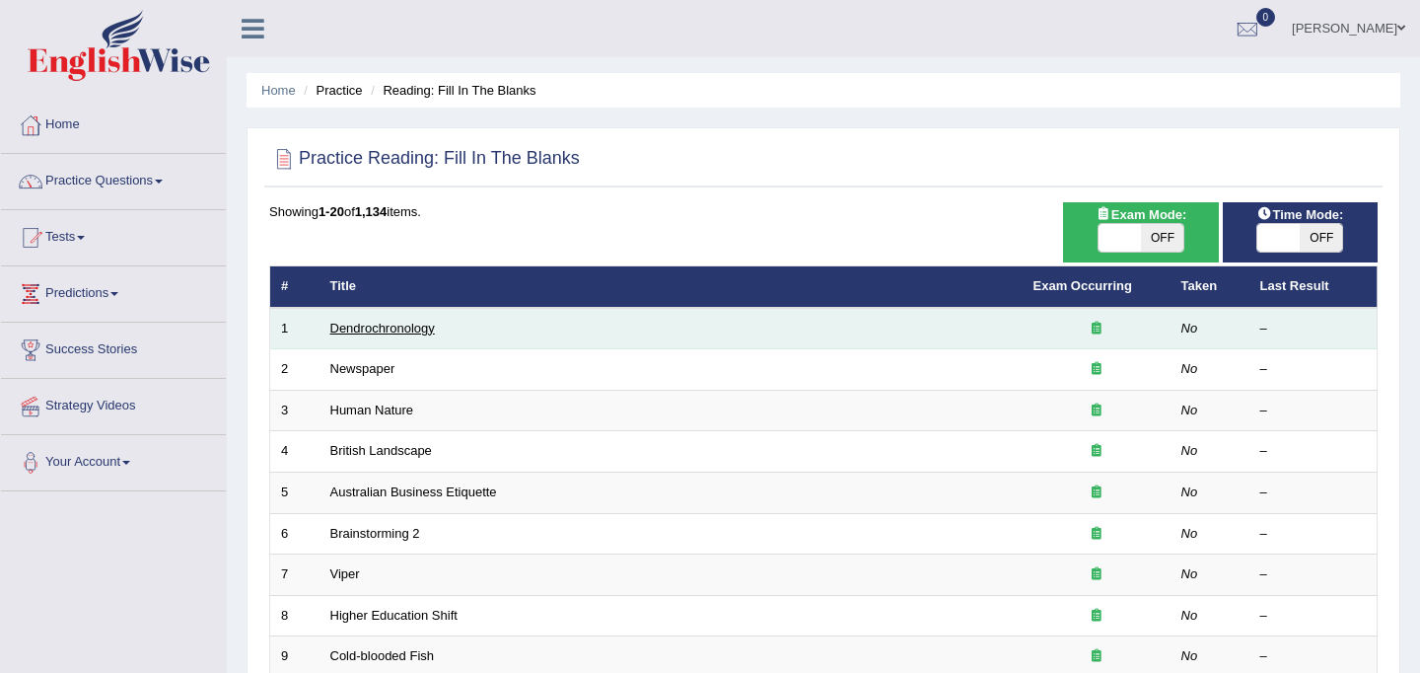
click at [359, 332] on link "Dendrochronology" at bounding box center [382, 328] width 105 height 15
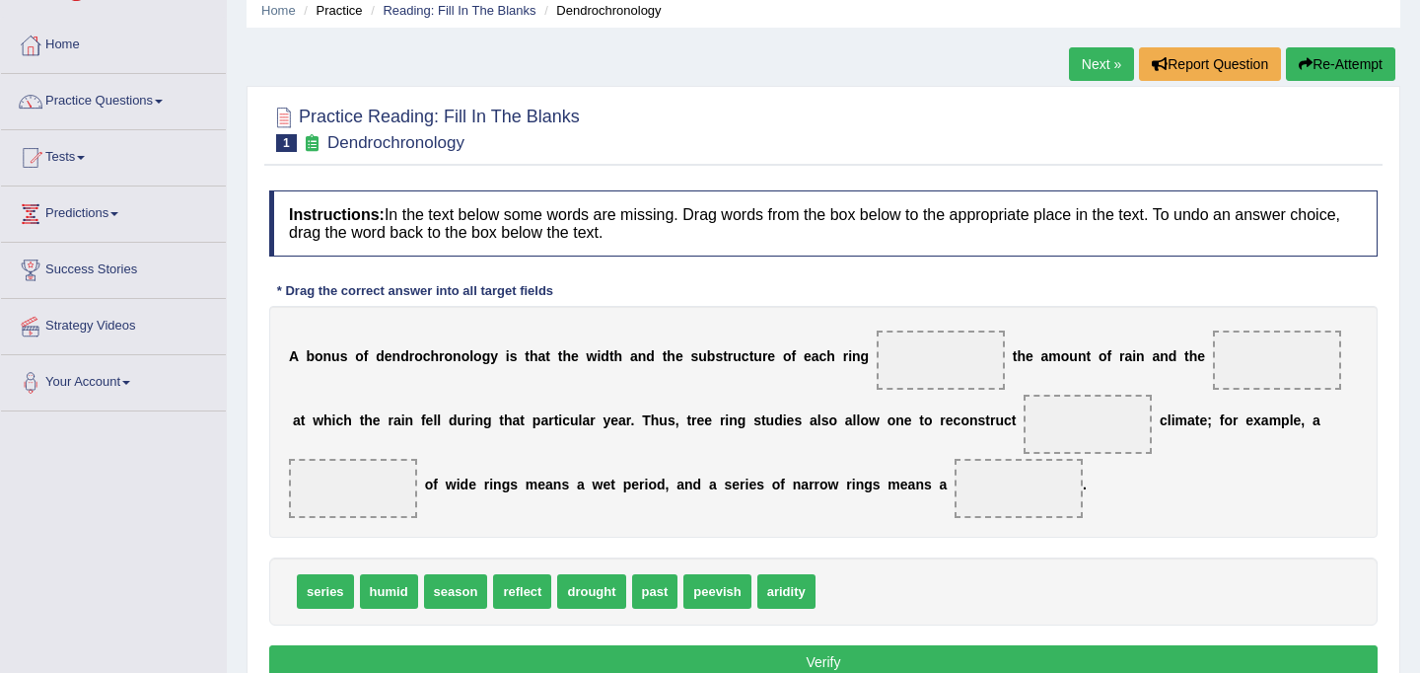
scroll to position [83, 0]
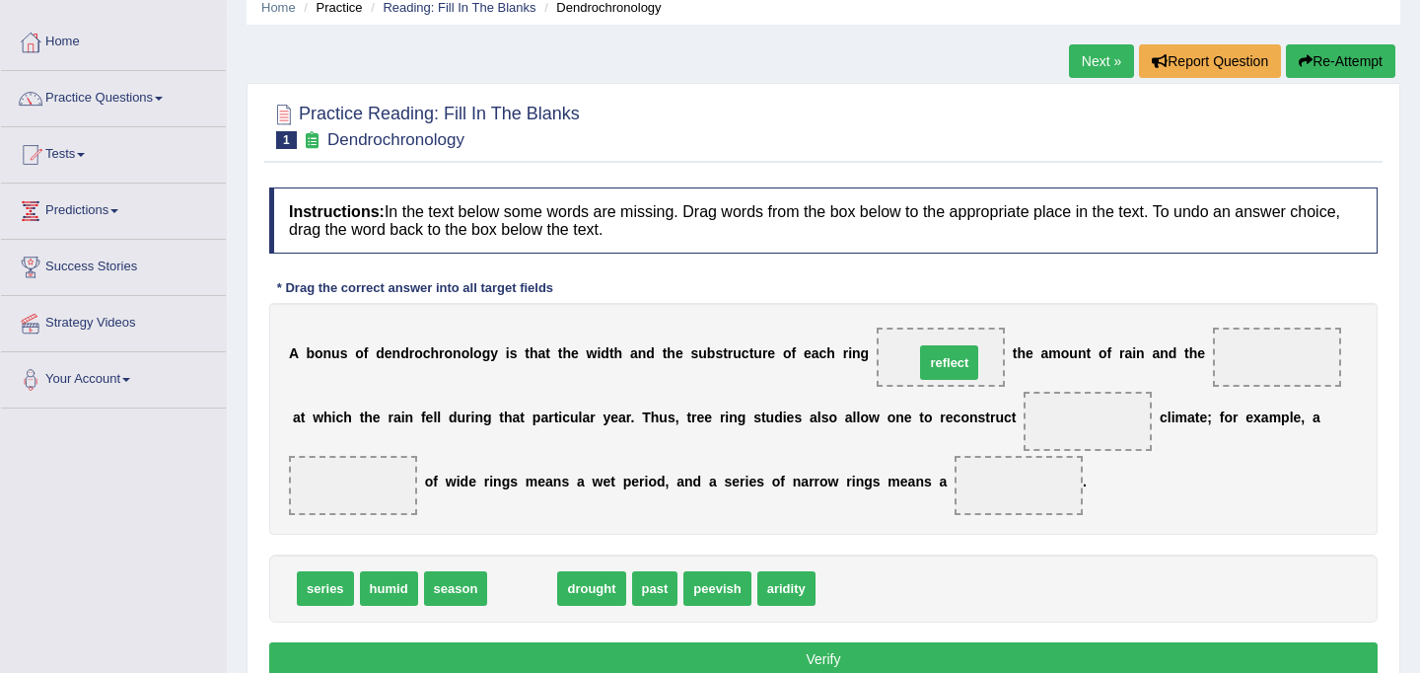
drag, startPoint x: 524, startPoint y: 591, endPoint x: 951, endPoint y: 365, distance: 483.1
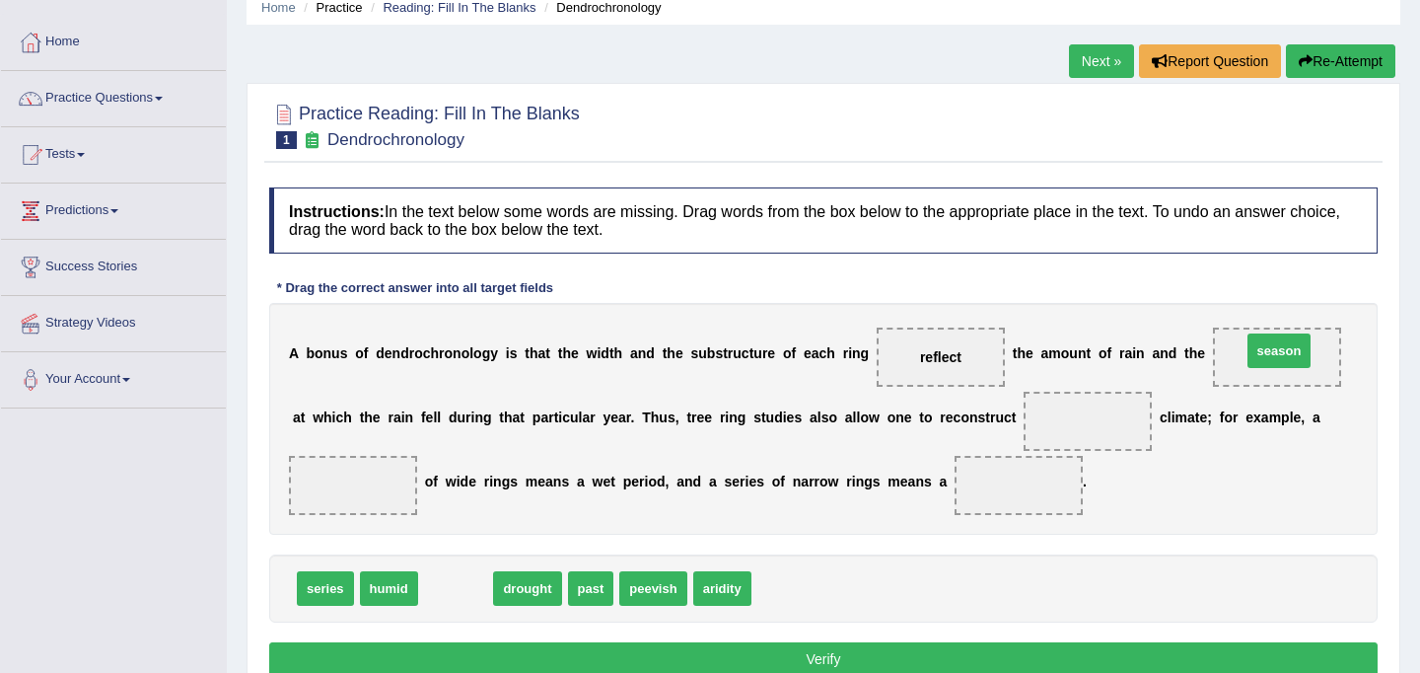
drag, startPoint x: 443, startPoint y: 588, endPoint x: 1265, endPoint y: 350, distance: 856.1
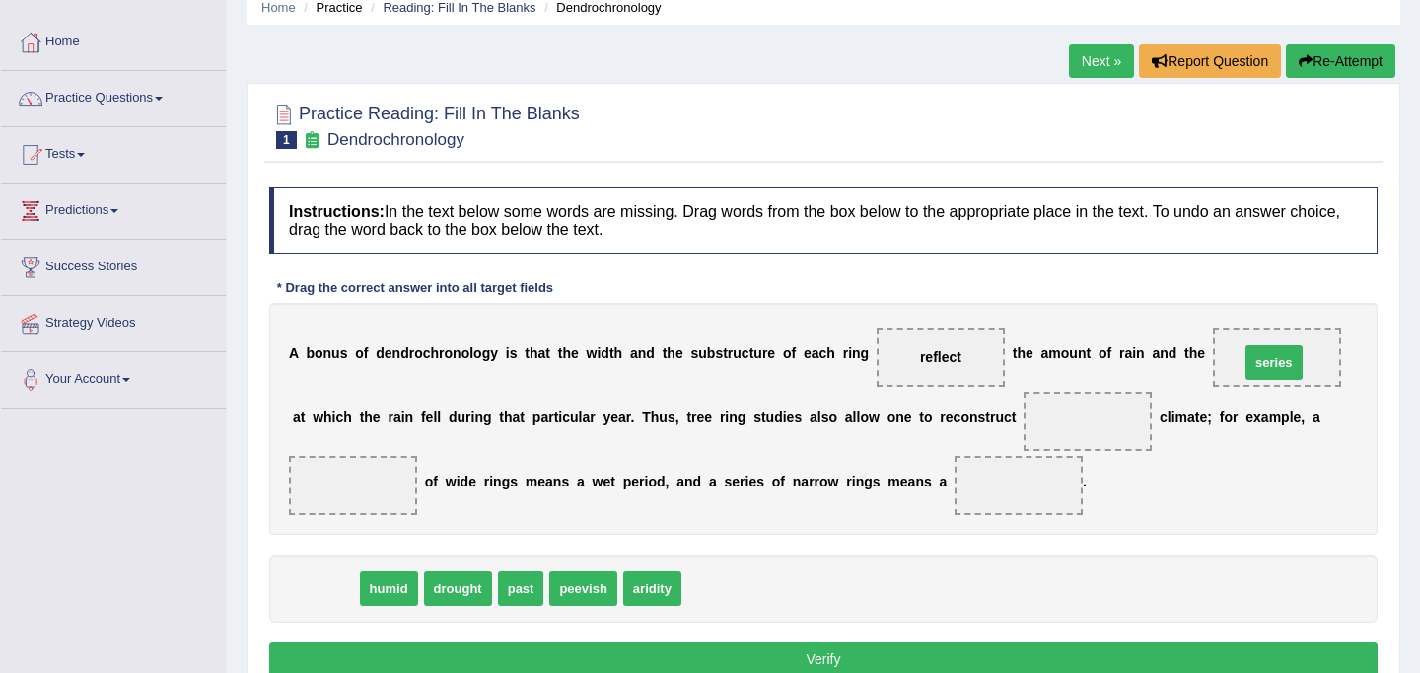
drag, startPoint x: 329, startPoint y: 594, endPoint x: 1278, endPoint y: 367, distance: 975.4
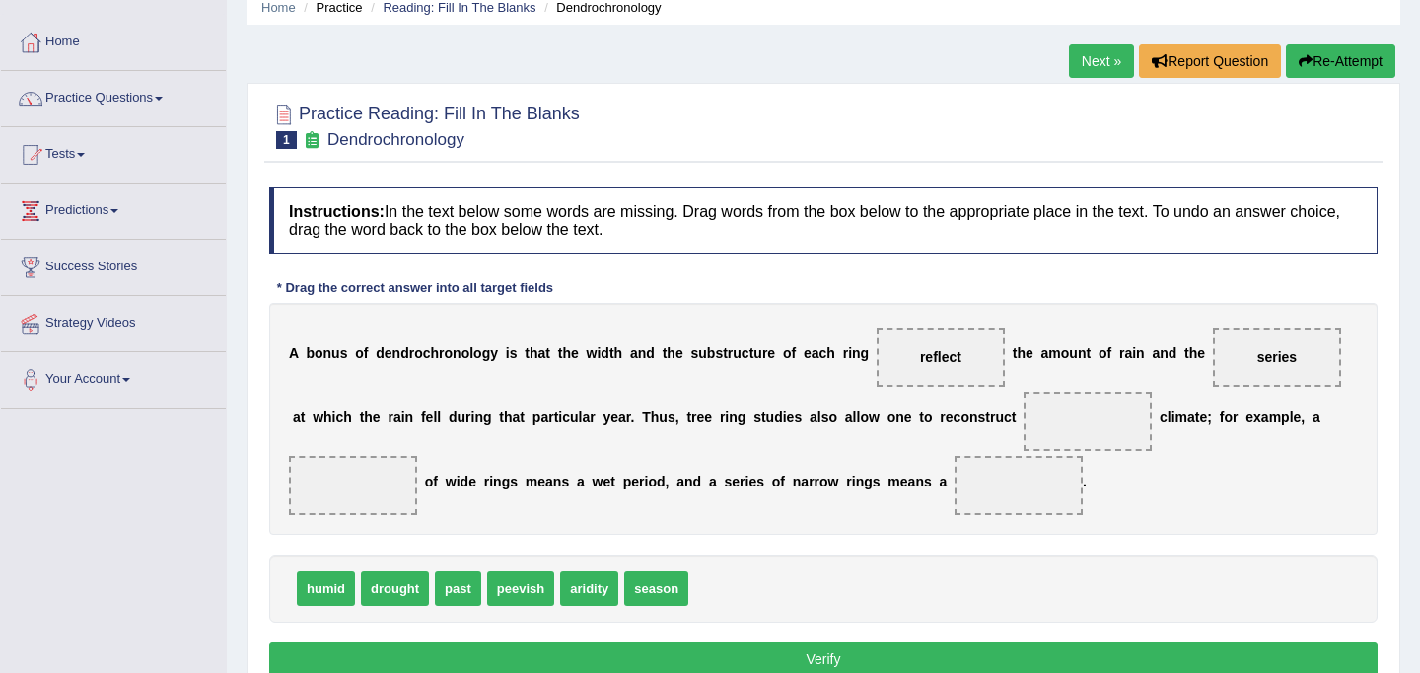
drag, startPoint x: 1247, startPoint y: 353, endPoint x: 342, endPoint y: 507, distance: 917.3
click at [342, 507] on div "A b o n u s o f d e n d r o c h r o n o l o g y i s t h a t t h e w i d t h a n…" at bounding box center [823, 419] width 1108 height 232
drag, startPoint x: 1246, startPoint y: 336, endPoint x: 1125, endPoint y: 432, distance: 153.7
click at [1125, 432] on div "A b o n u s o f d e n d r o c h r o n o l o g y i s t h a t t h e w i d t h a n…" at bounding box center [823, 419] width 1108 height 232
click at [1297, 365] on span "series" at bounding box center [1277, 356] width 128 height 59
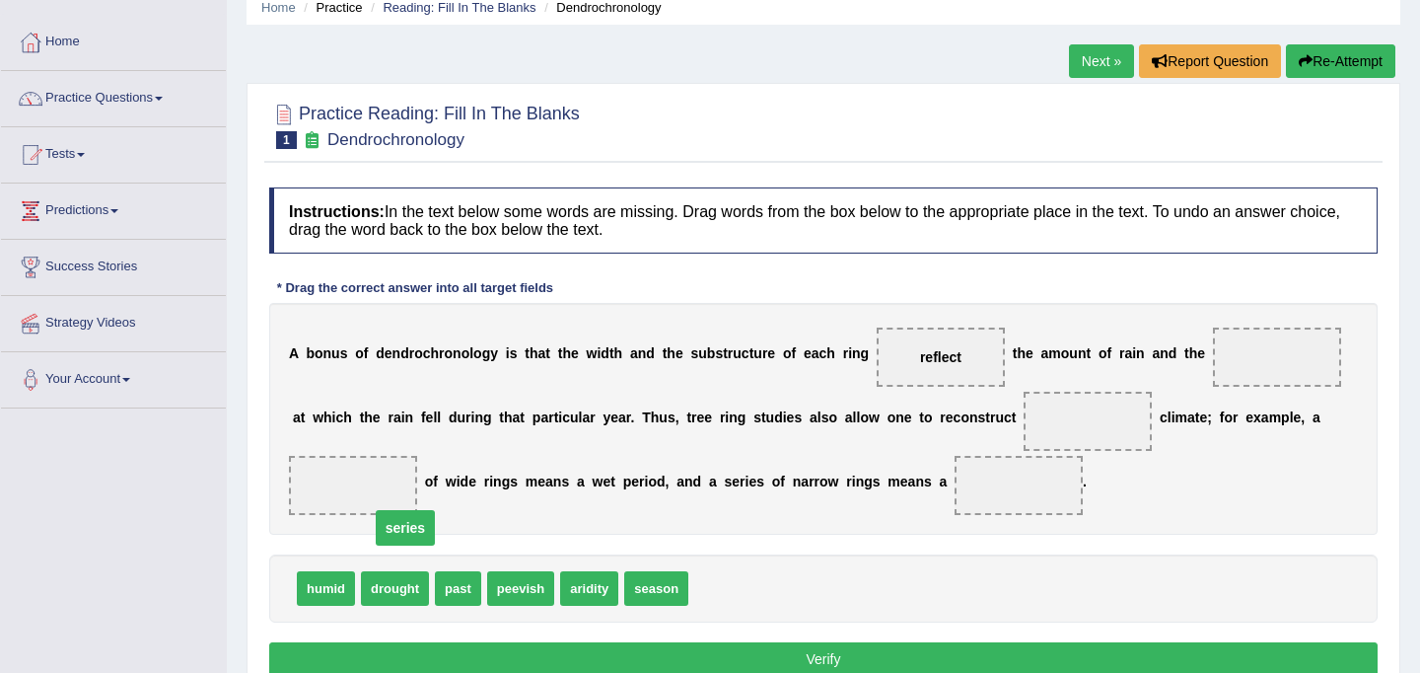
drag, startPoint x: 1265, startPoint y: 358, endPoint x: 386, endPoint y: 500, distance: 891.1
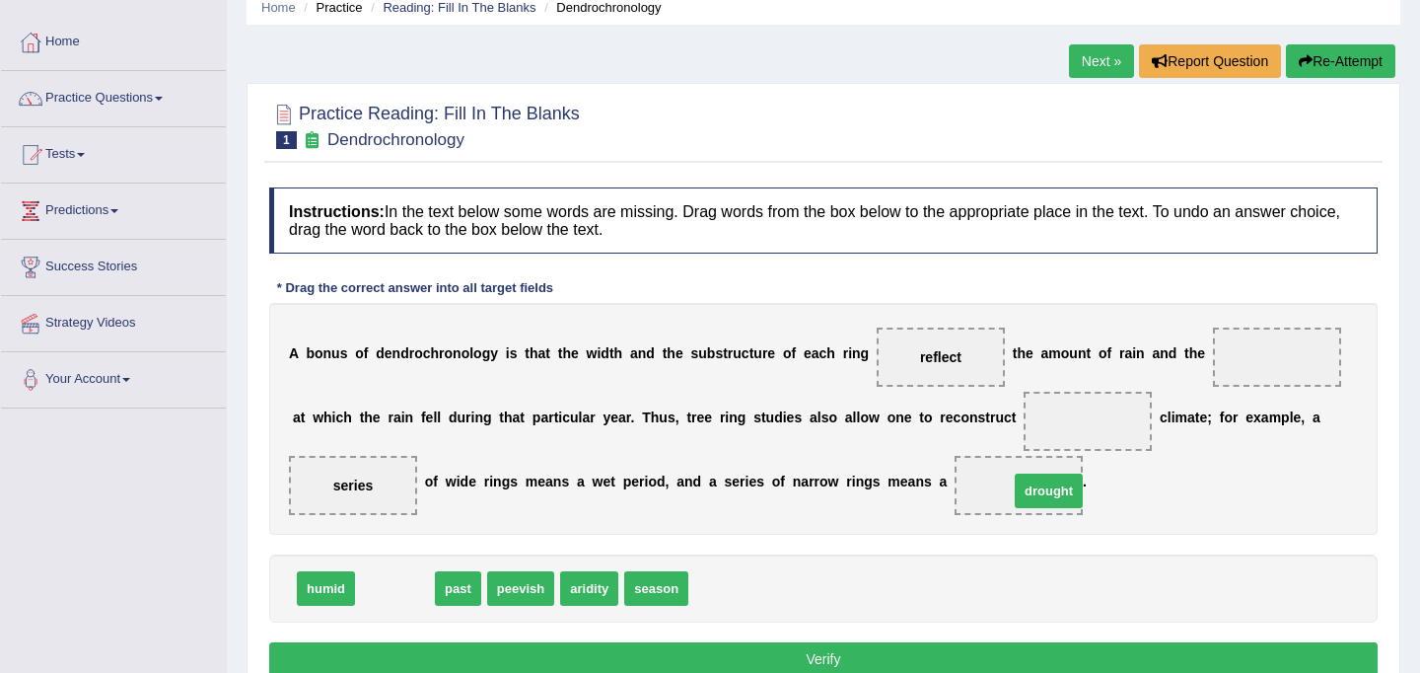
drag, startPoint x: 407, startPoint y: 591, endPoint x: 1061, endPoint y: 491, distance: 661.4
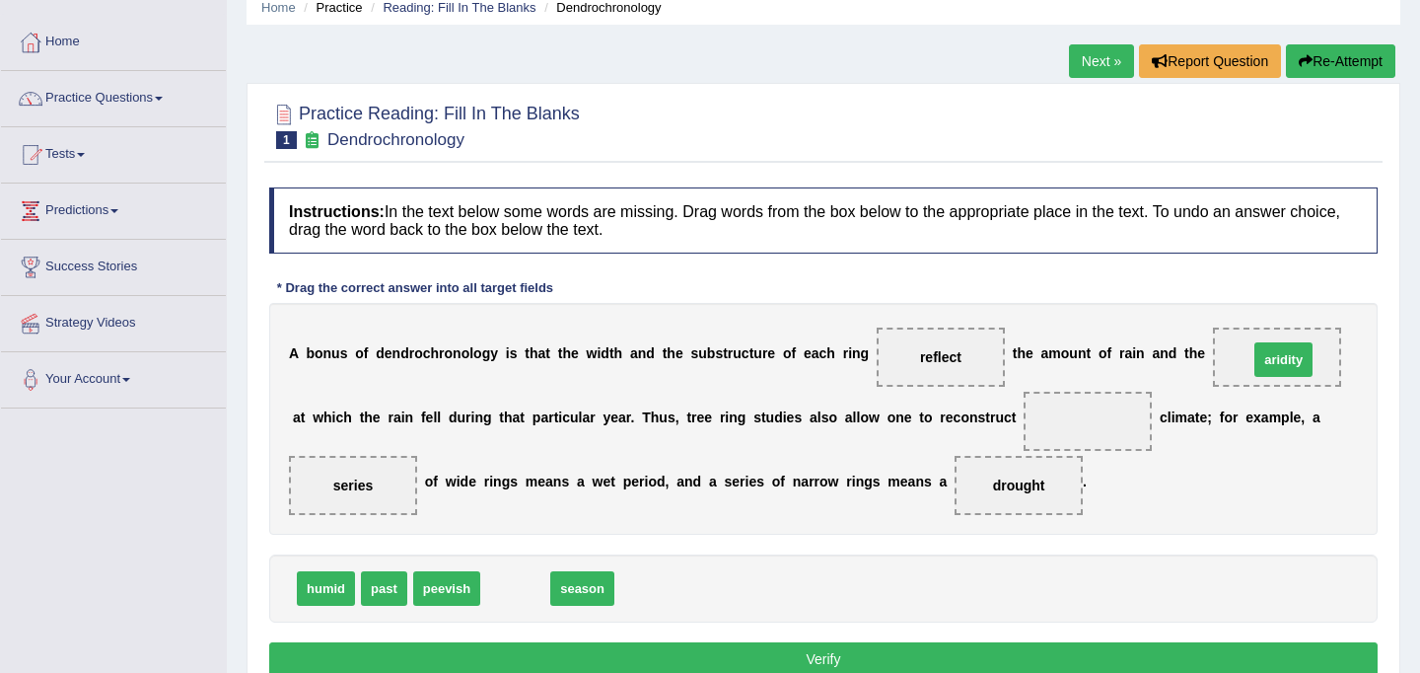
drag, startPoint x: 507, startPoint y: 583, endPoint x: 1275, endPoint y: 354, distance: 801.6
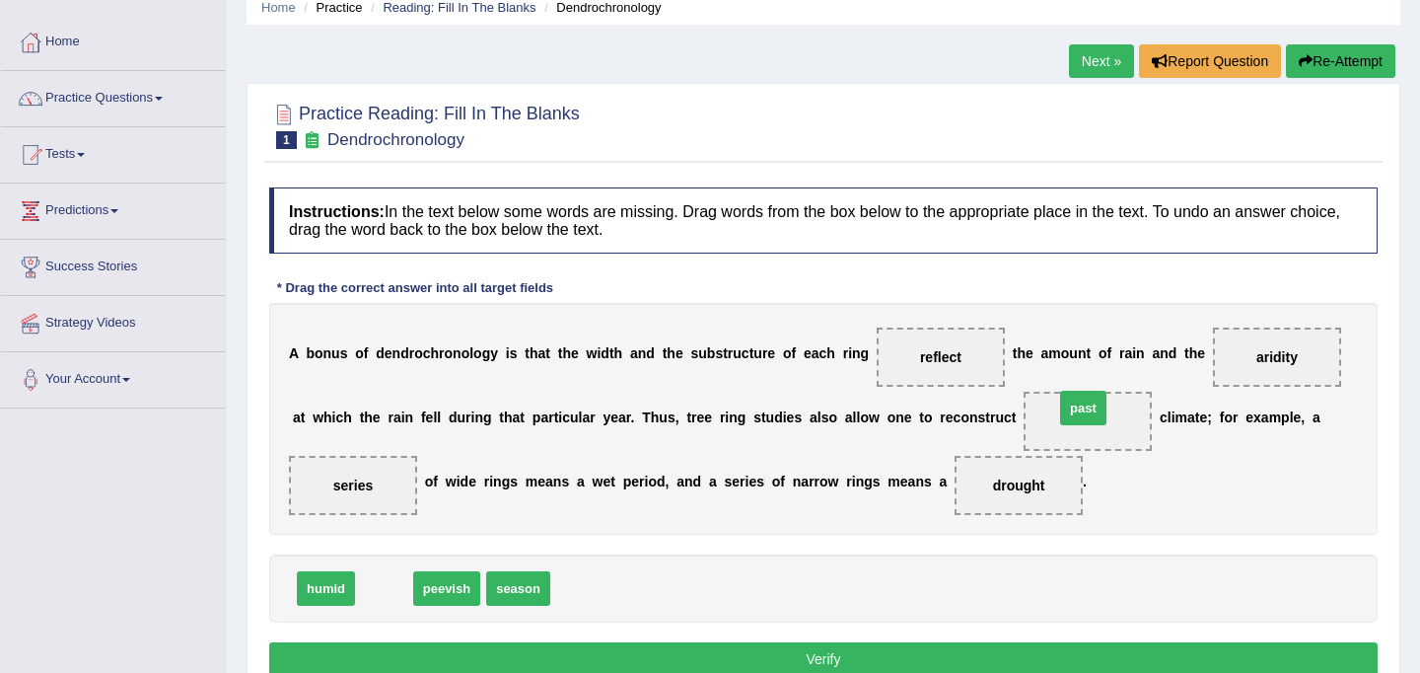
drag, startPoint x: 377, startPoint y: 587, endPoint x: 1076, endPoint y: 407, distance: 721.9
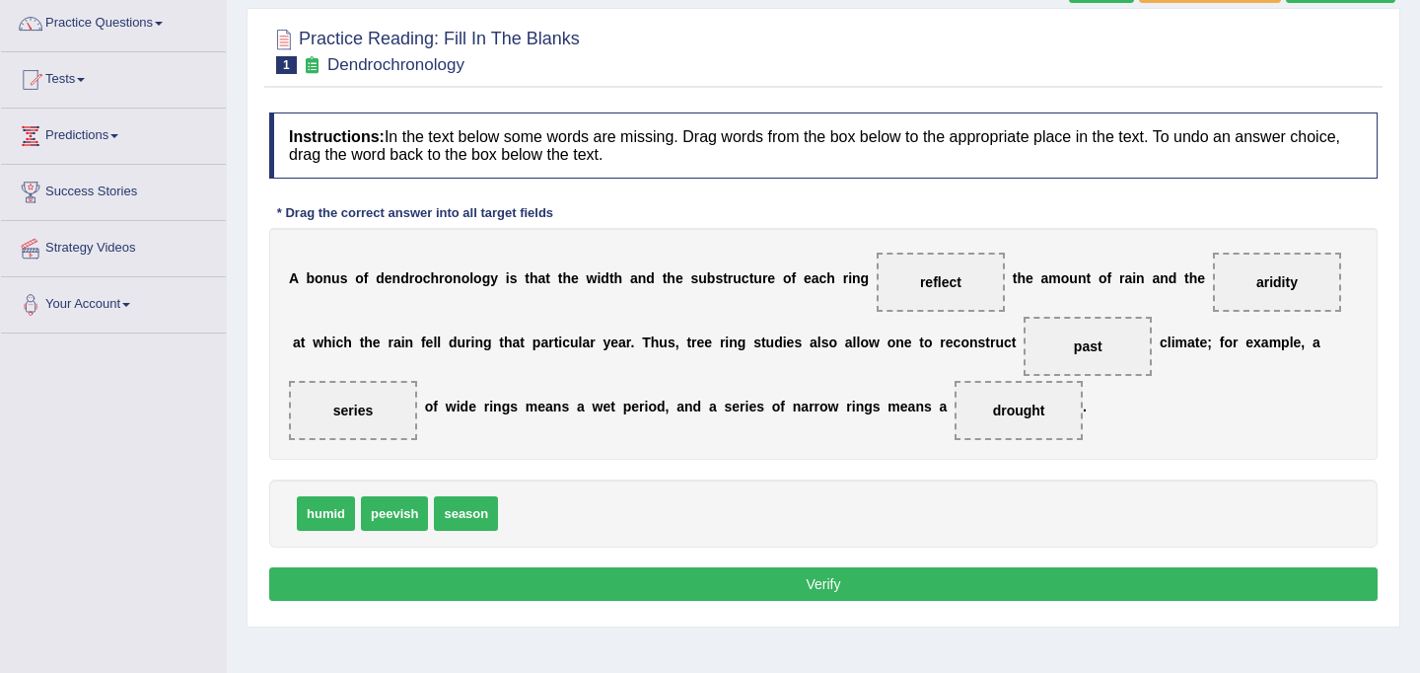
scroll to position [179, 0]
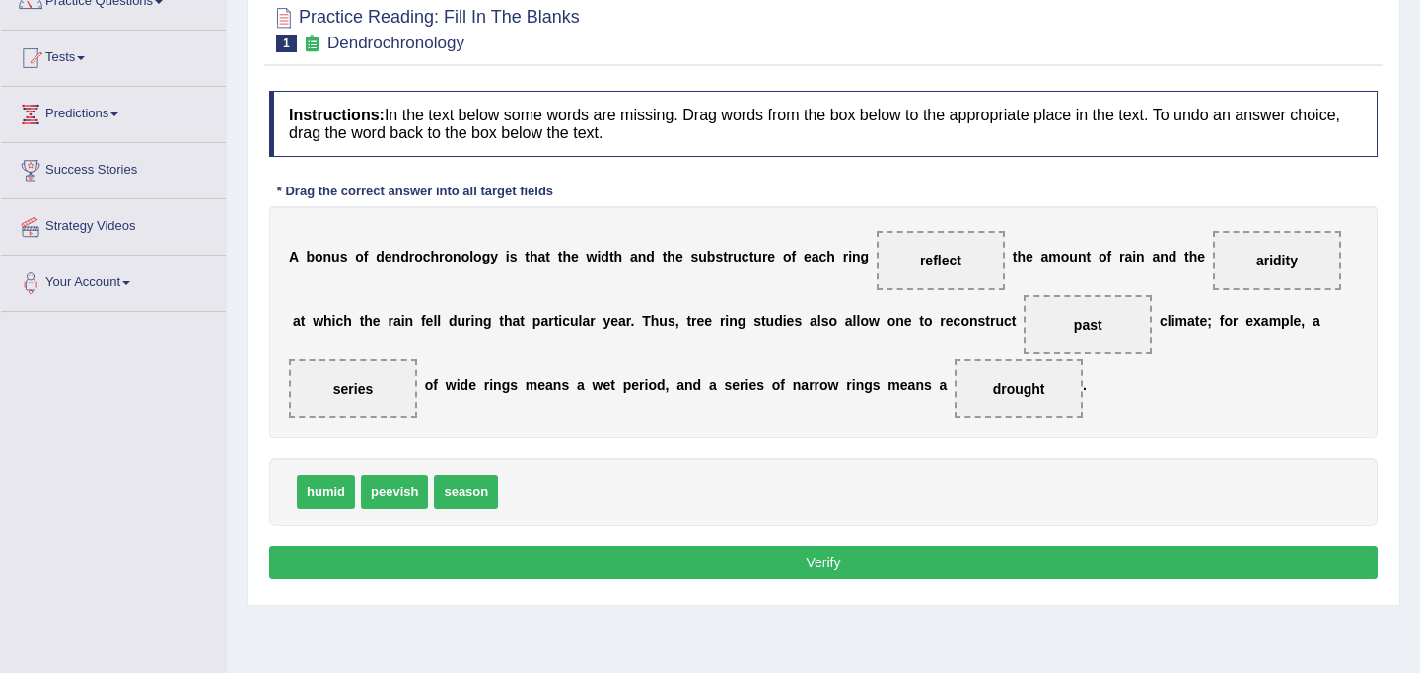
click at [782, 560] on button "Verify" at bounding box center [823, 562] width 1108 height 34
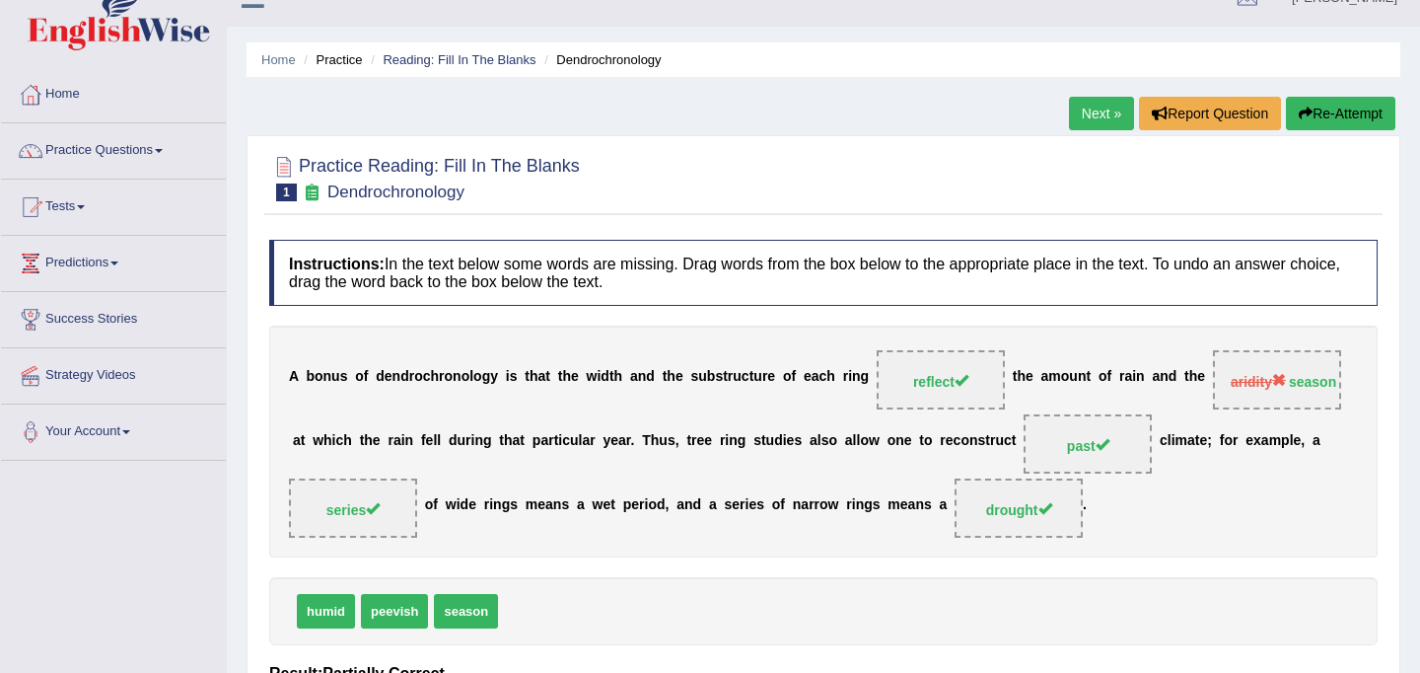
scroll to position [0, 0]
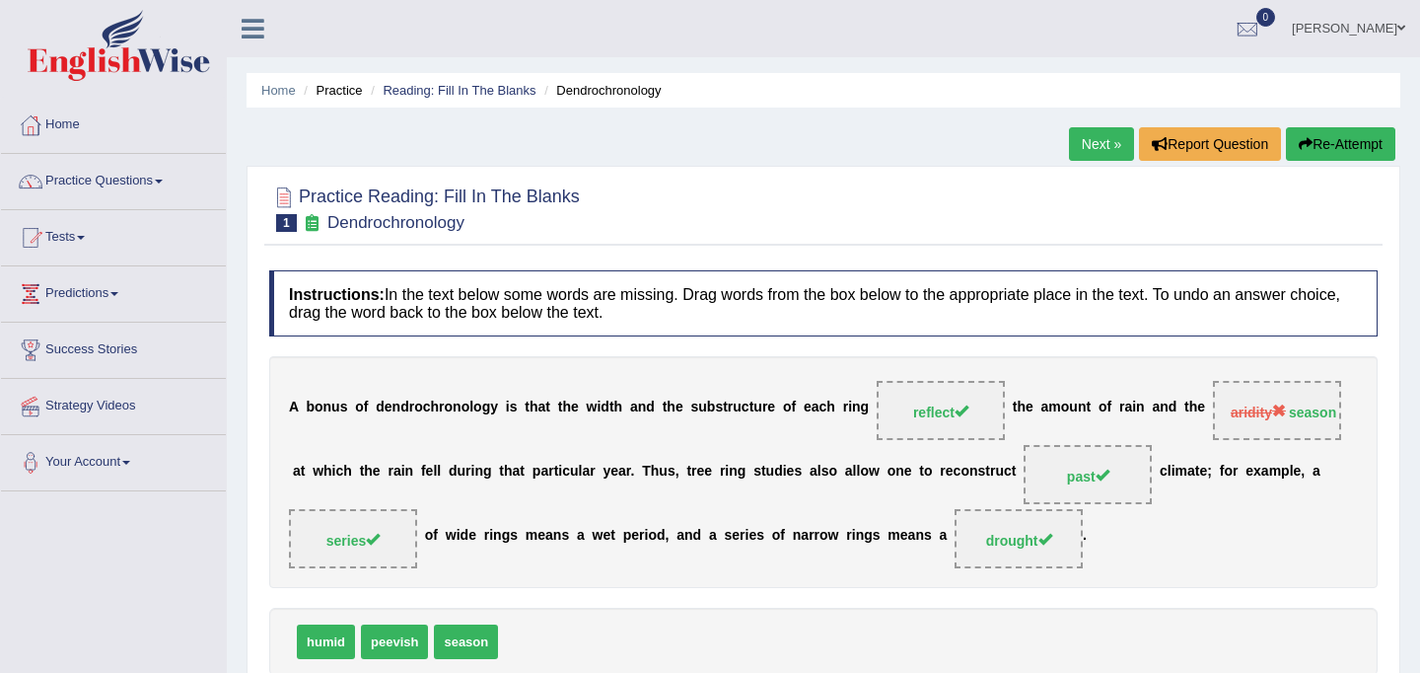
click at [1092, 138] on link "Next »" at bounding box center [1101, 144] width 65 height 34
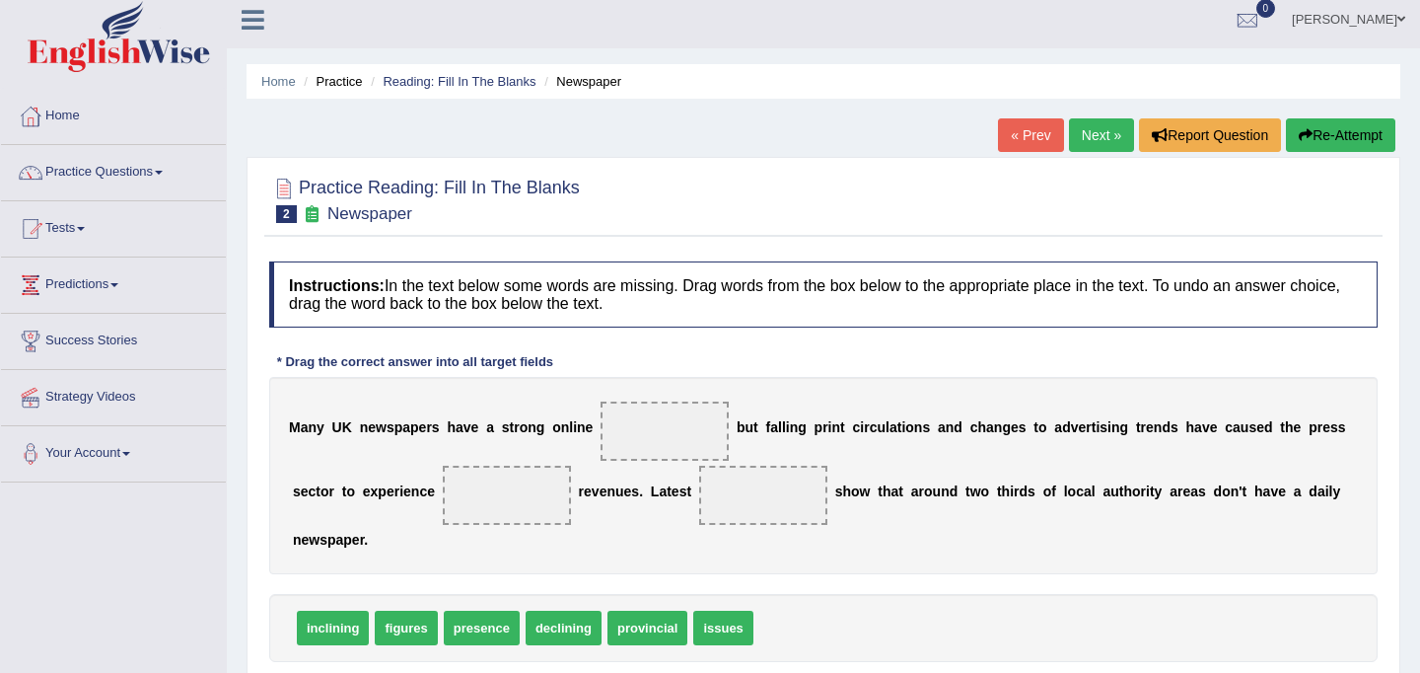
scroll to position [6, 0]
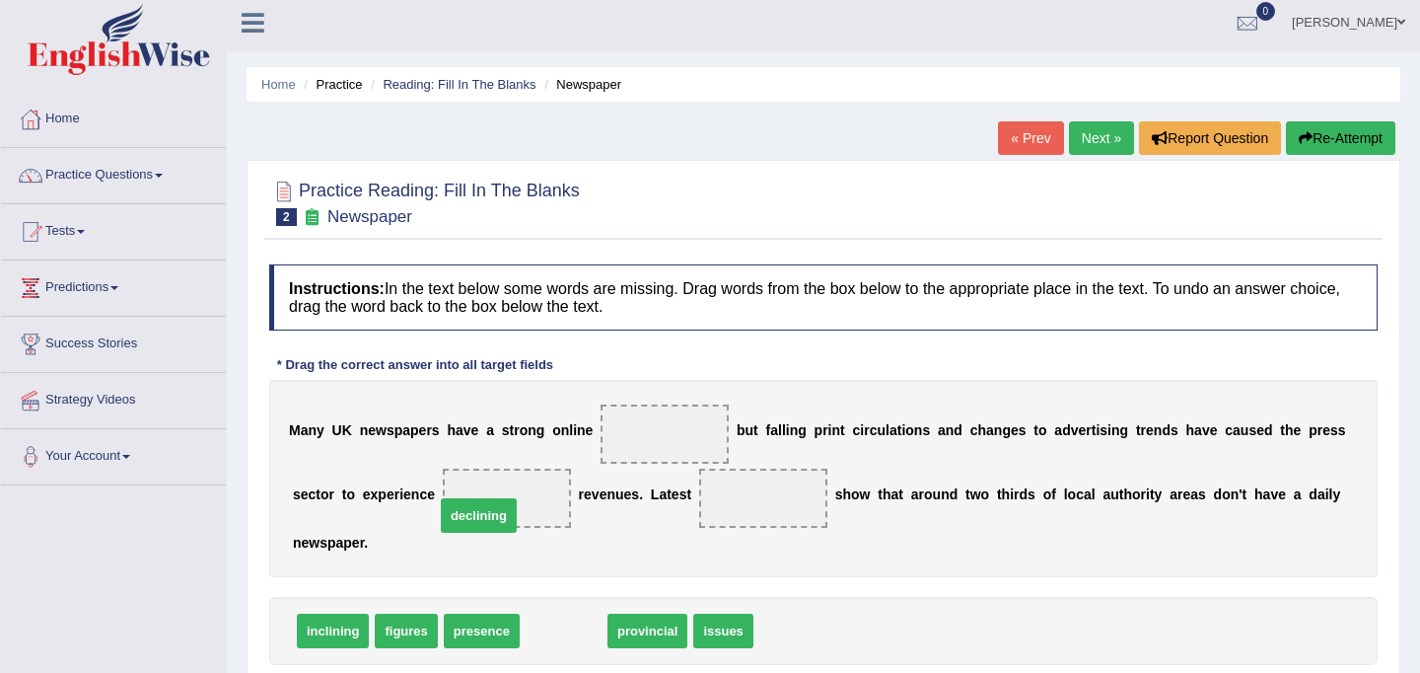
drag, startPoint x: 586, startPoint y: 634, endPoint x: 501, endPoint y: 519, distance: 143.2
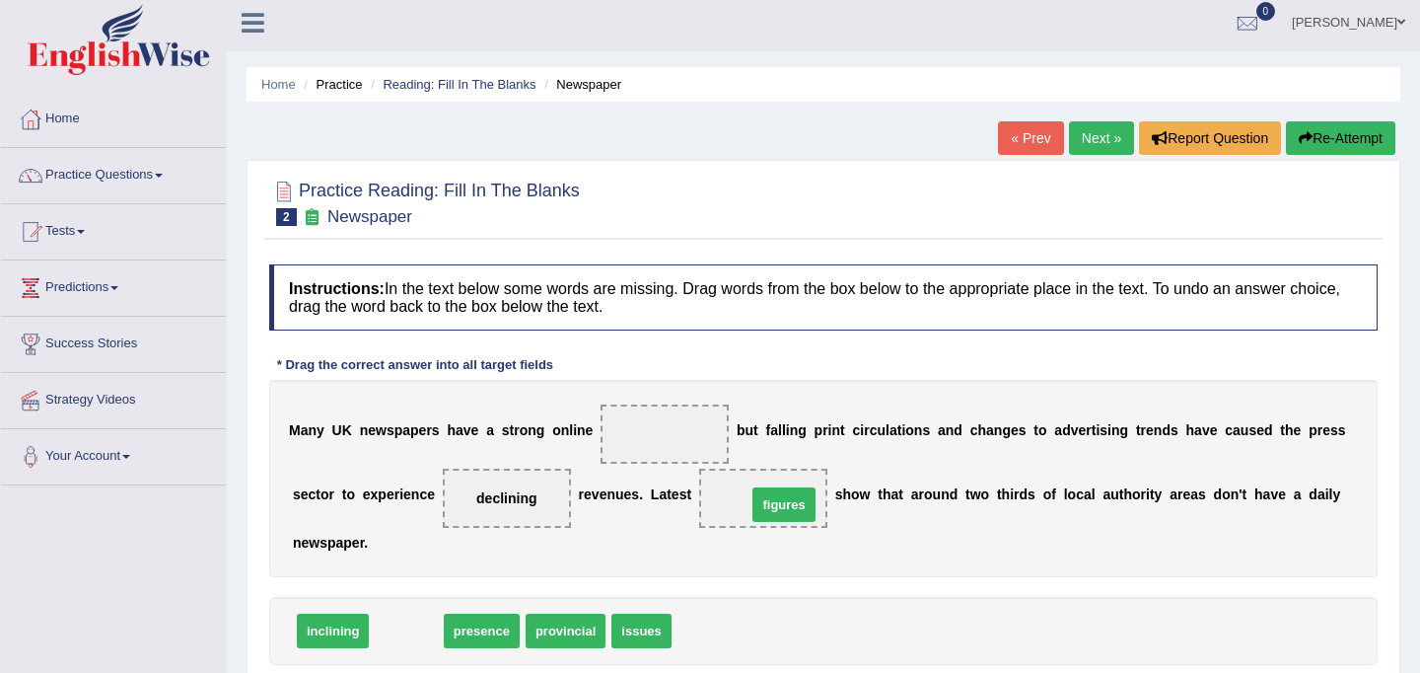
drag, startPoint x: 406, startPoint y: 628, endPoint x: 784, endPoint y: 502, distance: 398.2
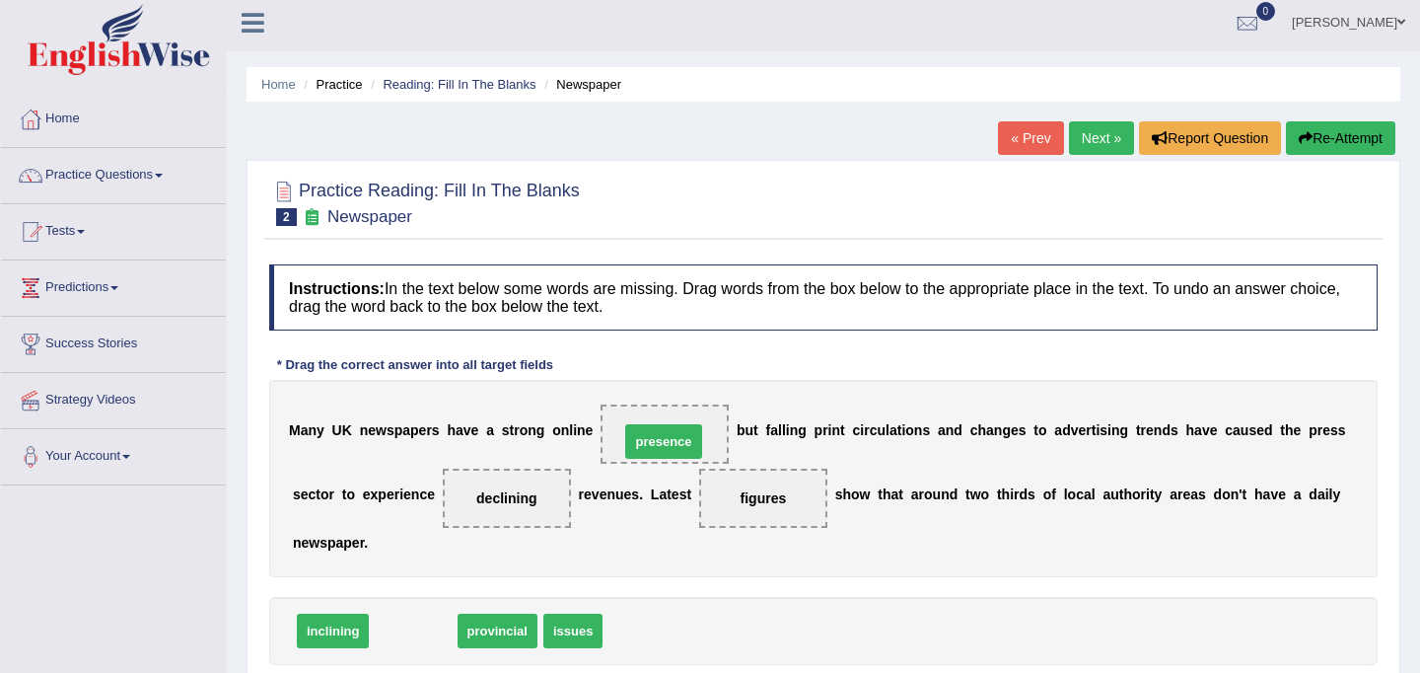
drag, startPoint x: 414, startPoint y: 631, endPoint x: 665, endPoint y: 442, distance: 314.0
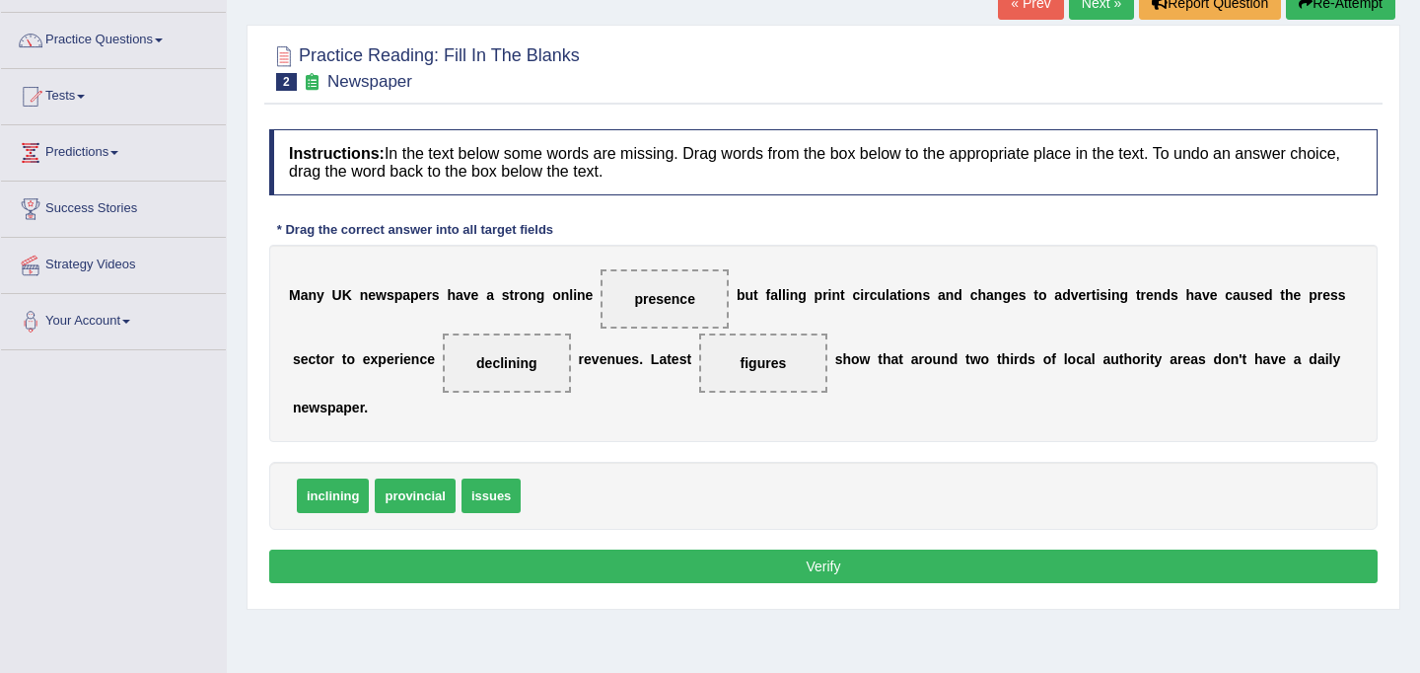
scroll to position [154, 0]
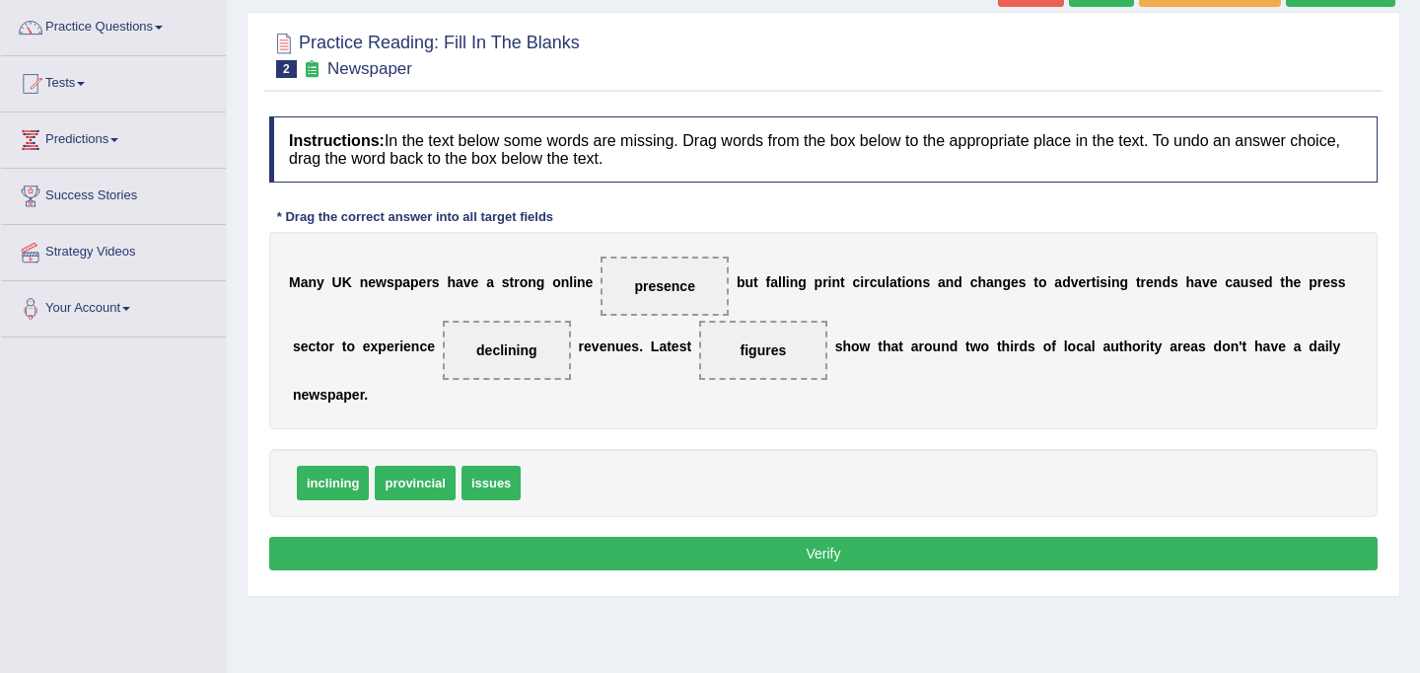
click at [661, 556] on button "Verify" at bounding box center [823, 553] width 1108 height 34
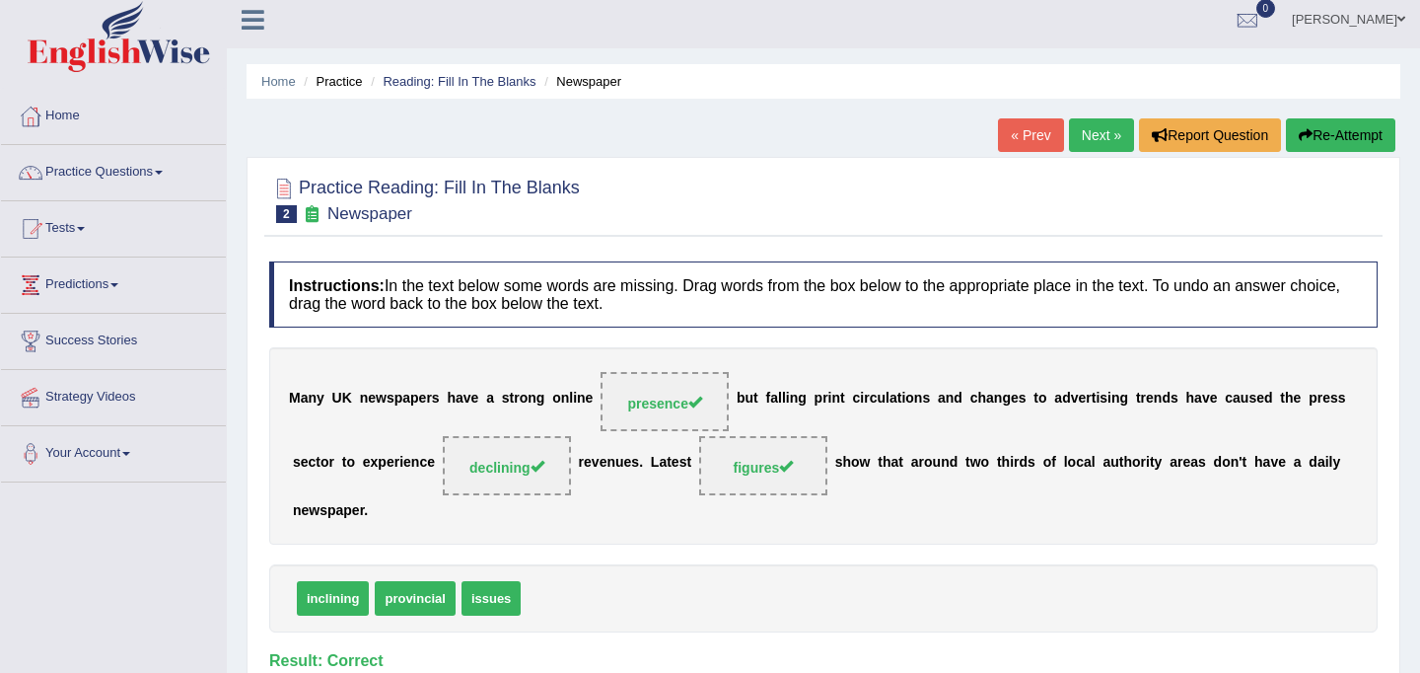
scroll to position [0, 0]
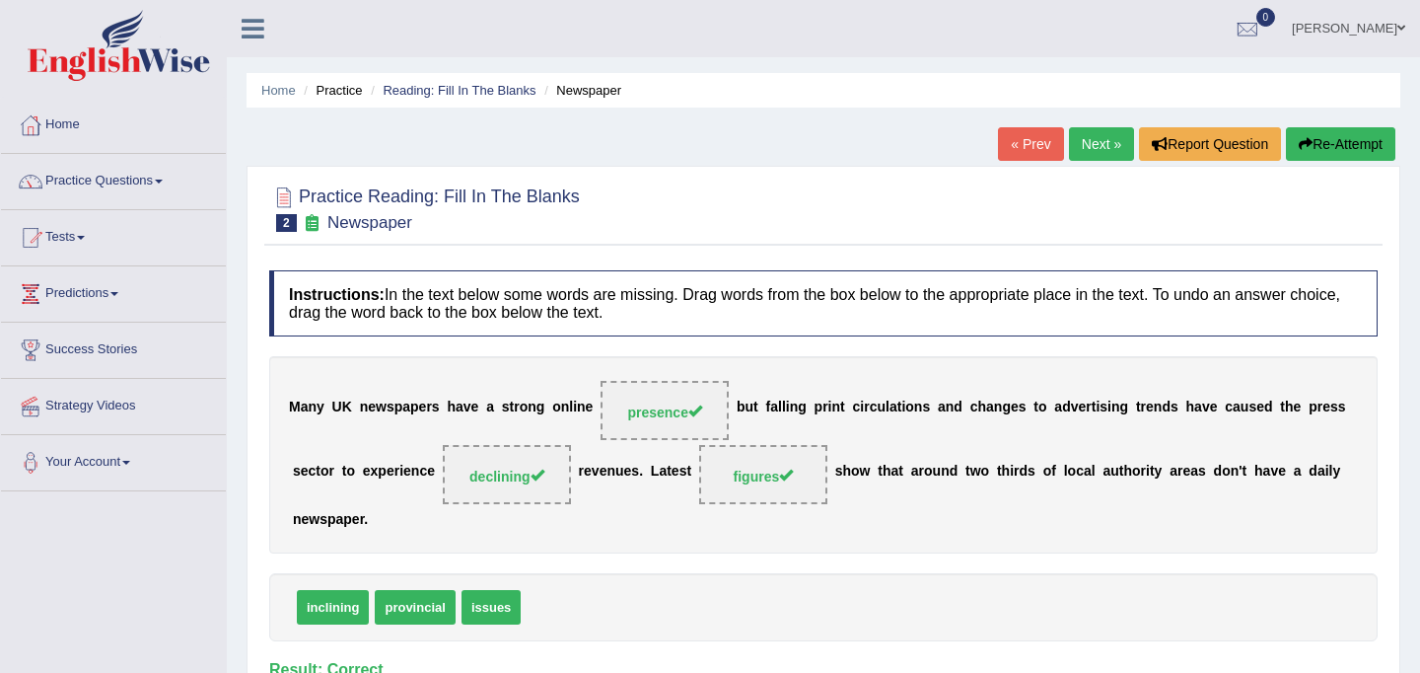
click at [1094, 149] on link "Next »" at bounding box center [1101, 144] width 65 height 34
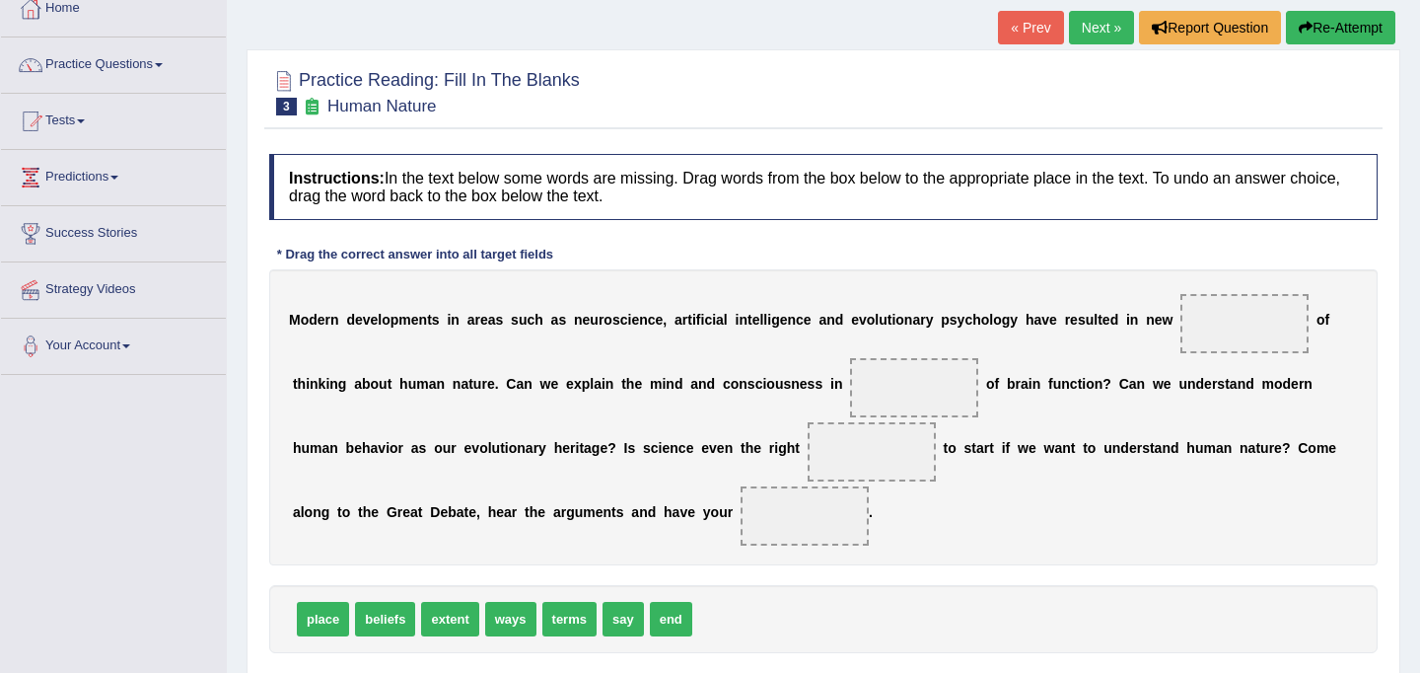
scroll to position [128, 0]
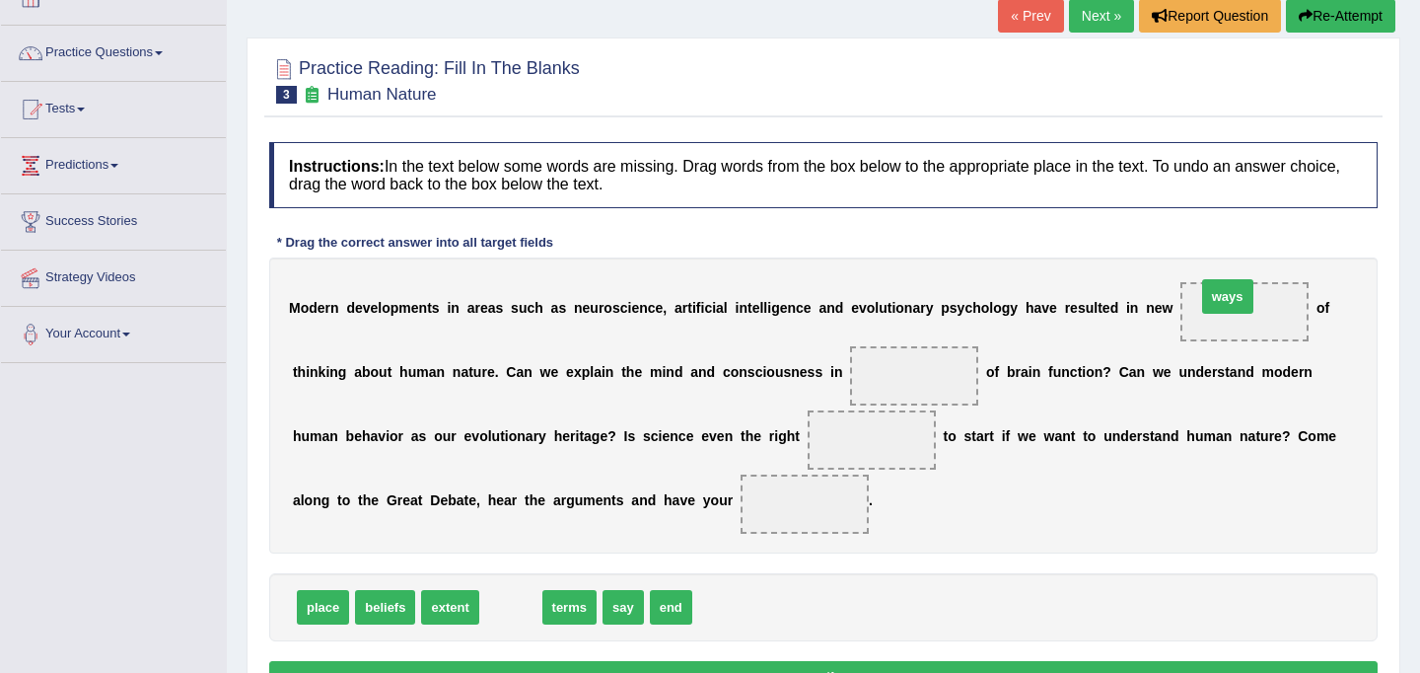
drag, startPoint x: 509, startPoint y: 612, endPoint x: 1226, endPoint y: 302, distance: 781.4
drag, startPoint x: 515, startPoint y: 604, endPoint x: 913, endPoint y: 385, distance: 454.6
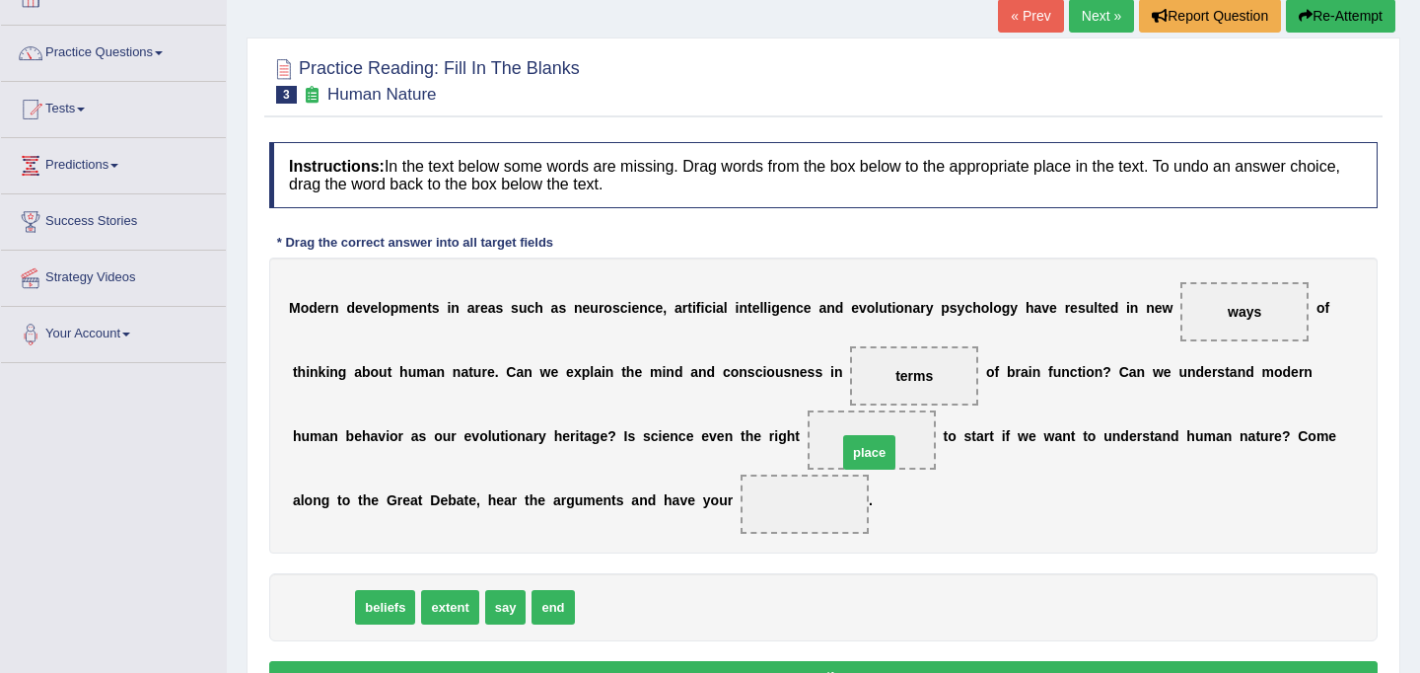
drag, startPoint x: 317, startPoint y: 611, endPoint x: 862, endPoint y: 457, distance: 566.9
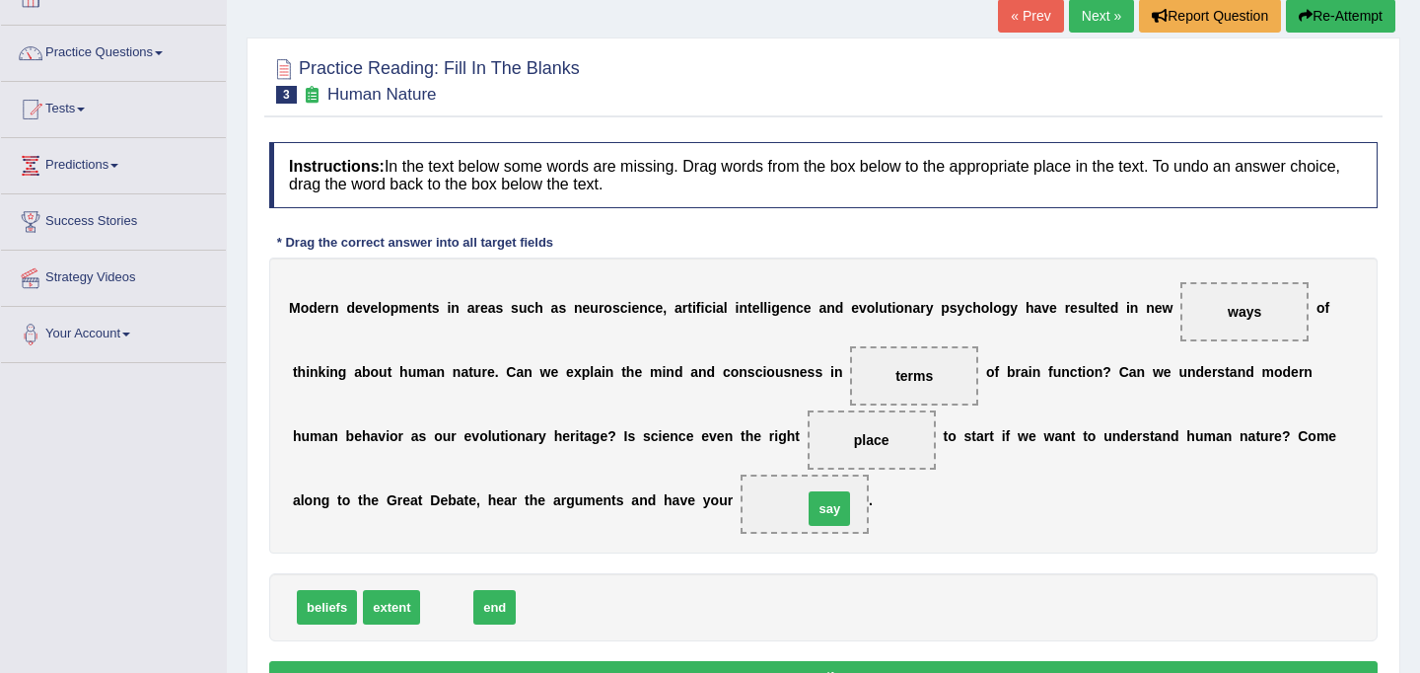
drag, startPoint x: 443, startPoint y: 609, endPoint x: 825, endPoint y: 511, distance: 395.1
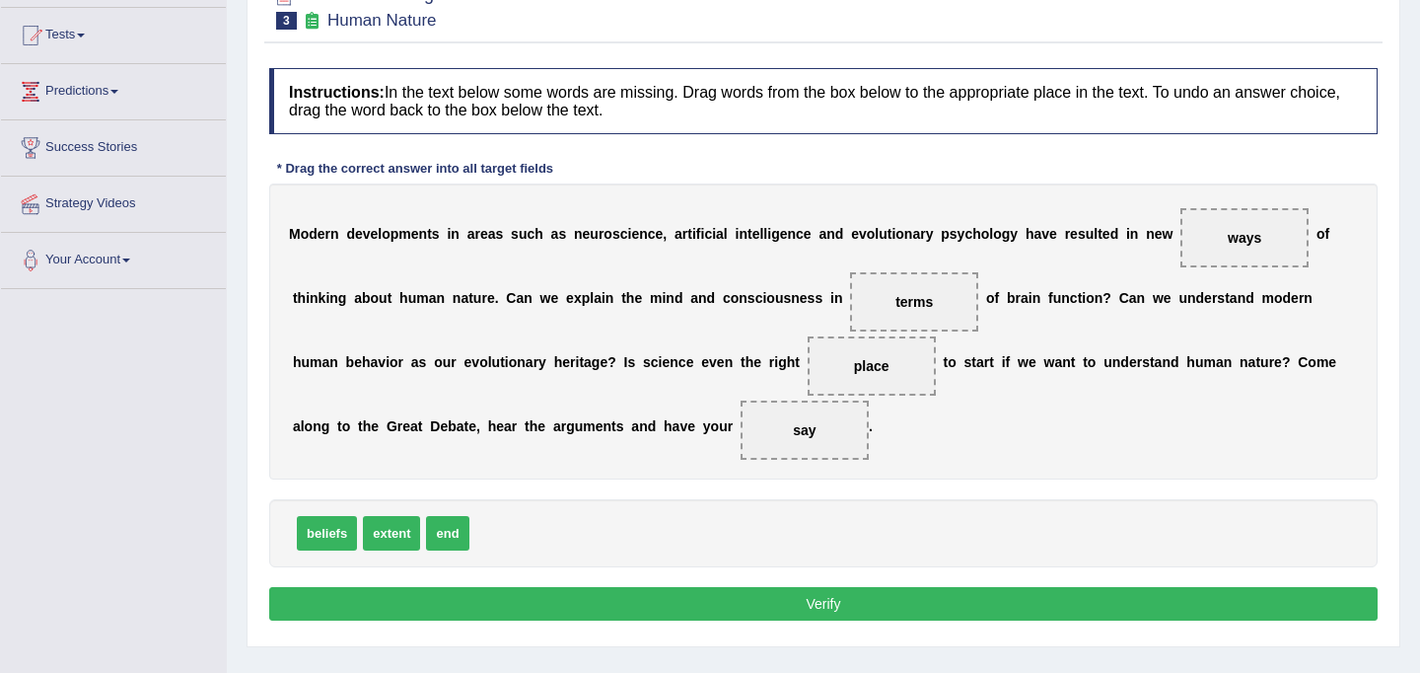
scroll to position [210, 0]
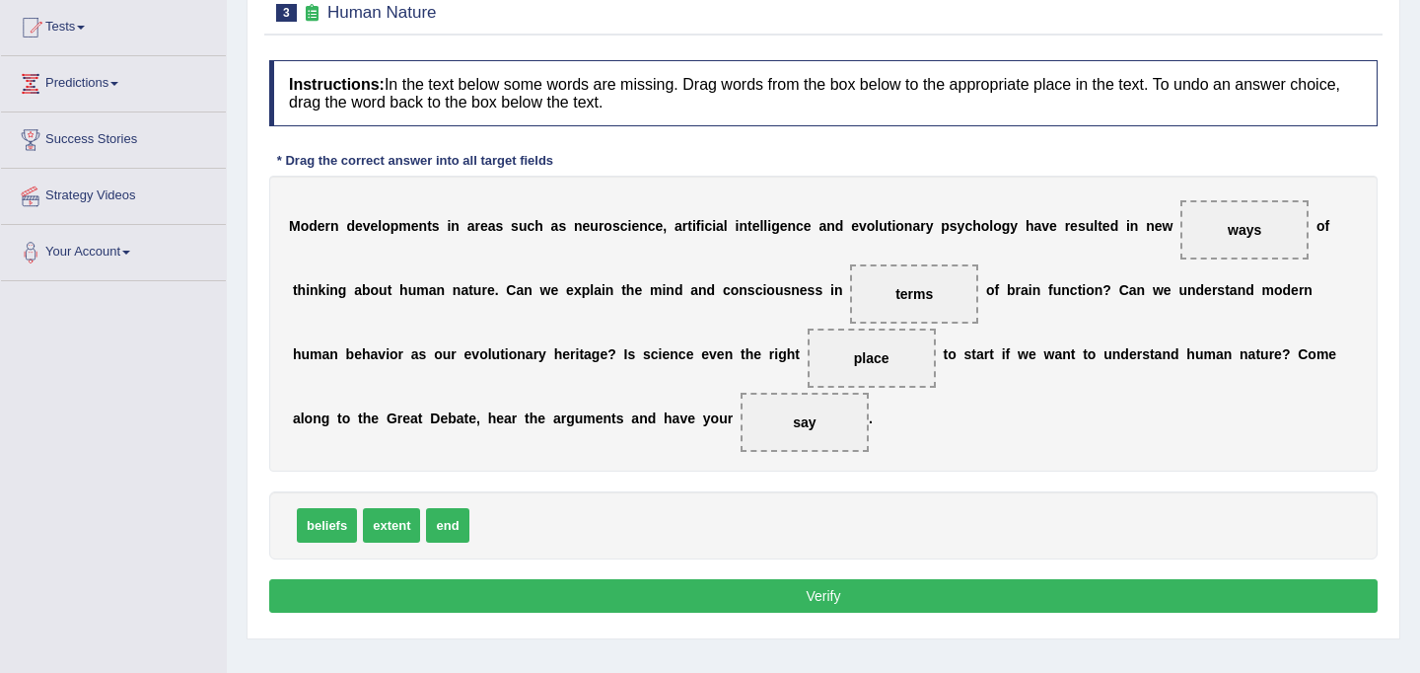
click at [654, 585] on button "Verify" at bounding box center [823, 596] width 1108 height 34
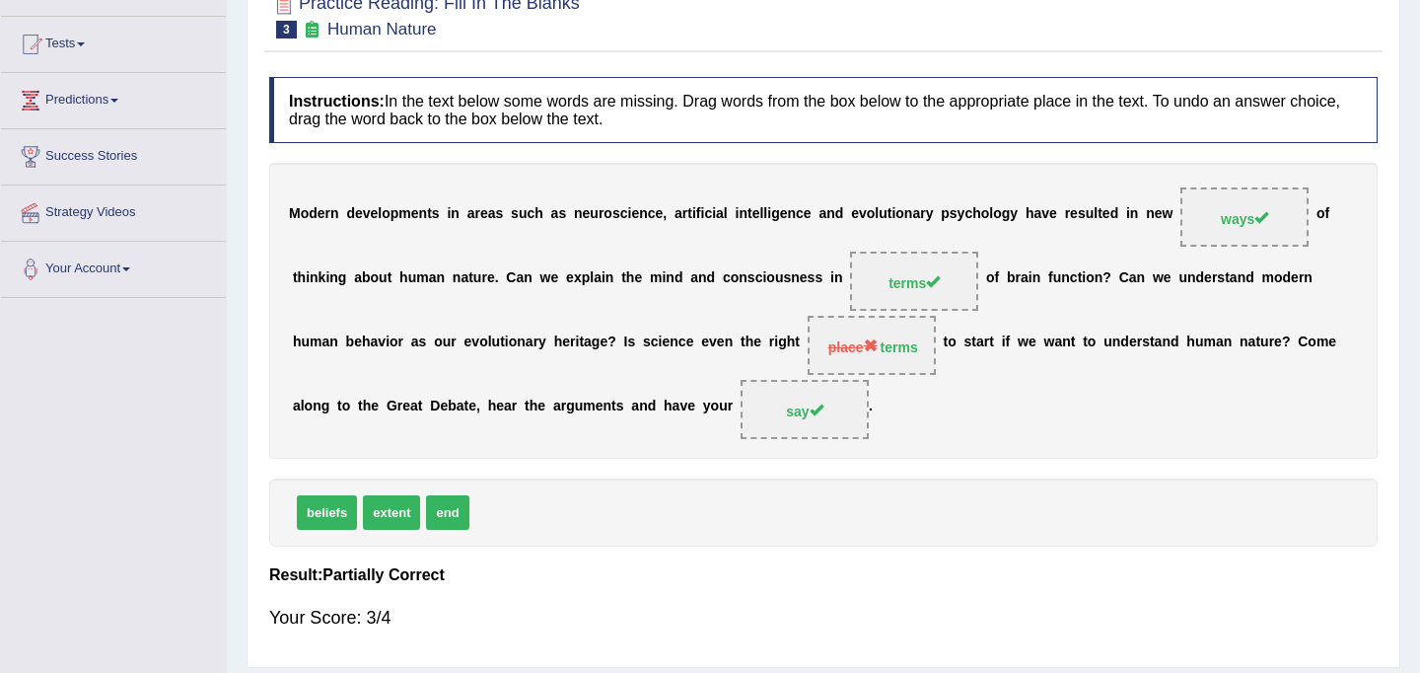
scroll to position [195, 0]
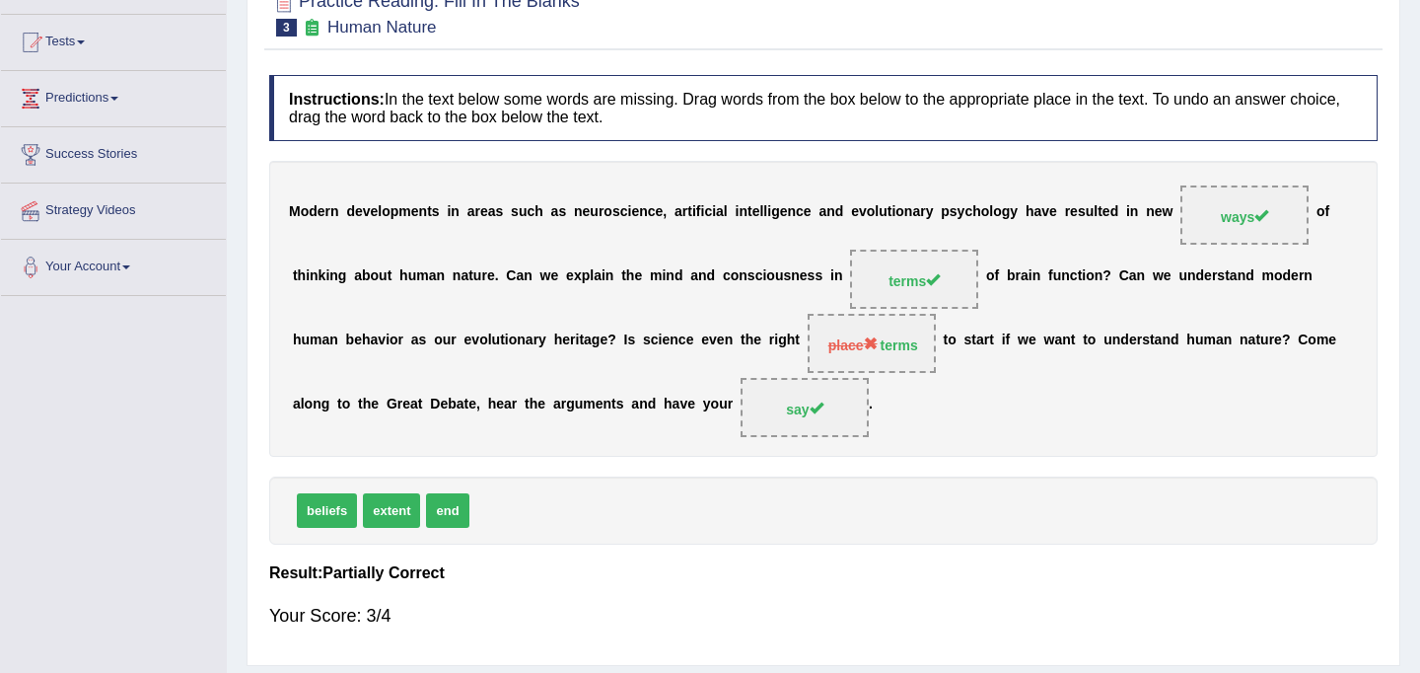
drag, startPoint x: 391, startPoint y: 517, endPoint x: 900, endPoint y: 340, distance: 539.5
click at [900, 340] on div "Instructions: In the text below some words are missing. Drag words from the box…" at bounding box center [823, 360] width 1118 height 590
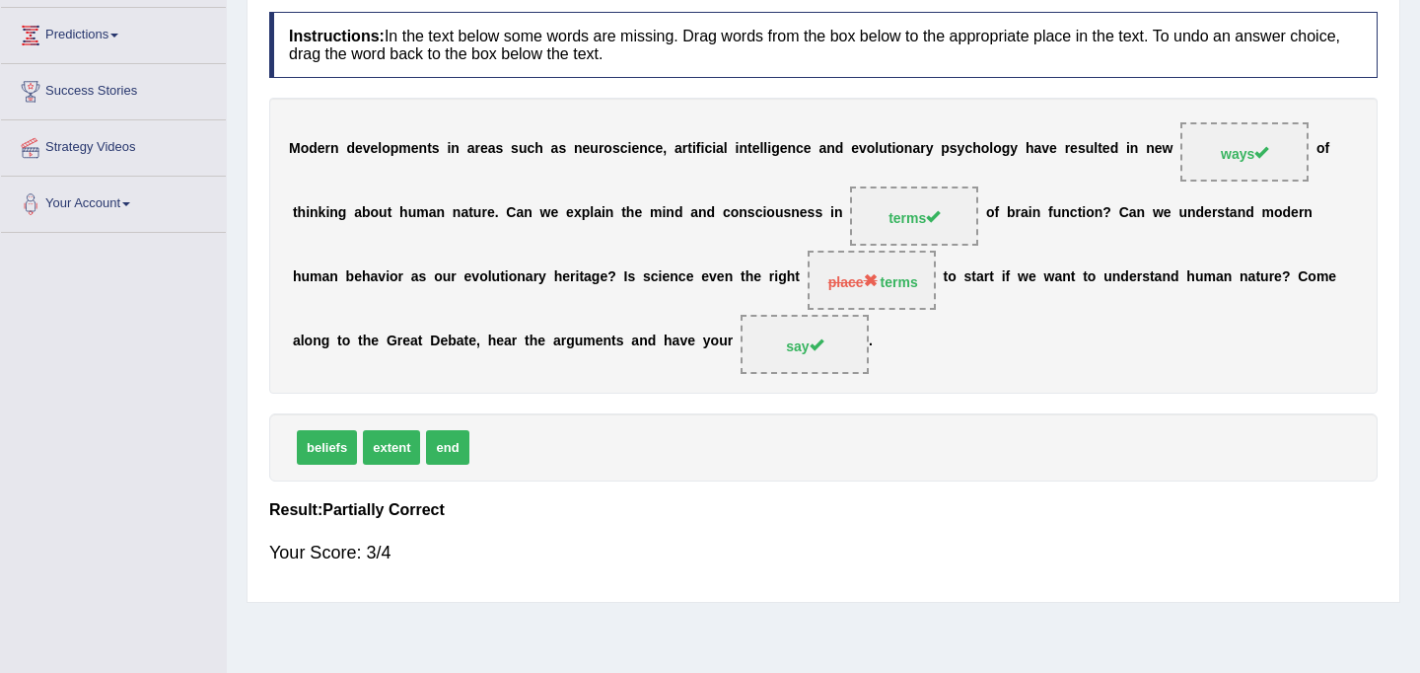
scroll to position [0, 0]
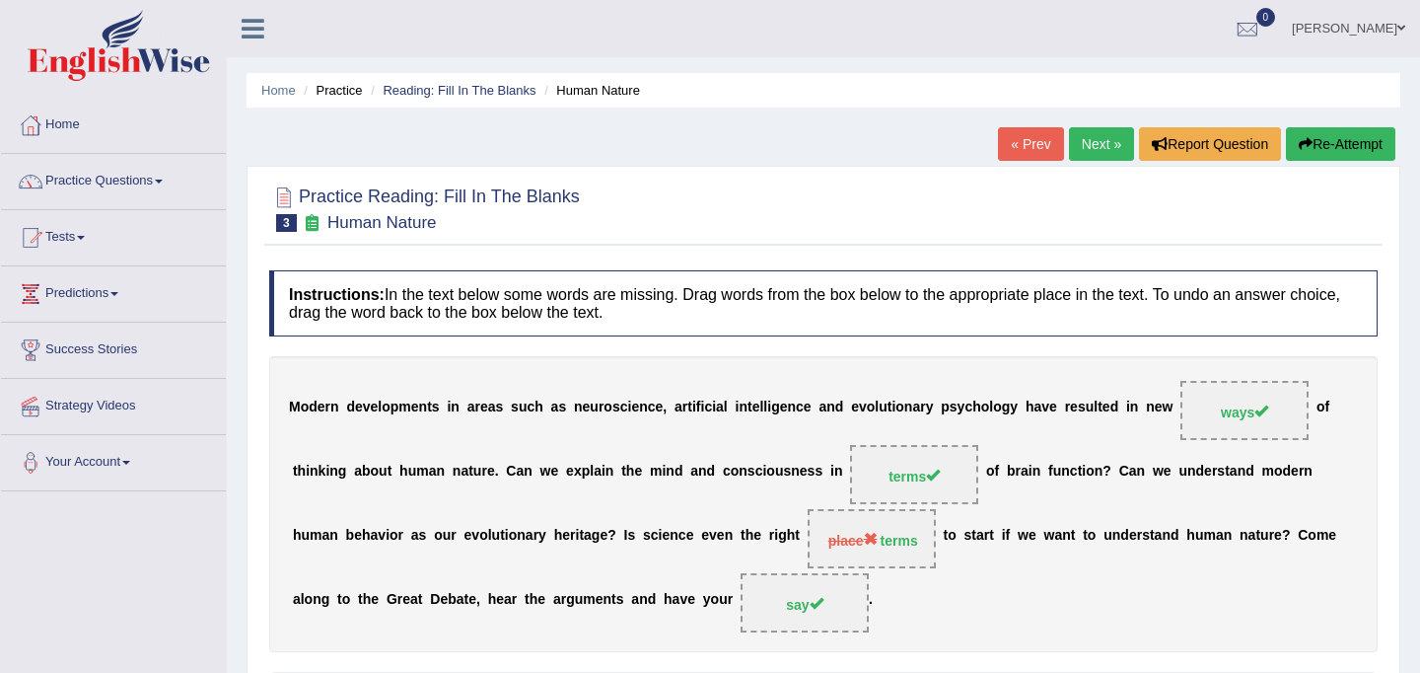
click at [1086, 150] on link "Next »" at bounding box center [1101, 144] width 65 height 34
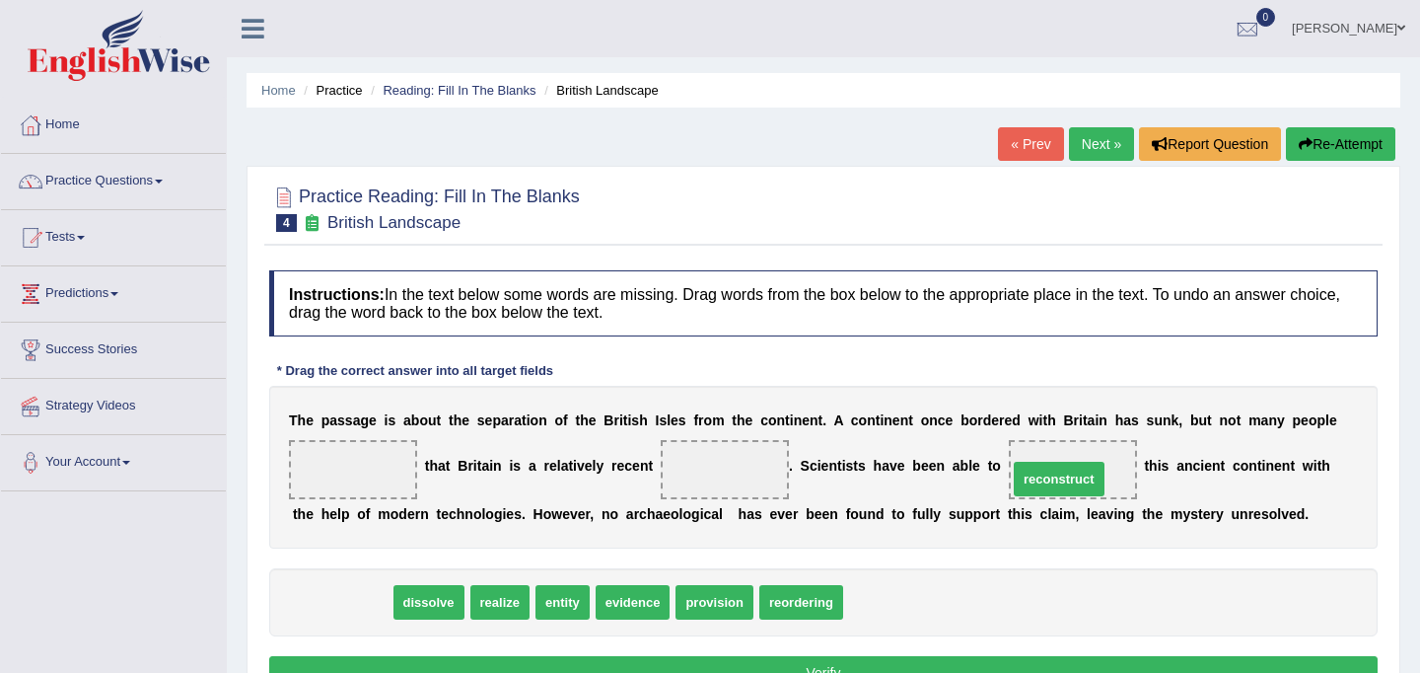
drag, startPoint x: 342, startPoint y: 600, endPoint x: 1059, endPoint y: 476, distance: 727.5
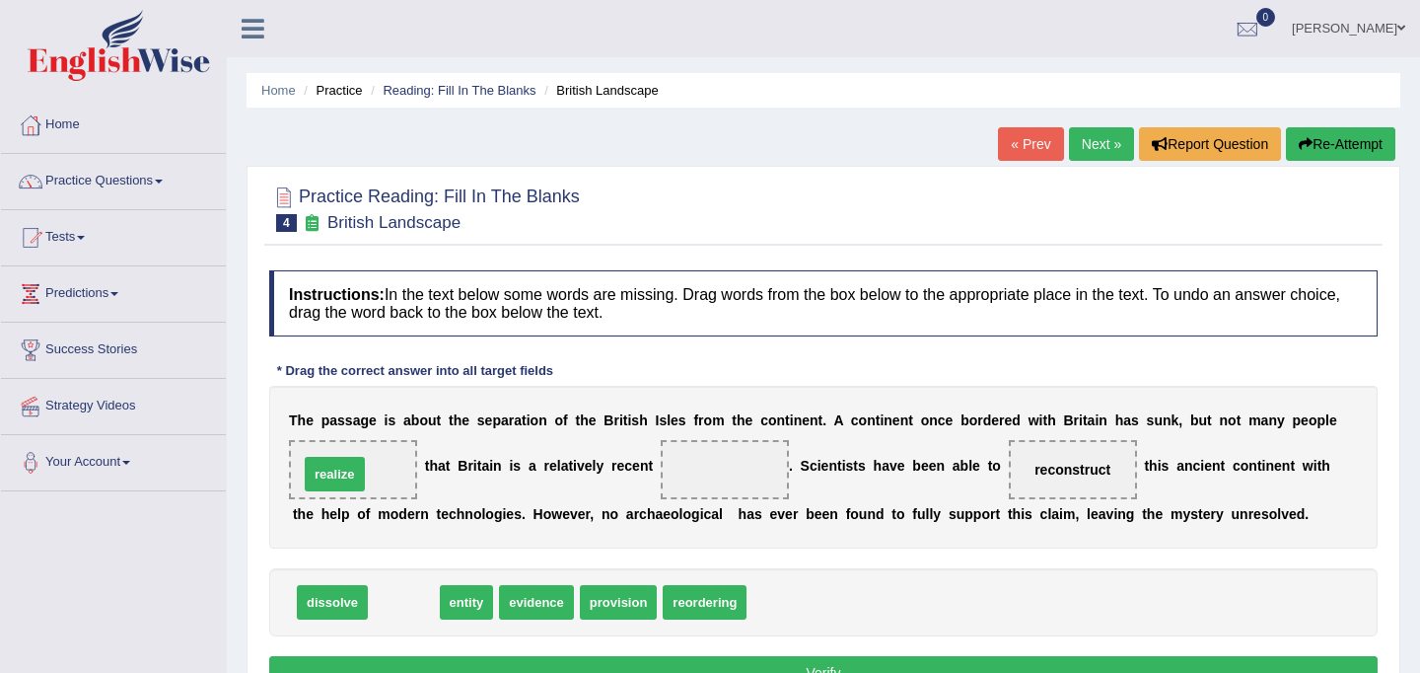
drag, startPoint x: 394, startPoint y: 605, endPoint x: 325, endPoint y: 476, distance: 145.6
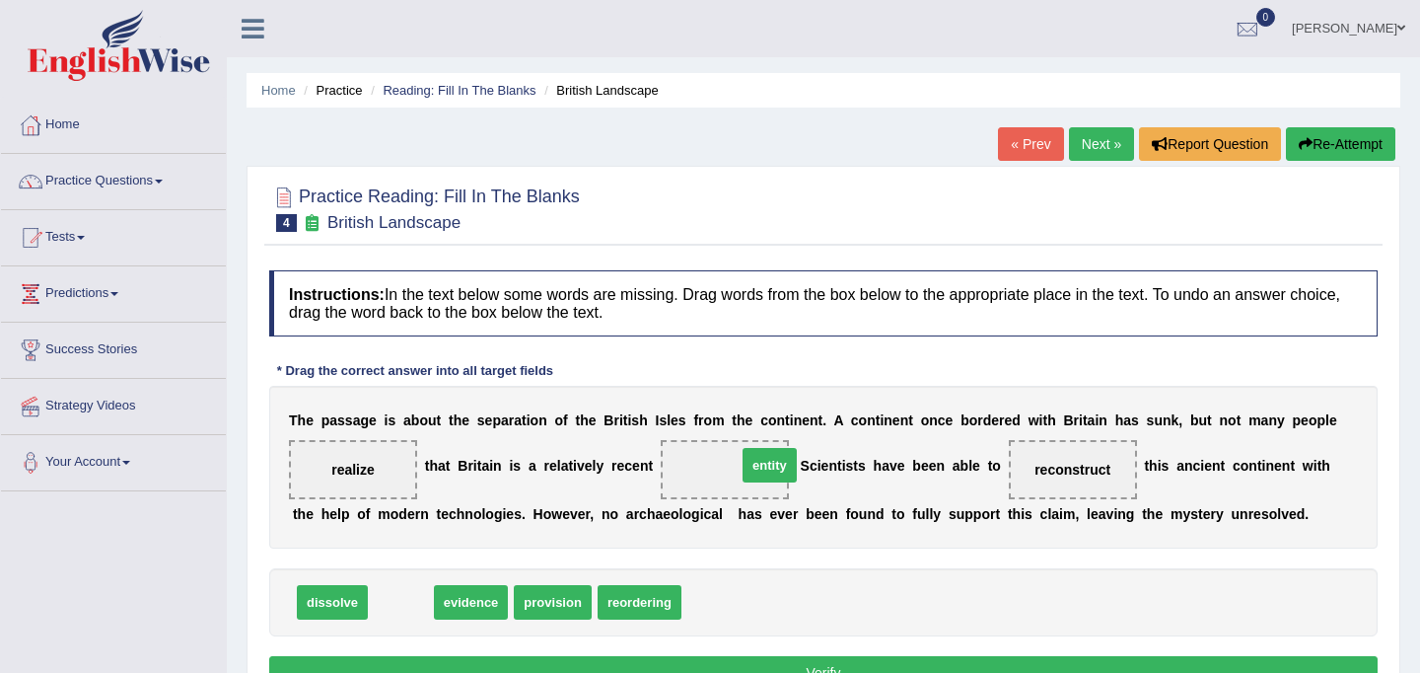
drag, startPoint x: 404, startPoint y: 604, endPoint x: 773, endPoint y: 466, distance: 393.5
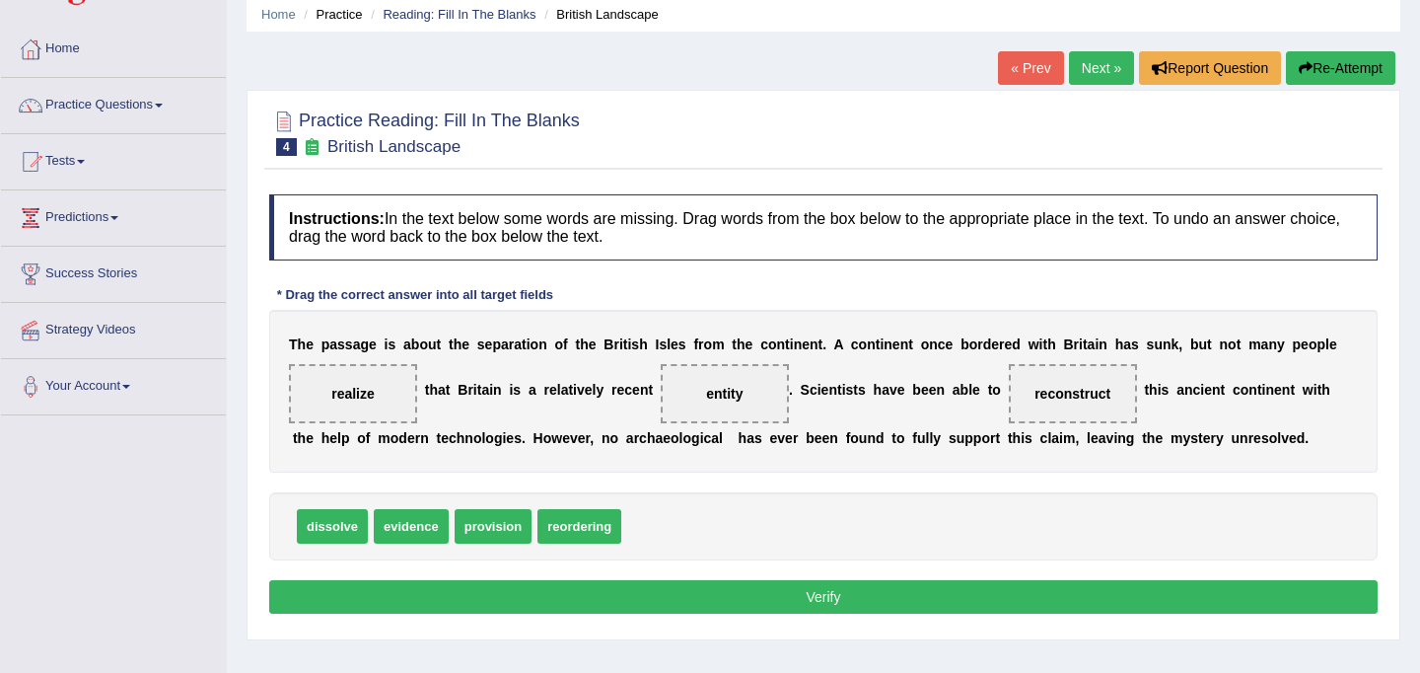
scroll to position [79, 0]
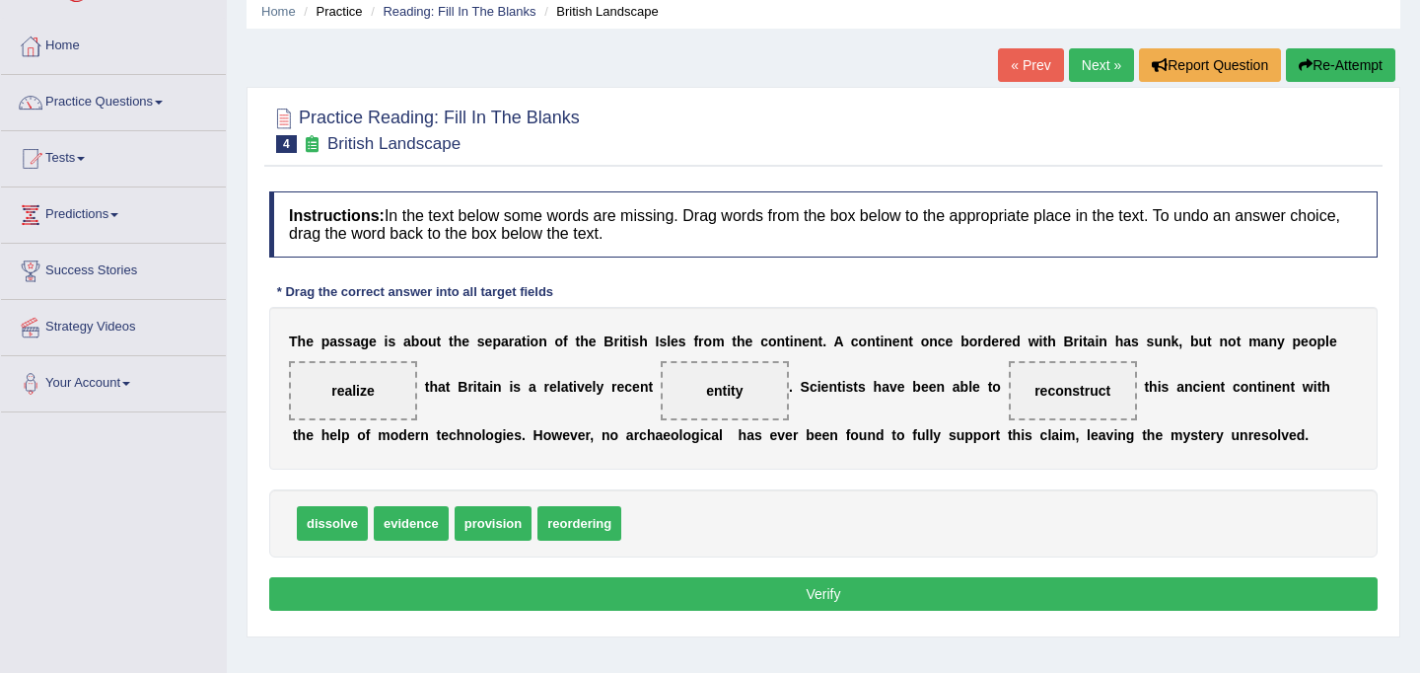
click at [577, 596] on button "Verify" at bounding box center [823, 594] width 1108 height 34
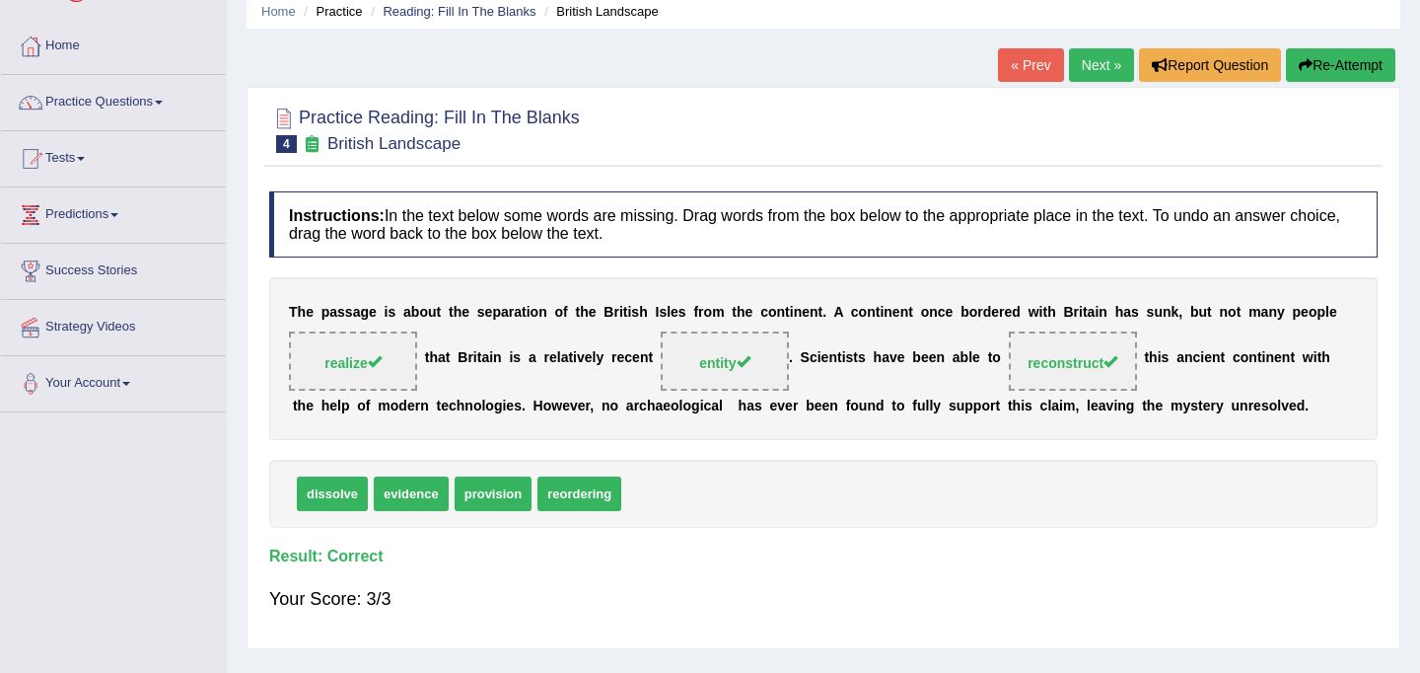
click at [1087, 71] on link "Next »" at bounding box center [1101, 65] width 65 height 34
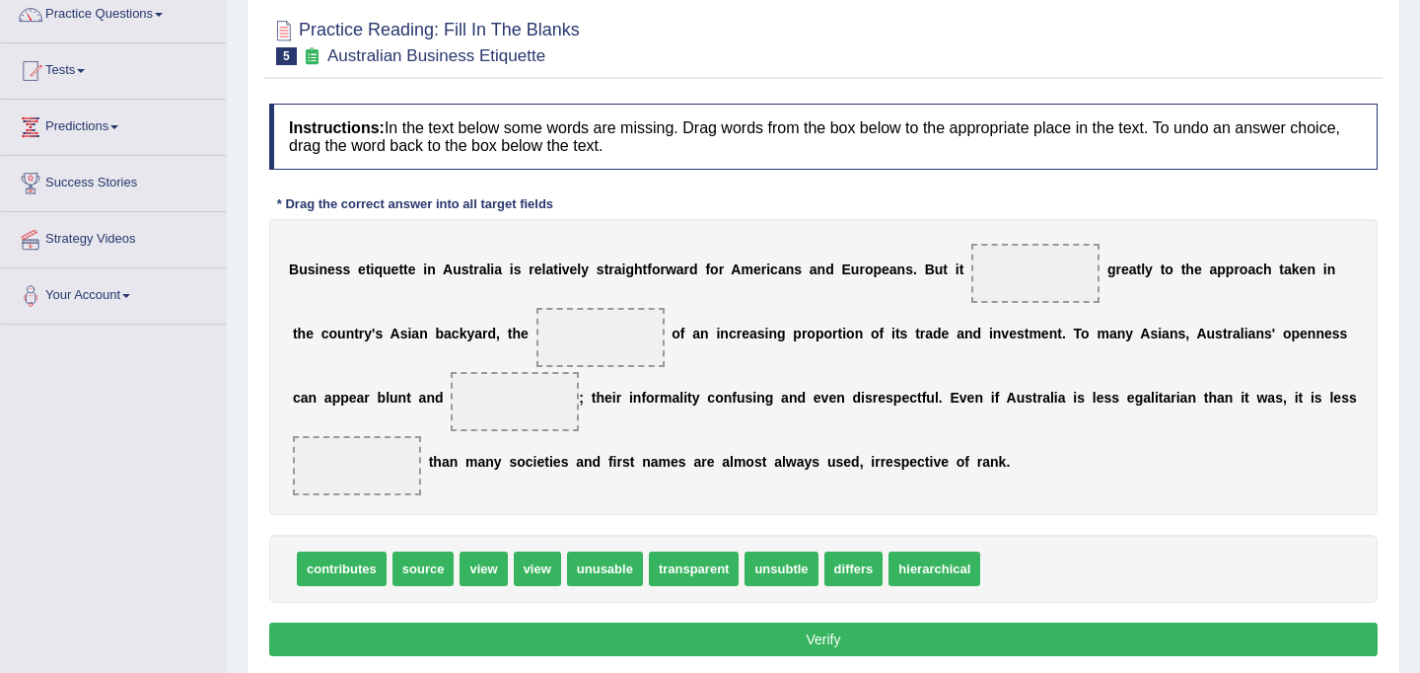
scroll to position [168, 0]
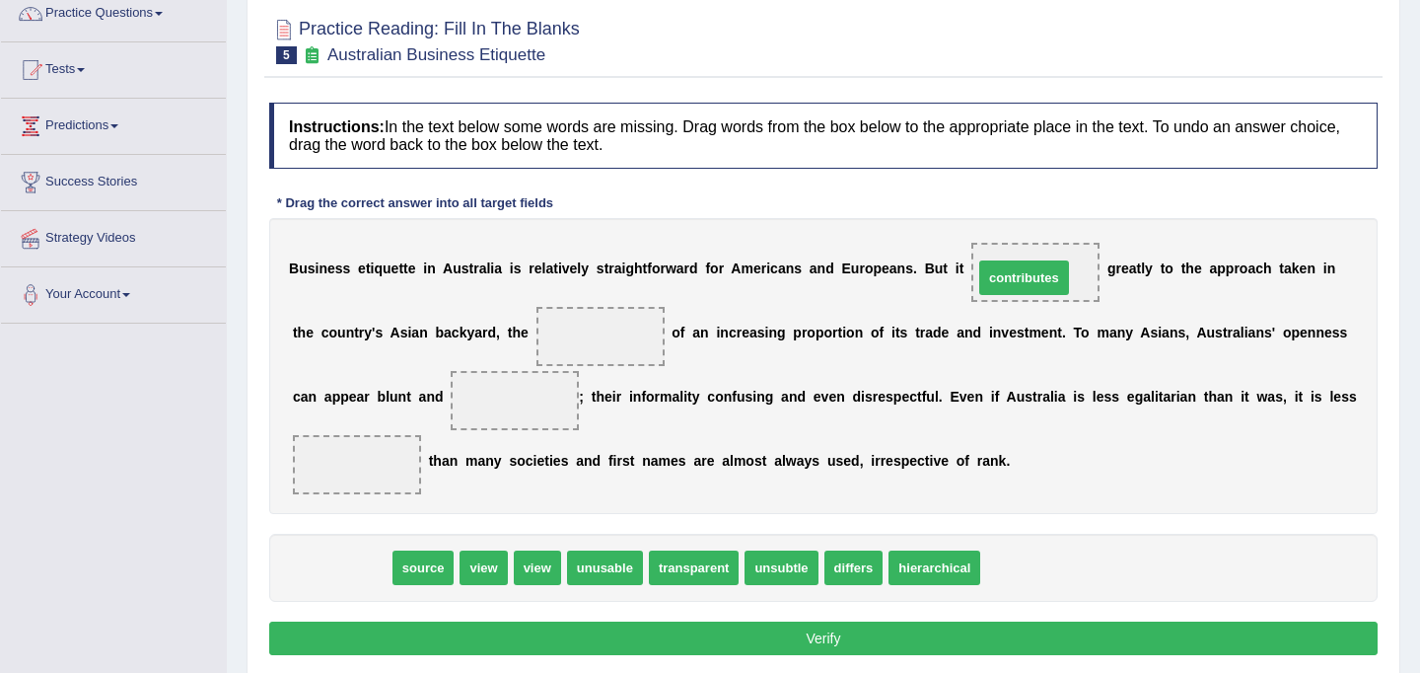
drag, startPoint x: 323, startPoint y: 568, endPoint x: 1006, endPoint y: 278, distance: 741.5
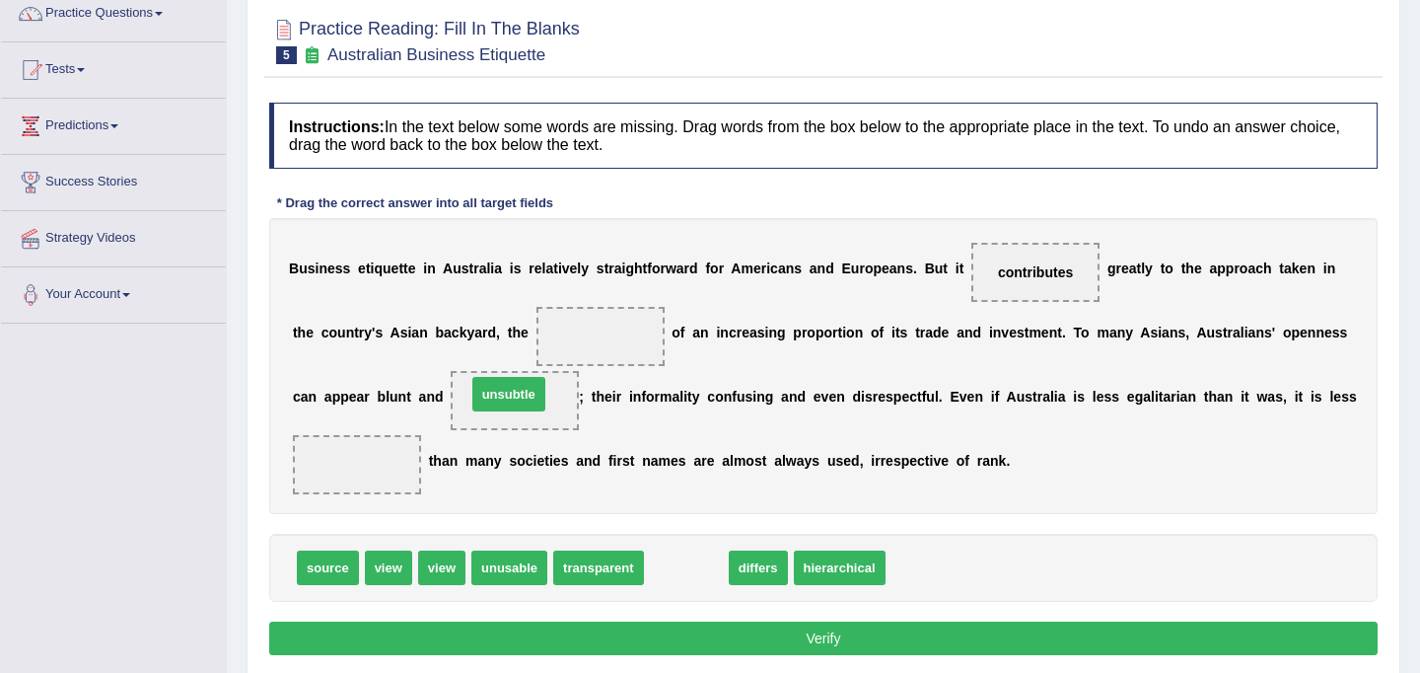
drag, startPoint x: 689, startPoint y: 571, endPoint x: 512, endPoint y: 397, distance: 248.3
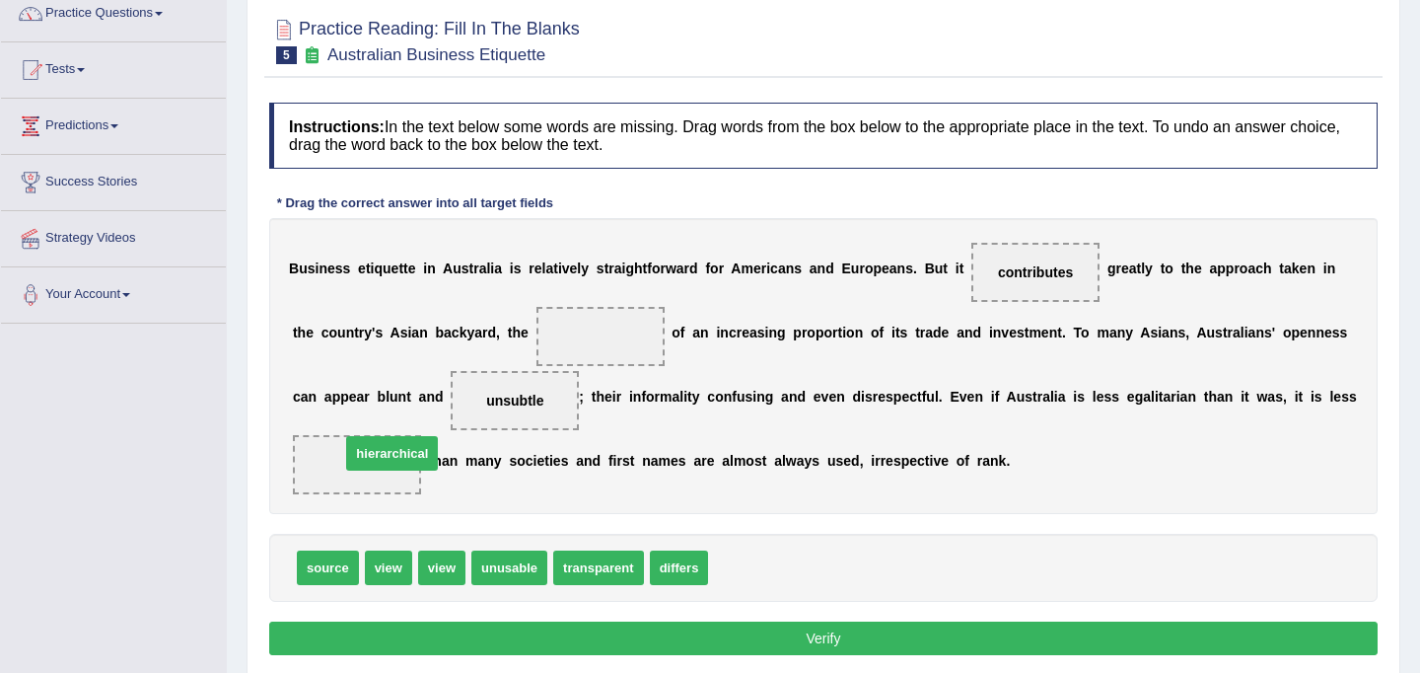
drag, startPoint x: 757, startPoint y: 577, endPoint x: 383, endPoint y: 478, distance: 387.5
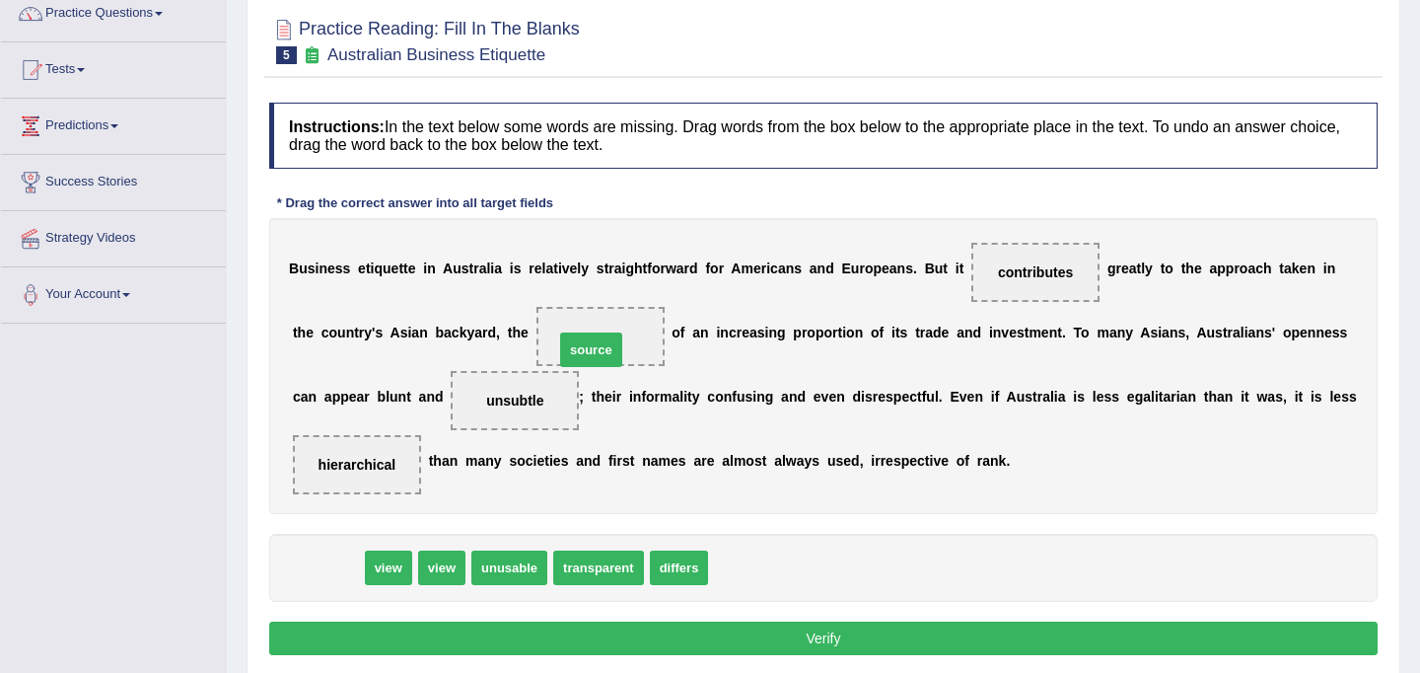
drag, startPoint x: 324, startPoint y: 569, endPoint x: 588, endPoint y: 351, distance: 341.8
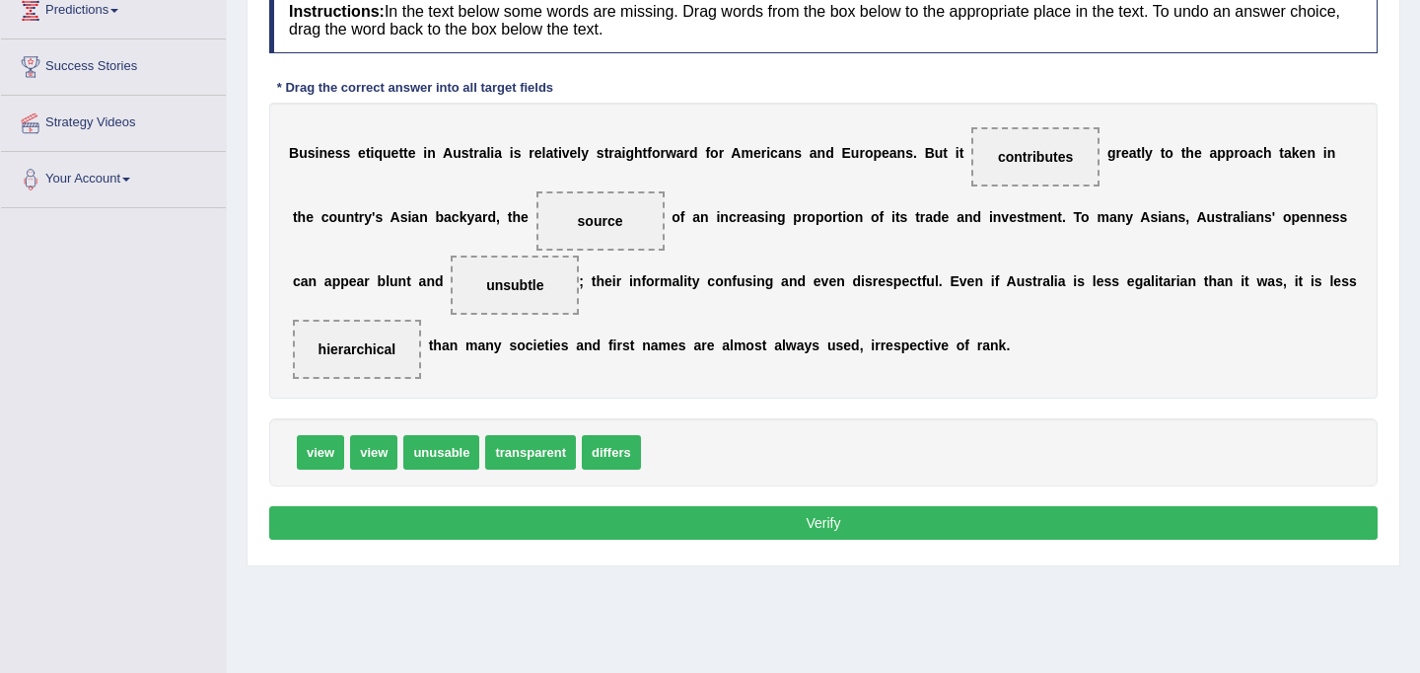
scroll to position [284, 0]
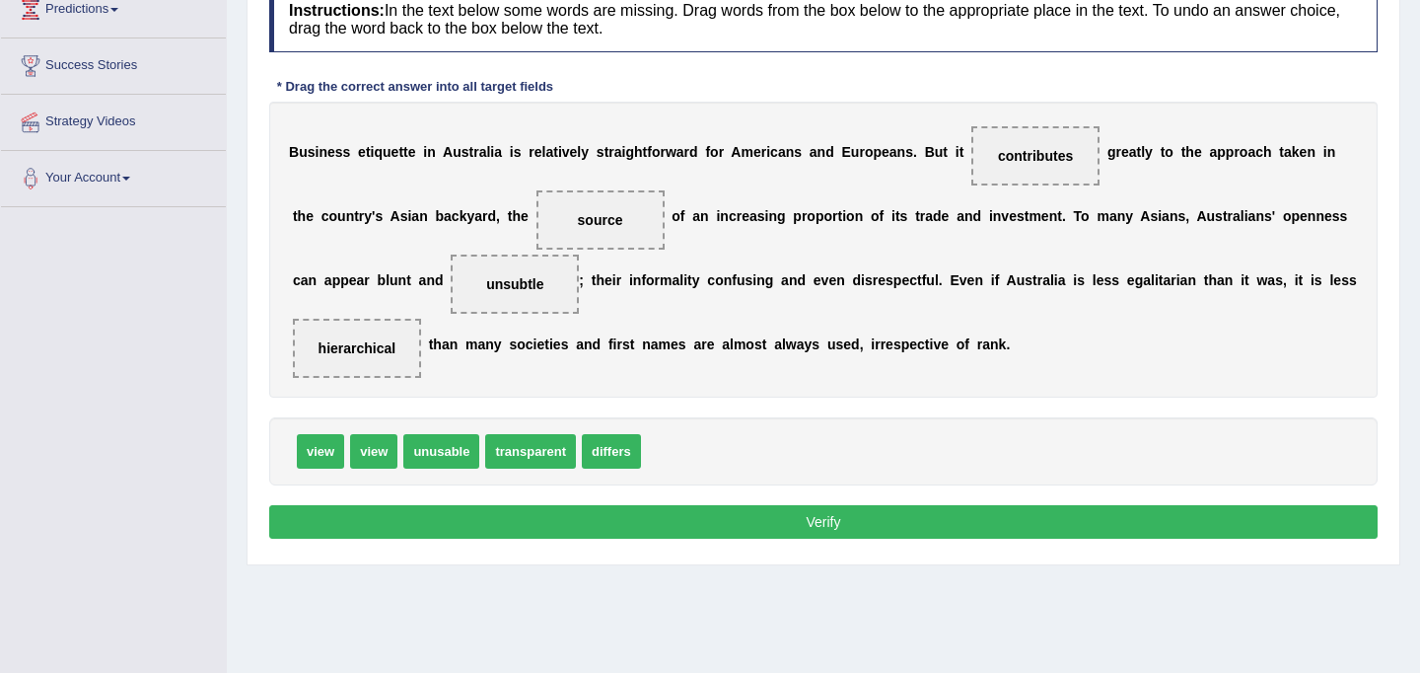
click at [612, 515] on button "Verify" at bounding box center [823, 522] width 1108 height 34
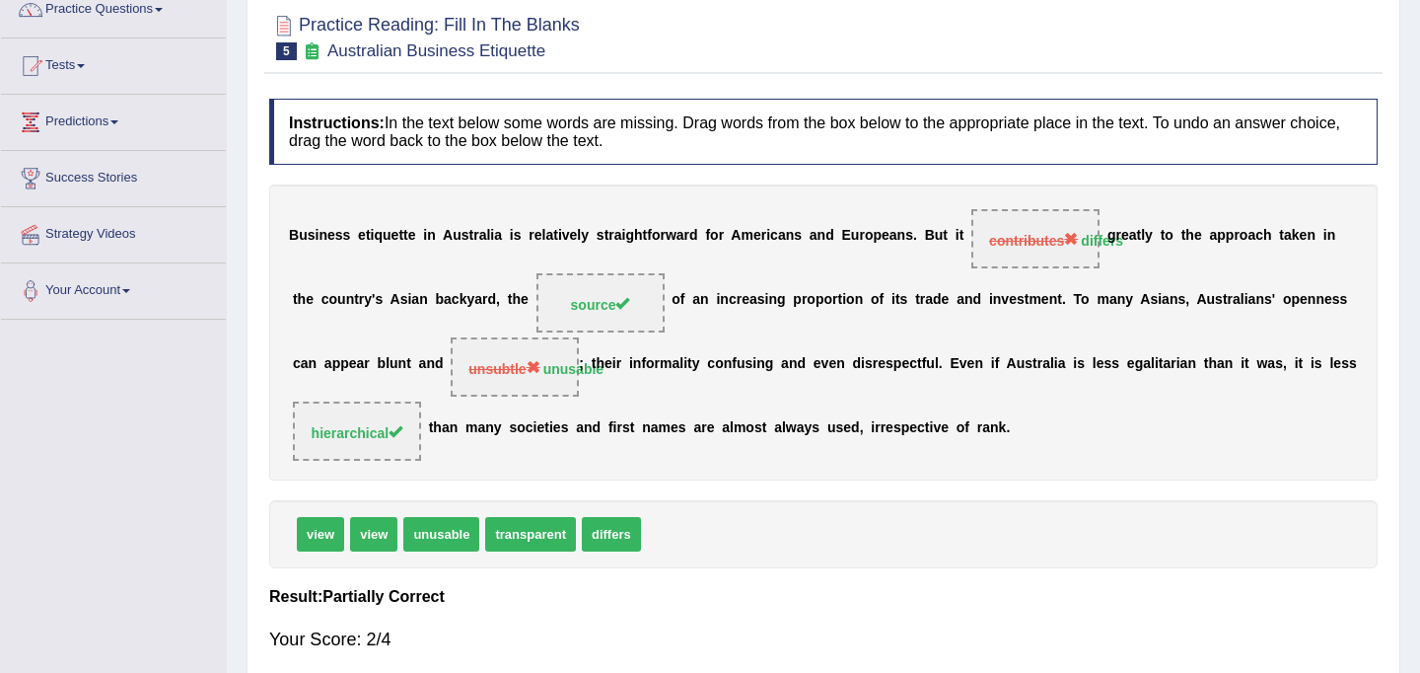
scroll to position [0, 0]
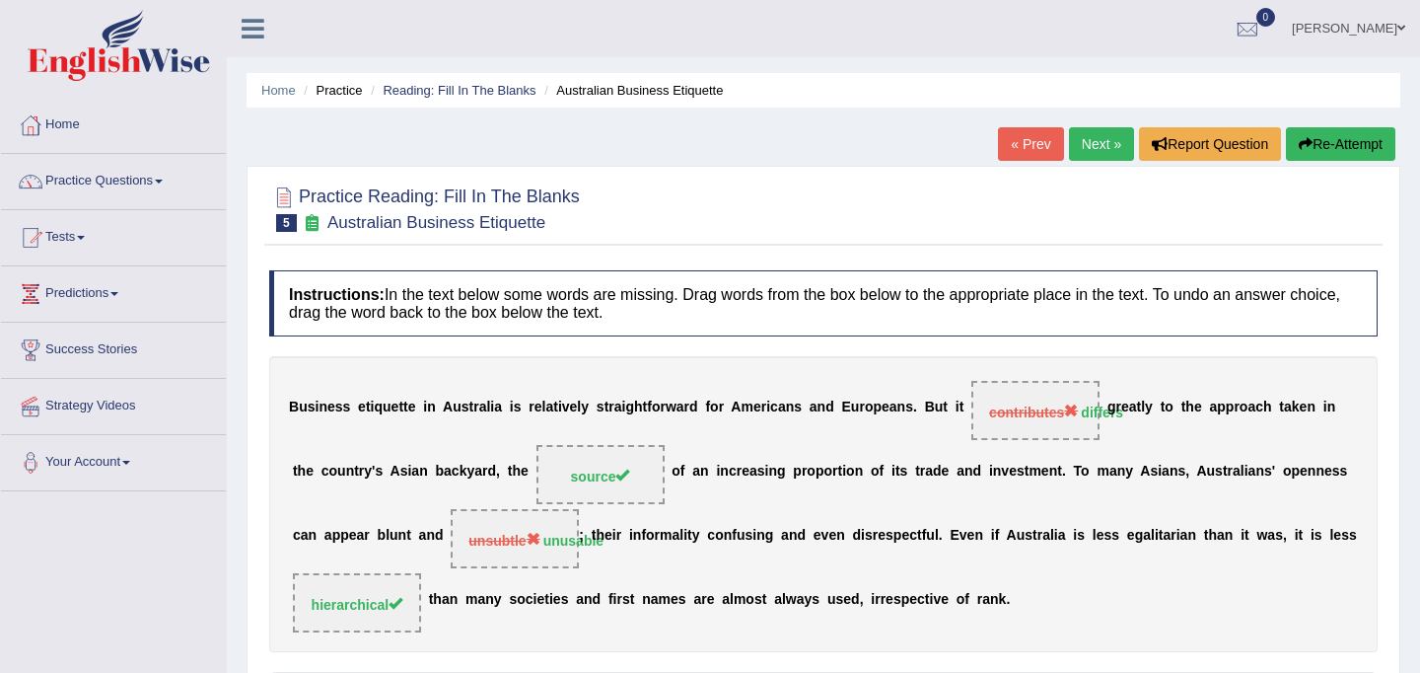
click at [1112, 146] on link "Next »" at bounding box center [1101, 144] width 65 height 34
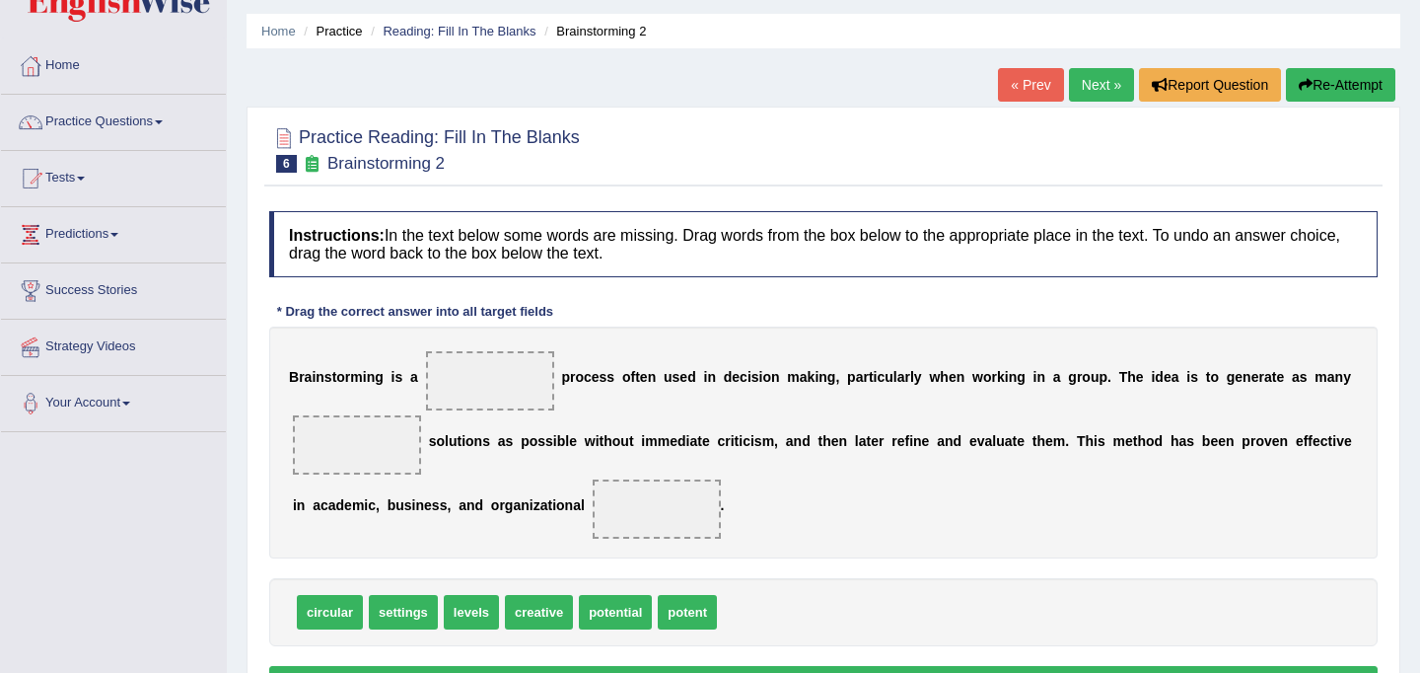
scroll to position [60, 0]
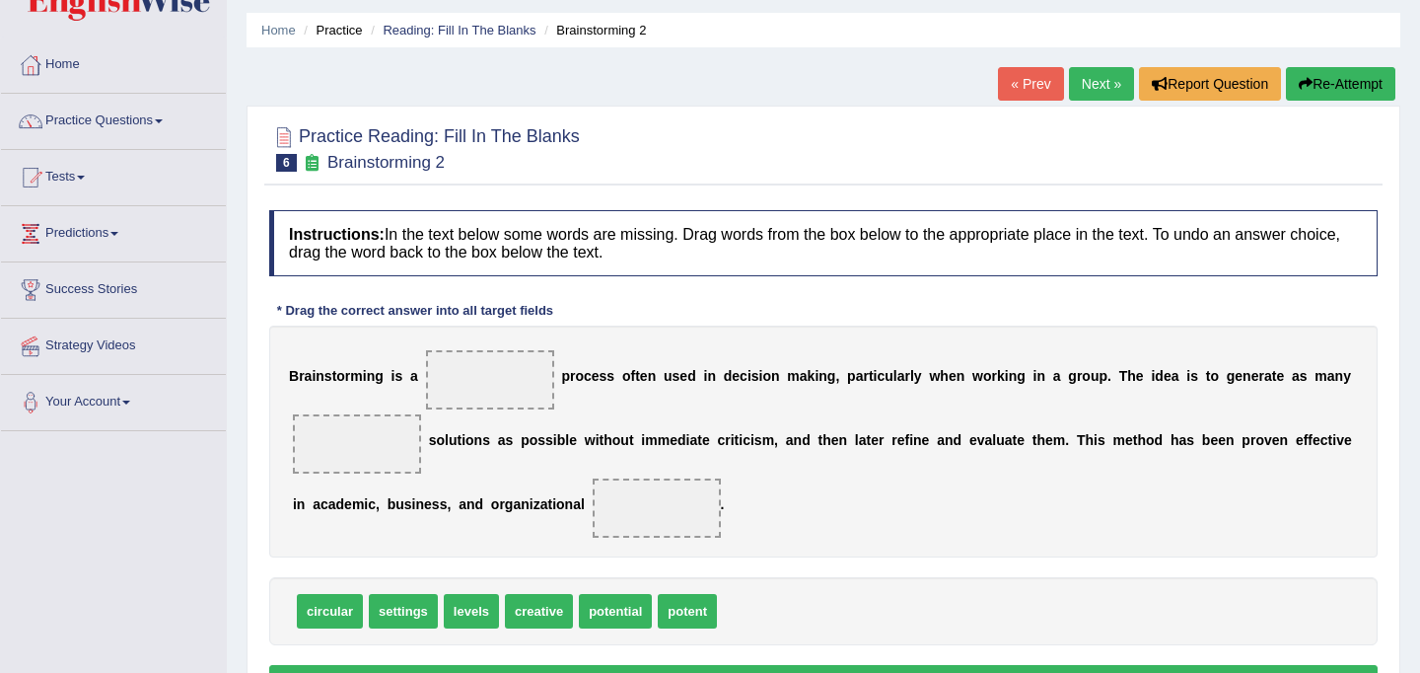
click at [561, 617] on span "creative" at bounding box center [539, 611] width 68 height 35
drag, startPoint x: 561, startPoint y: 617, endPoint x: 383, endPoint y: 460, distance: 238.2
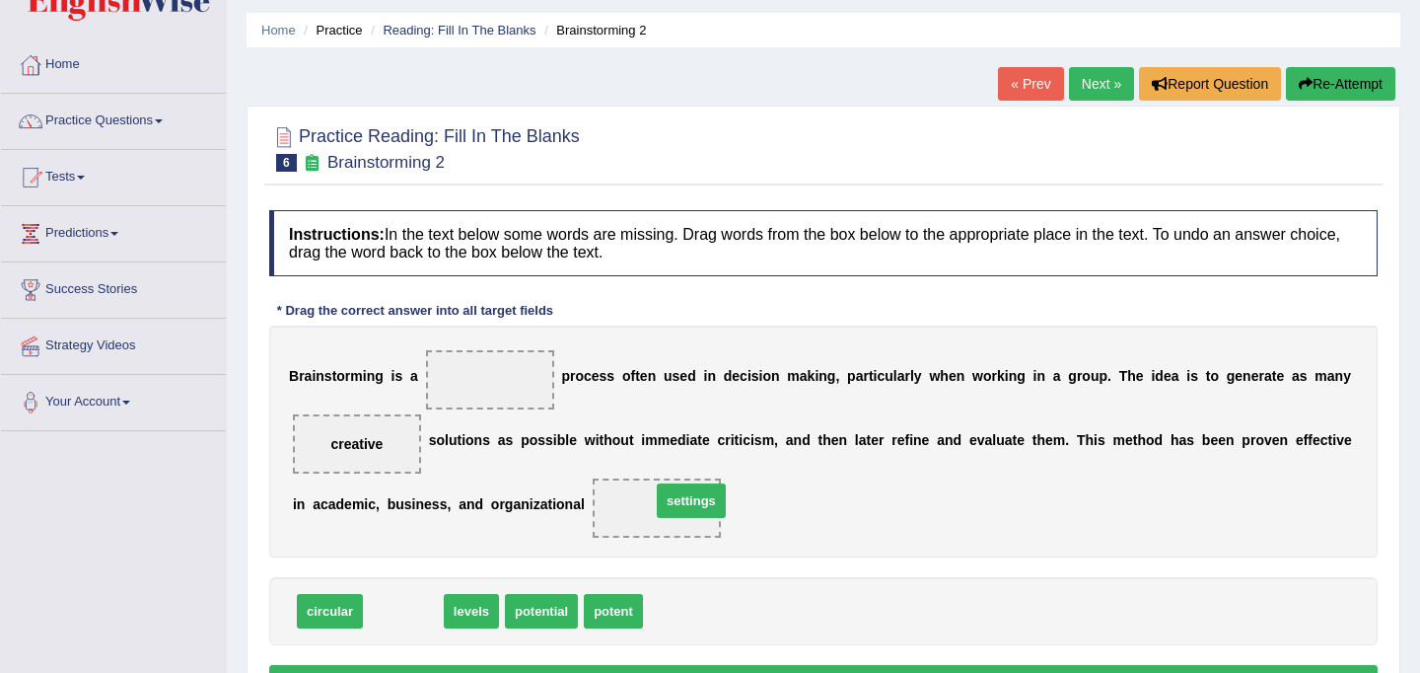
drag, startPoint x: 408, startPoint y: 613, endPoint x: 696, endPoint y: 503, distance: 308.4
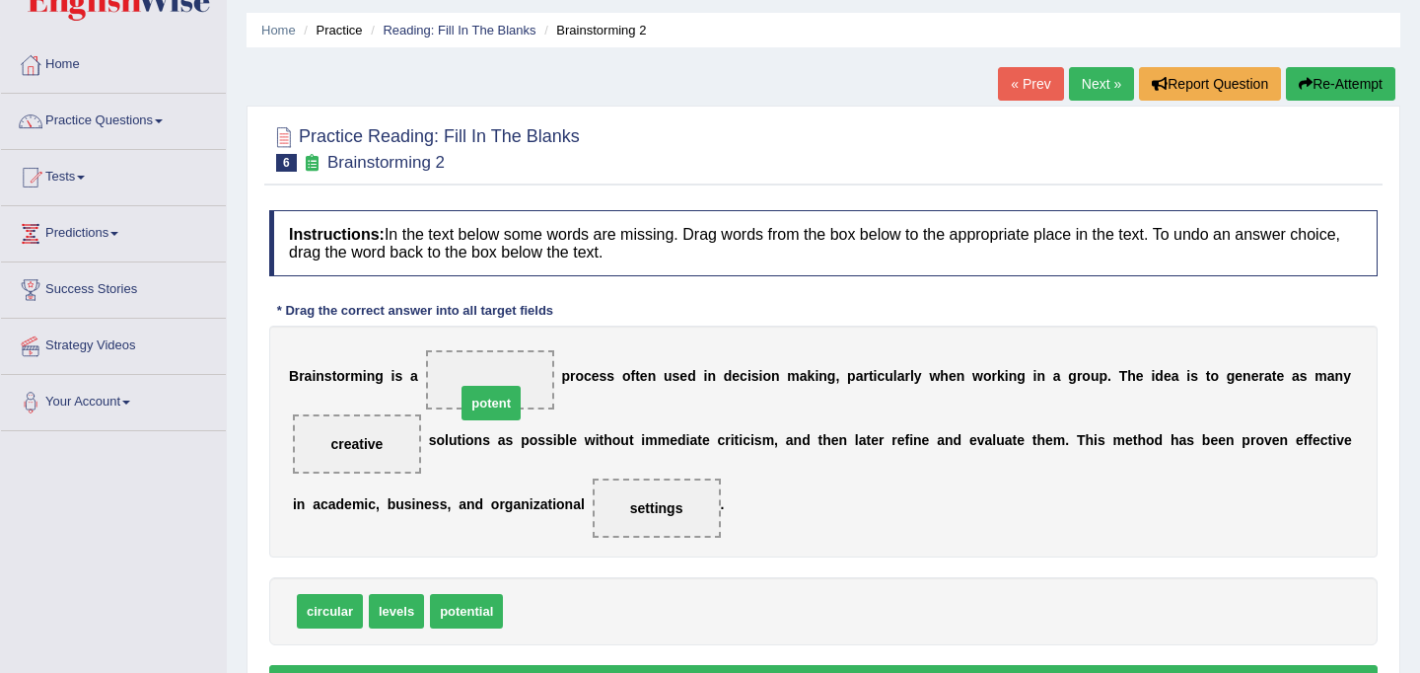
drag, startPoint x: 547, startPoint y: 616, endPoint x: 501, endPoint y: 408, distance: 213.2
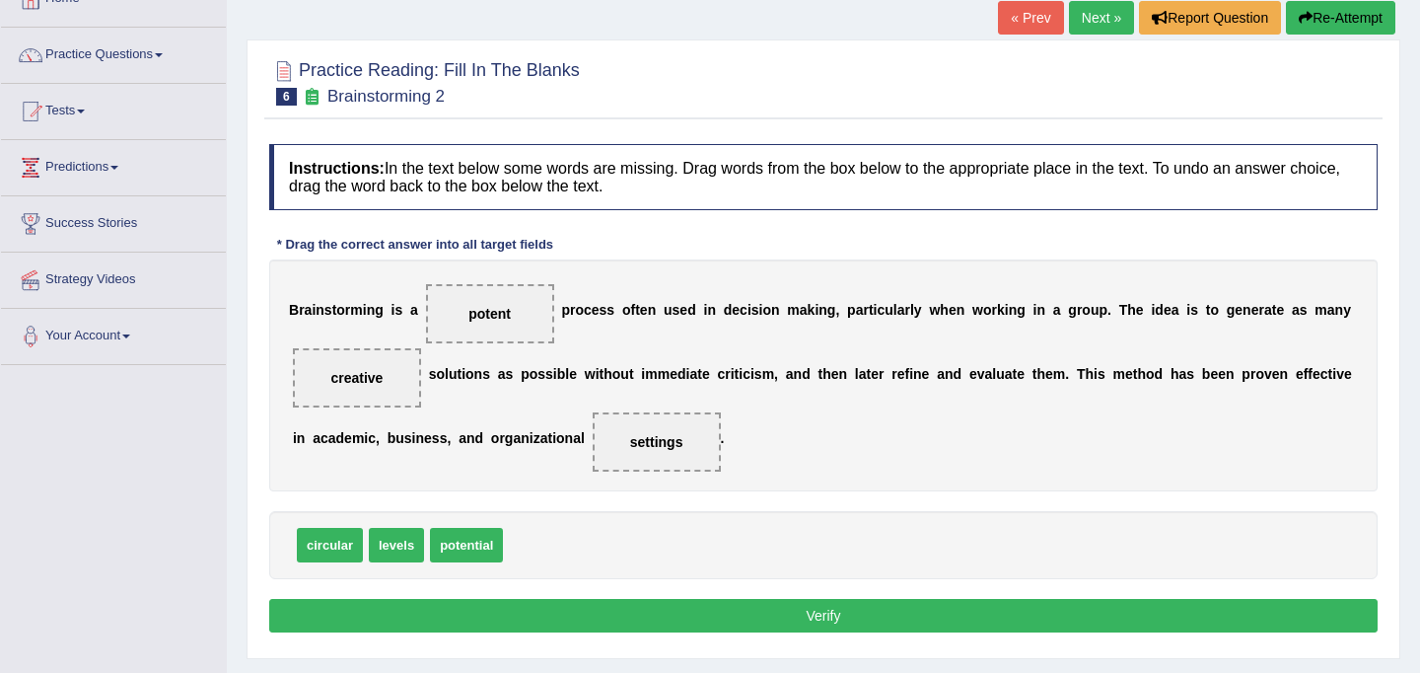
scroll to position [139, 0]
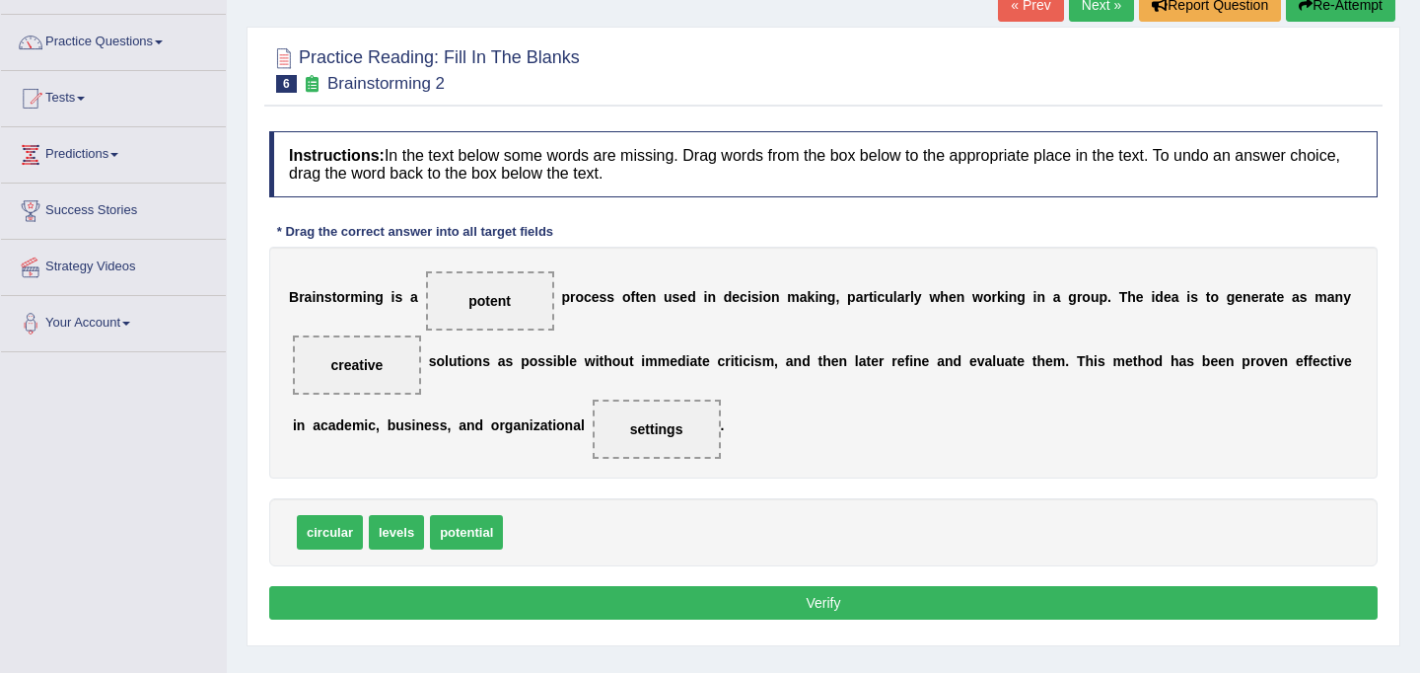
click at [581, 606] on button "Verify" at bounding box center [823, 603] width 1108 height 34
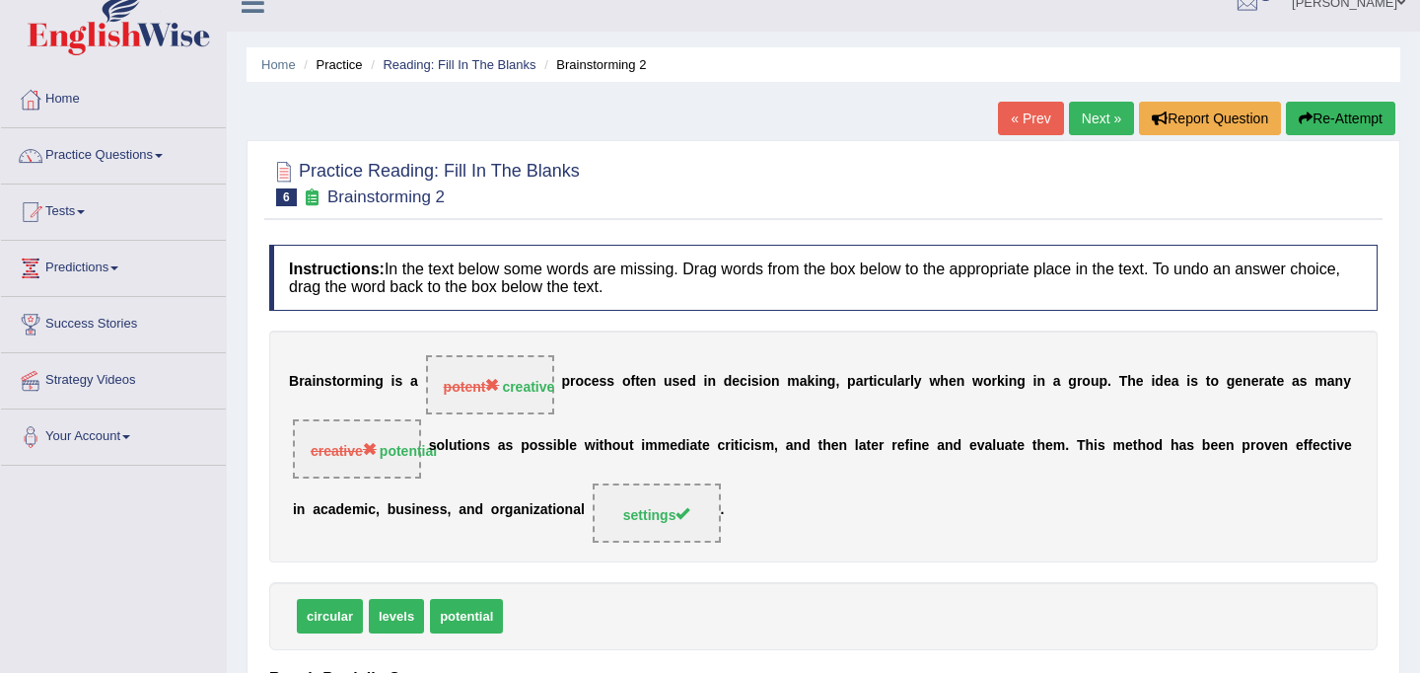
scroll to position [12, 0]
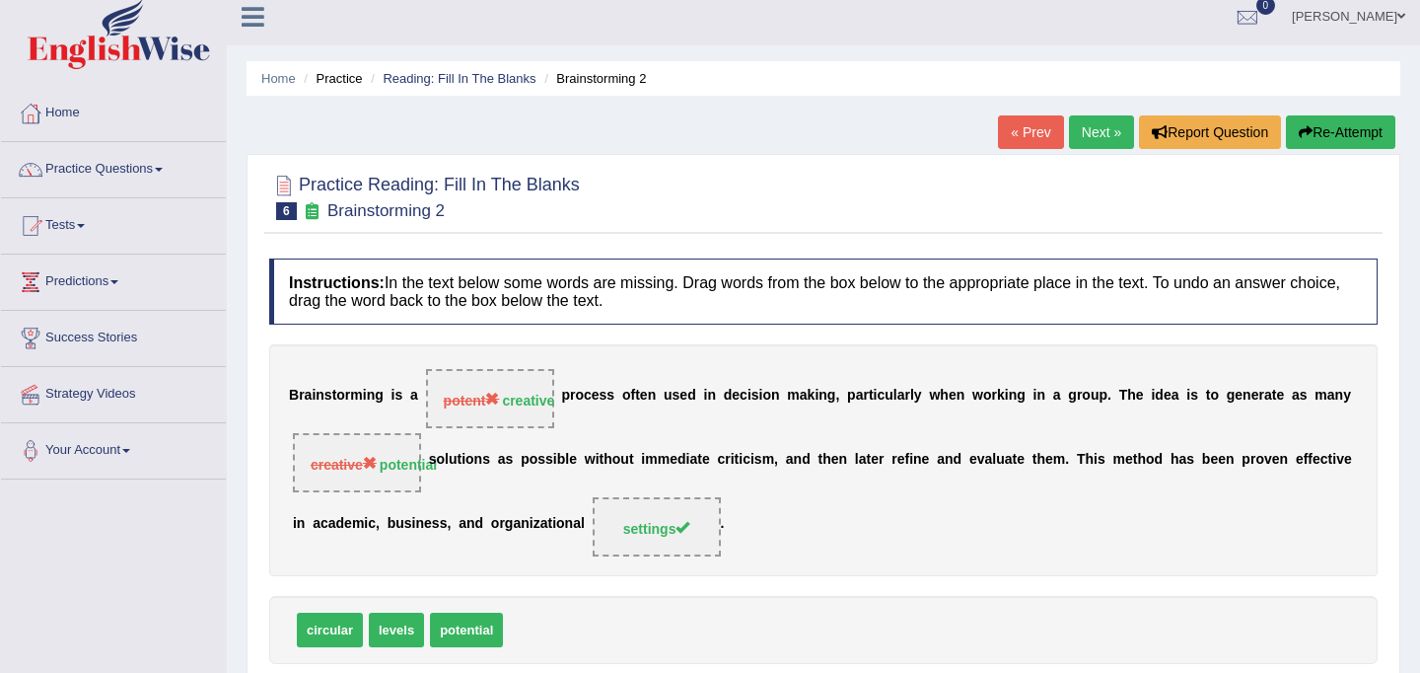
click at [1326, 132] on button "Re-Attempt" at bounding box center [1340, 132] width 109 height 34
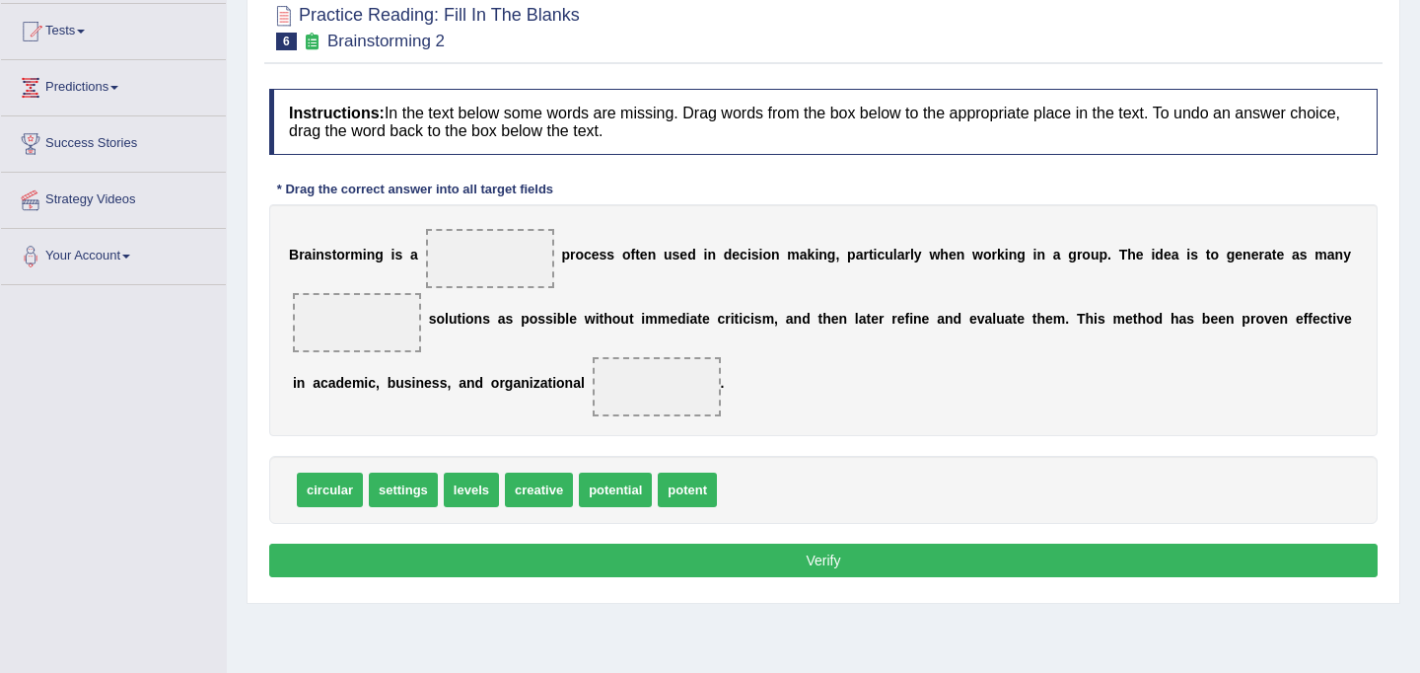
scroll to position [307, 0]
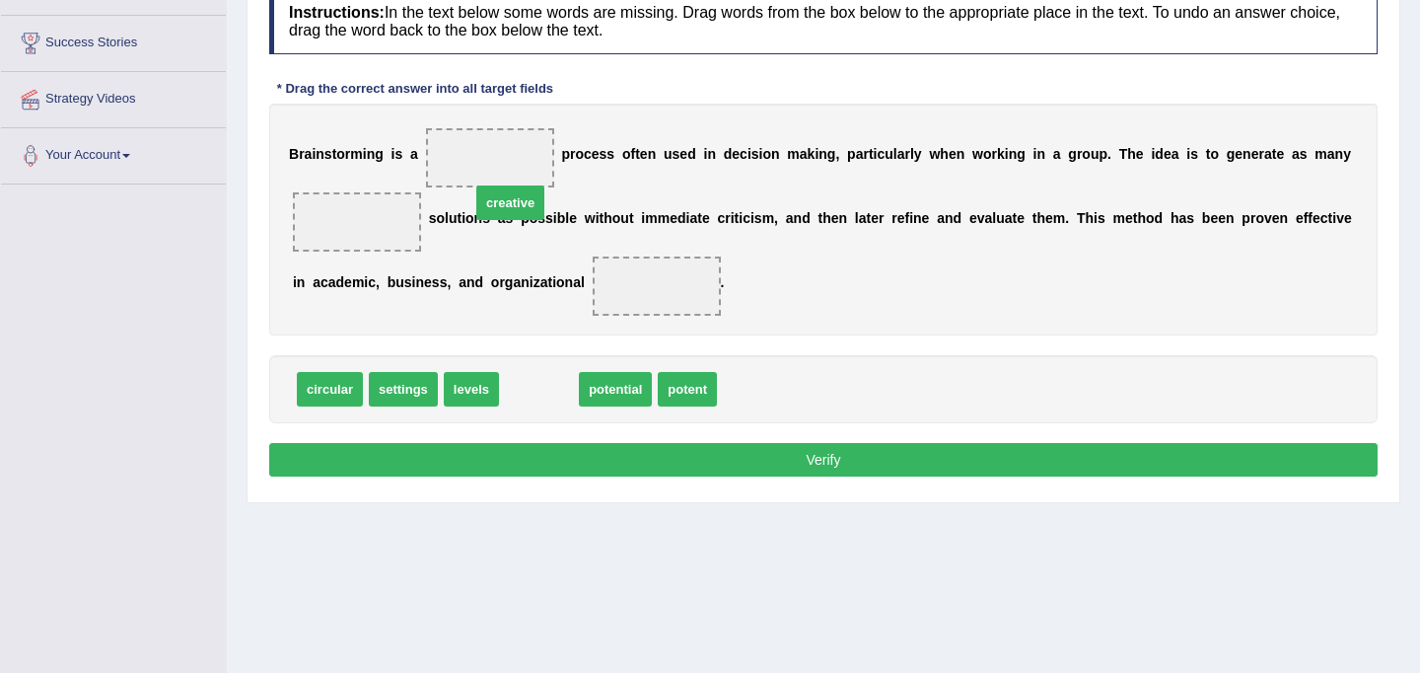
drag, startPoint x: 546, startPoint y: 384, endPoint x: 516, endPoint y: 198, distance: 187.9
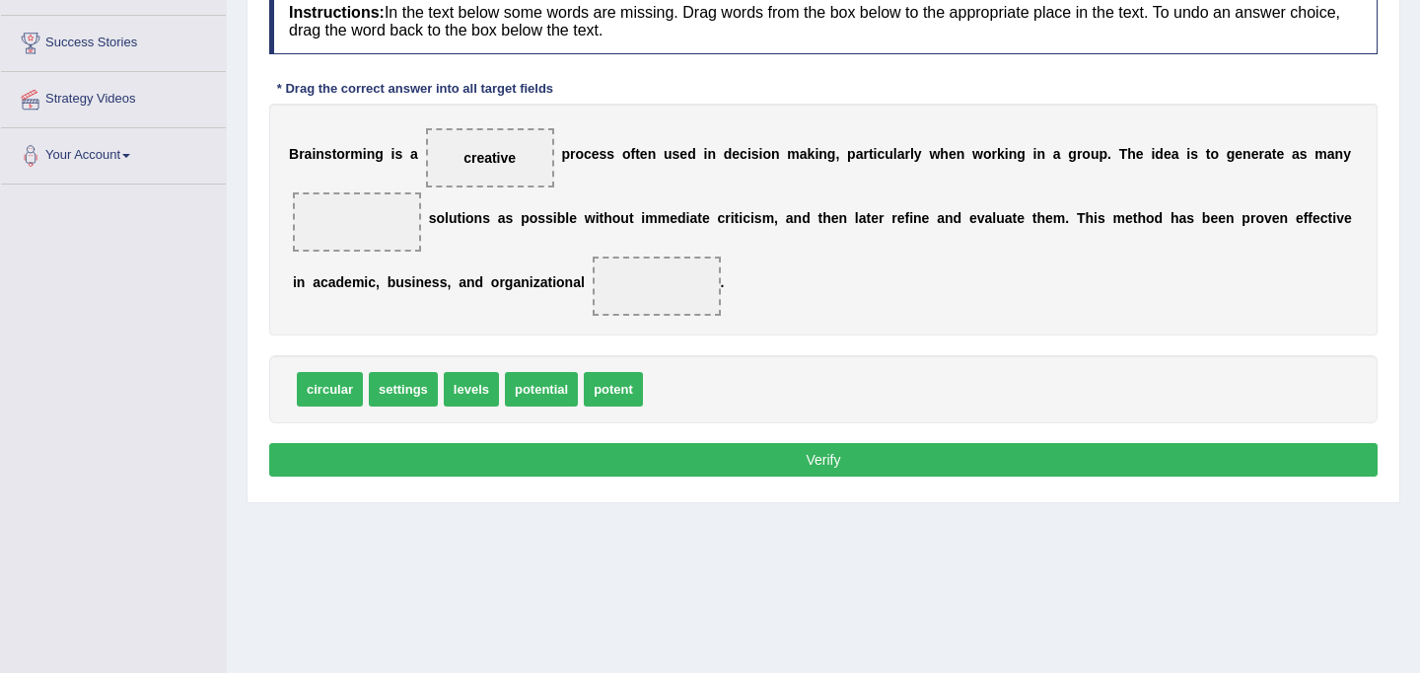
click at [386, 235] on span at bounding box center [357, 221] width 128 height 59
drag, startPoint x: 419, startPoint y: 394, endPoint x: 689, endPoint y: 288, distance: 290.4
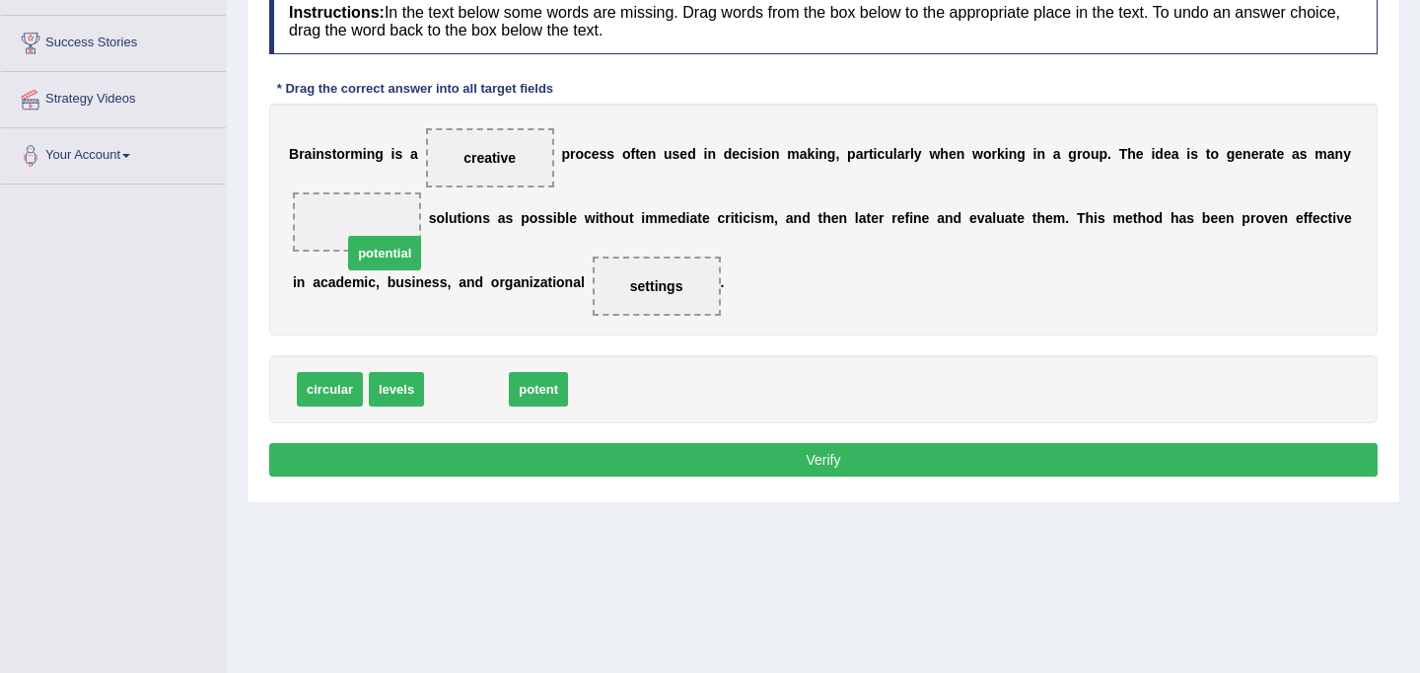
drag, startPoint x: 480, startPoint y: 397, endPoint x: 396, endPoint y: 257, distance: 163.2
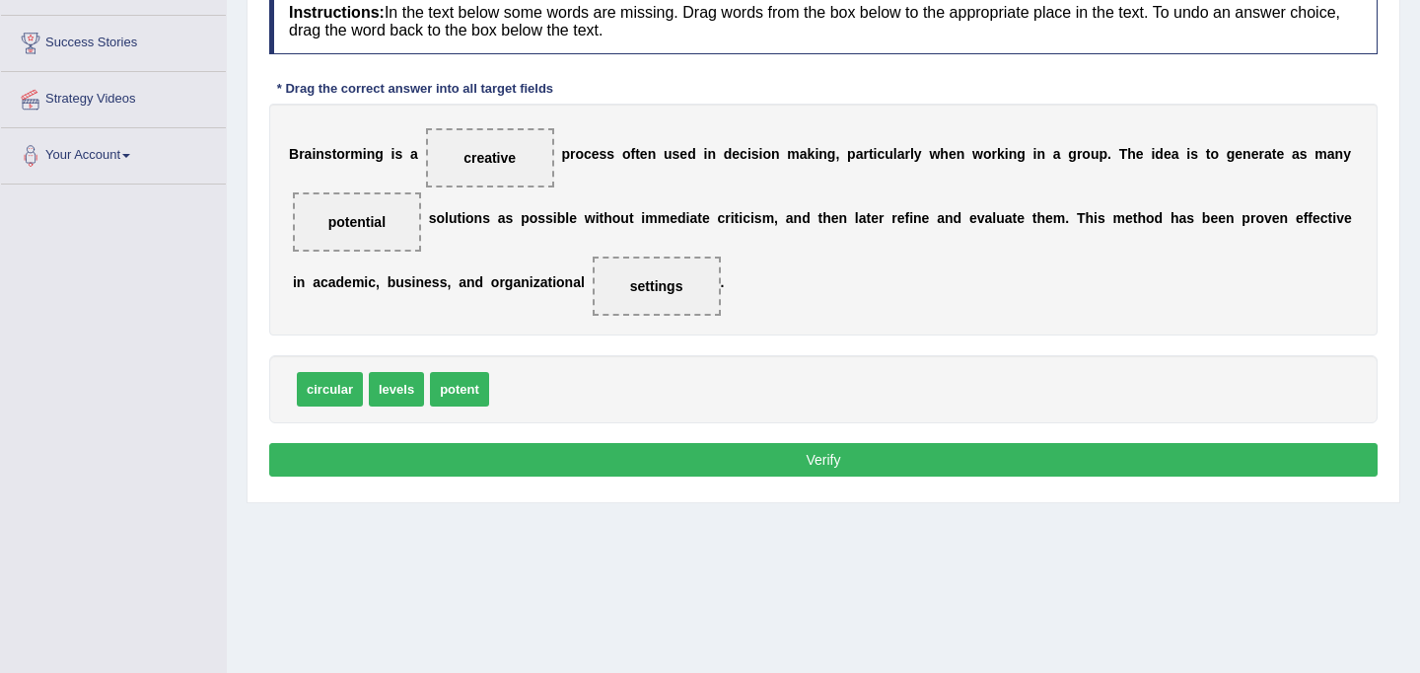
click at [717, 456] on button "Verify" at bounding box center [823, 460] width 1108 height 34
